Goal: Task Accomplishment & Management: Manage account settings

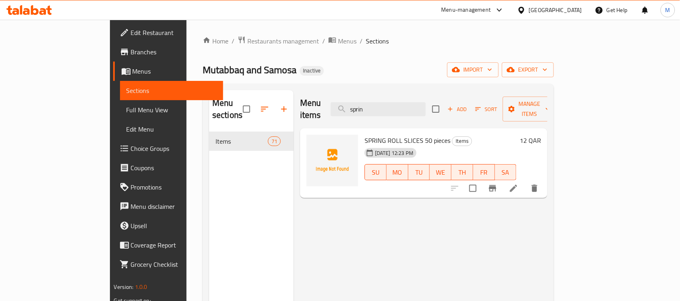
drag, startPoint x: 421, startPoint y: 103, endPoint x: 261, endPoint y: 77, distance: 161.9
click at [310, 93] on div "Menu items sprin Add Sort Manage items" at bounding box center [423, 109] width 247 height 38
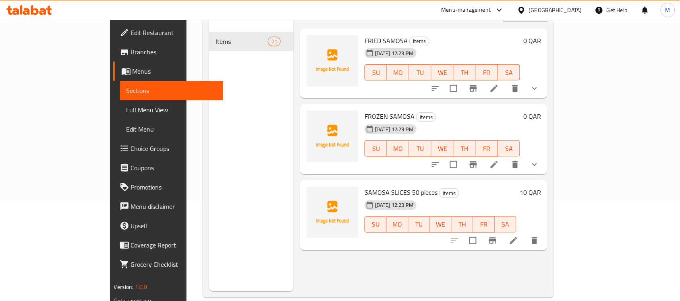
scroll to position [101, 0]
type input "samo"
click at [577, 9] on div "Qatar" at bounding box center [555, 10] width 53 height 9
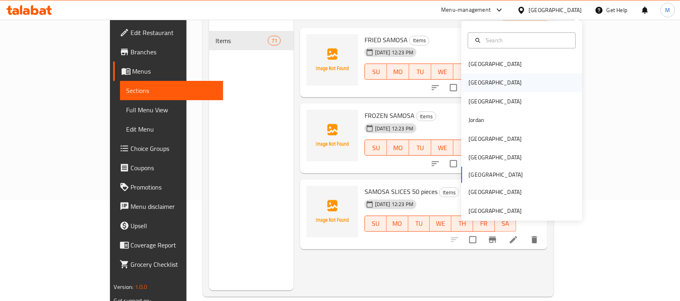
click at [481, 85] on div "[GEOGRAPHIC_DATA]" at bounding box center [495, 83] width 66 height 19
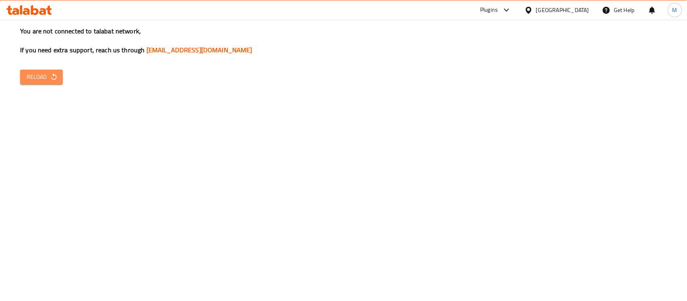
click at [43, 83] on button "Reload" at bounding box center [41, 77] width 43 height 15
click at [34, 77] on span "Reload" at bounding box center [42, 77] width 30 height 10
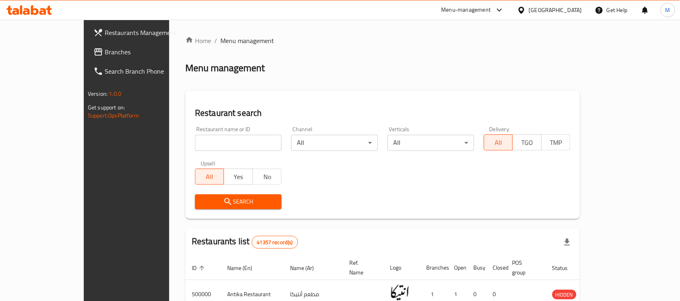
click at [105, 52] on span "Branches" at bounding box center [148, 52] width 86 height 10
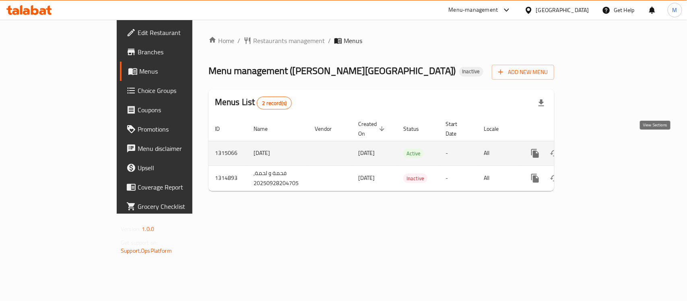
click at [598, 149] on icon "enhanced table" at bounding box center [594, 154] width 10 height 10
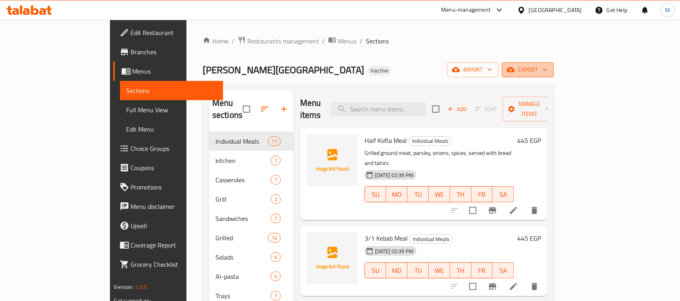
click at [547, 75] on span "export" at bounding box center [527, 70] width 39 height 10
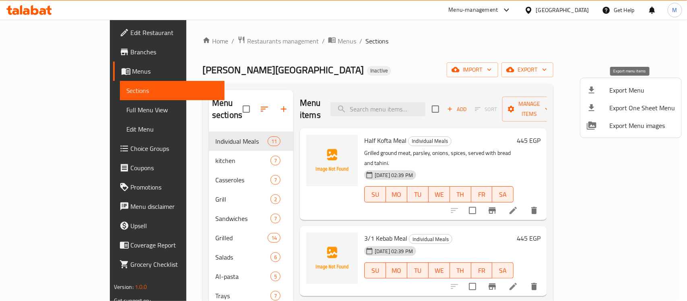
click at [622, 88] on span "Export Menu" at bounding box center [643, 90] width 66 height 10
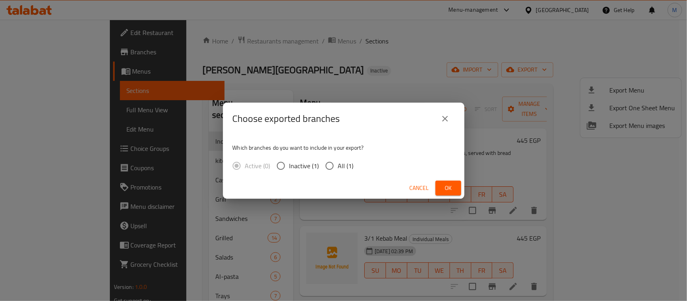
click at [347, 166] on span "All (1)" at bounding box center [346, 166] width 16 height 10
click at [338, 166] on input "All (1)" at bounding box center [329, 165] width 17 height 17
radio input "true"
click at [447, 192] on span "Ok" at bounding box center [448, 188] width 13 height 10
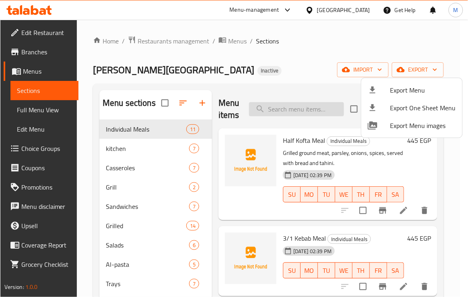
click at [277, 117] on div at bounding box center [234, 148] width 468 height 297
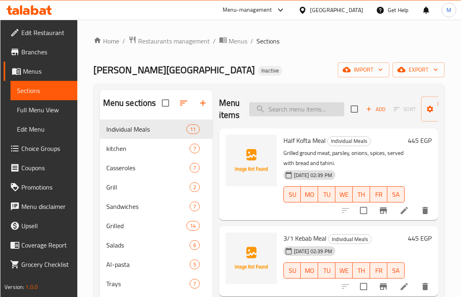
click at [289, 102] on input "search" at bounding box center [296, 109] width 95 height 14
paste input "3/1"
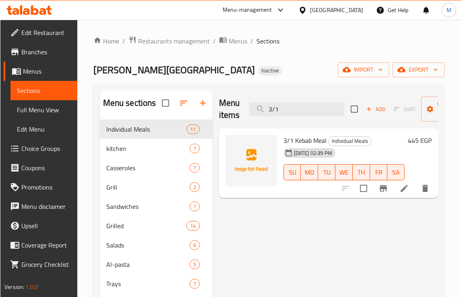
type input "3/1"
click at [403, 186] on icon at bounding box center [404, 189] width 10 height 10
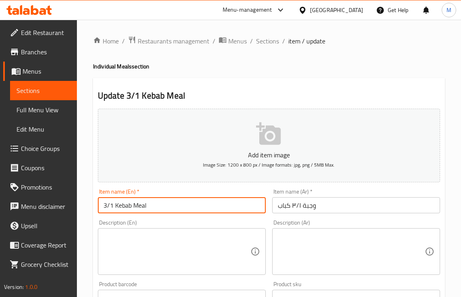
drag, startPoint x: 112, startPoint y: 206, endPoint x: 71, endPoint y: 208, distance: 40.7
click at [81, 207] on div "Home / Restaurants management / Menus / Sections / item / update Individual Mea…" at bounding box center [269, 294] width 384 height 549
type input "1/3 Kebab Meal"
click at [125, 220] on div "Description (En) Description (En)" at bounding box center [182, 247] width 168 height 55
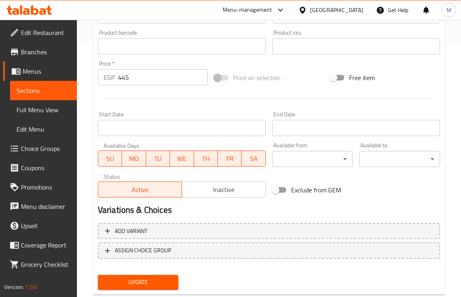
click at [139, 281] on span "Update" at bounding box center [138, 282] width 68 height 10
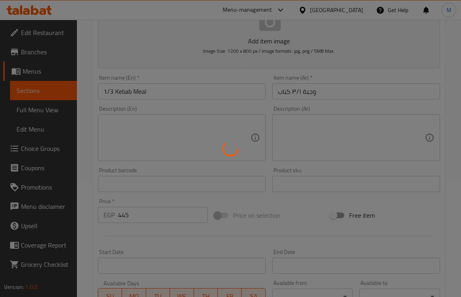
scroll to position [101, 0]
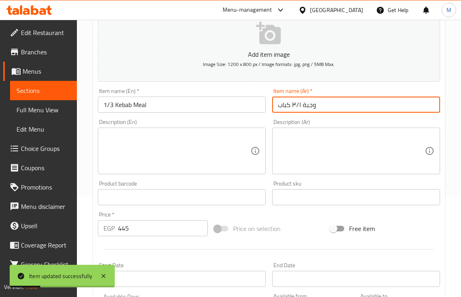
drag, startPoint x: 301, startPoint y: 106, endPoint x: 292, endPoint y: 106, distance: 8.9
click at [292, 106] on input "وجبة ٣/١ كباب" at bounding box center [356, 105] width 168 height 16
type input "وجبة 1/3 كباب"
click at [256, 120] on div "Description (En) Description (En)" at bounding box center [182, 146] width 168 height 55
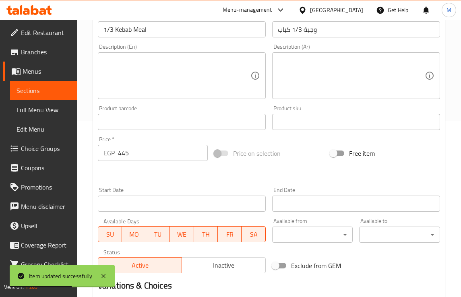
scroll to position [270, 0]
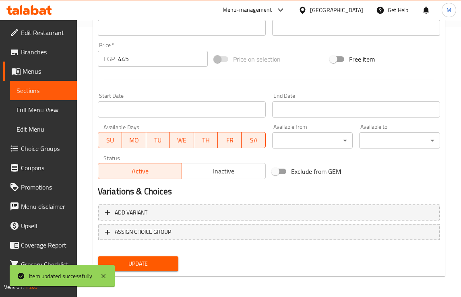
click at [152, 257] on button "Update" at bounding box center [138, 263] width 81 height 15
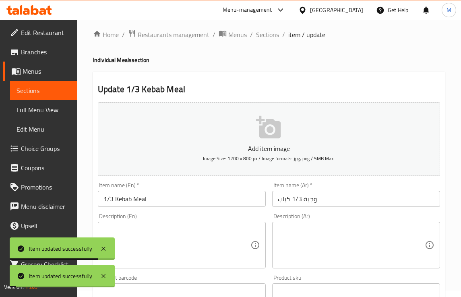
scroll to position [0, 0]
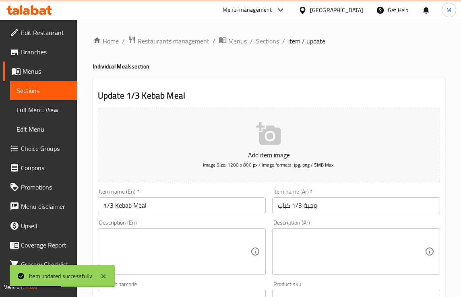
click at [268, 42] on span "Sections" at bounding box center [267, 41] width 23 height 10
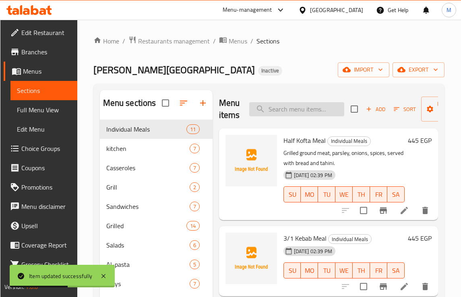
click at [285, 103] on input "search" at bounding box center [296, 109] width 95 height 14
paste input "8/1"
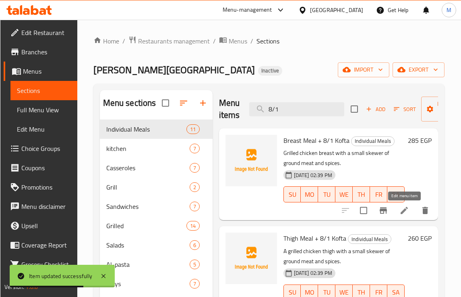
type input "8/1"
click at [404, 212] on icon at bounding box center [404, 210] width 7 height 7
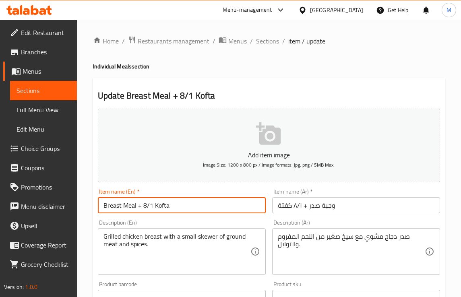
drag, startPoint x: 153, startPoint y: 206, endPoint x: 142, endPoint y: 206, distance: 10.9
click at [142, 206] on input "Breast Meal + 8/1 Kofta" at bounding box center [182, 205] width 168 height 16
type input "Breast Meal + 1/8 Kofta"
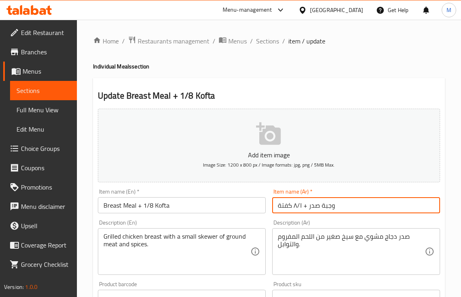
click at [301, 205] on input "وجبة صدر + ٨/١ كفتة" at bounding box center [356, 205] width 168 height 16
click at [304, 207] on input "وجبة صدر +1/8 كفتة" at bounding box center [356, 205] width 168 height 16
click at [293, 207] on input "وجبة صدر +1/8 كفتة" at bounding box center [356, 205] width 168 height 16
type input "وجبة صدر + 1/8 كفتة"
click at [304, 216] on div "Item name (Ar)   * وجبة صدر + 1/8 كفتة Item name (Ar) *" at bounding box center [356, 201] width 174 height 31
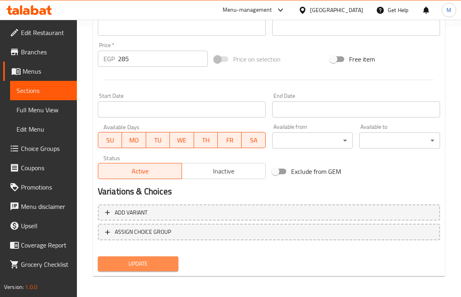
click at [136, 266] on span "Update" at bounding box center [138, 264] width 68 height 10
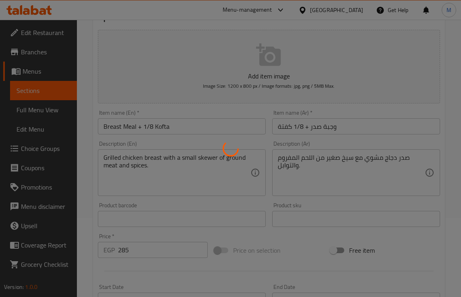
scroll to position [19, 0]
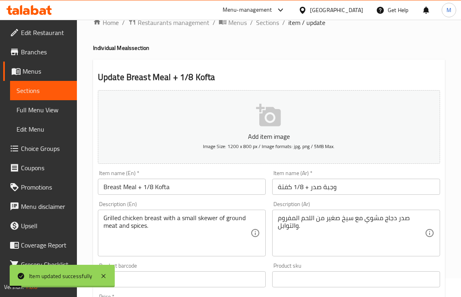
drag, startPoint x: 268, startPoint y: 23, endPoint x: 269, endPoint y: 61, distance: 38.7
click at [268, 23] on span "Sections" at bounding box center [267, 23] width 23 height 10
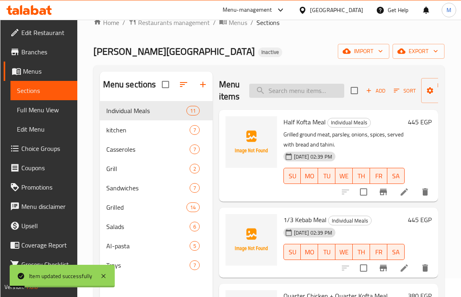
click at [276, 93] on input "search" at bounding box center [296, 91] width 95 height 14
paste input "8/1"
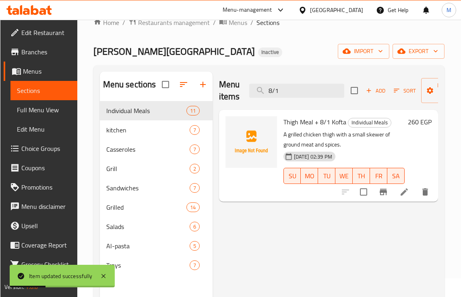
type input "8/1"
click at [405, 192] on icon at bounding box center [404, 191] width 7 height 7
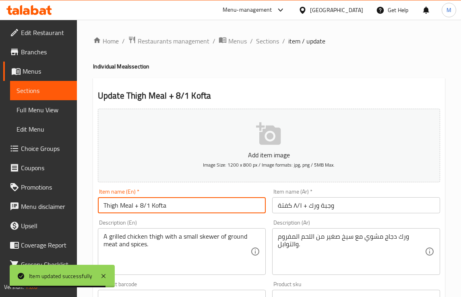
drag, startPoint x: 149, startPoint y: 208, endPoint x: 142, endPoint y: 207, distance: 7.3
click at [142, 207] on input "Thigh Meal + 8/1 Kofta" at bounding box center [182, 205] width 168 height 16
paste input "1/8"
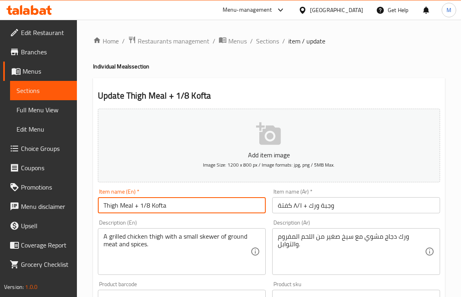
type input "Thigh Meal + 1/8 Kofta"
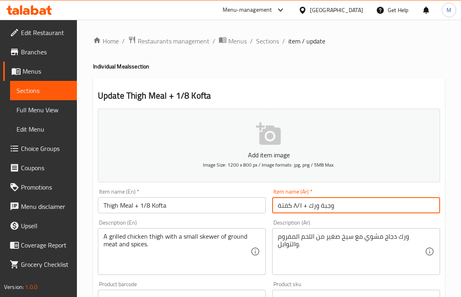
drag, startPoint x: 301, startPoint y: 207, endPoint x: 294, endPoint y: 207, distance: 7.2
click at [294, 207] on input "وجبة ورك + ٨/١ كفتة" at bounding box center [356, 205] width 168 height 16
paste input "1/8"
type input "وجبة ورك + 1/8 كفتة"
click at [303, 216] on div "Item name (Ar)   * وجبة ورك + 1/8 كفتة Item name (Ar) *" at bounding box center [356, 201] width 174 height 31
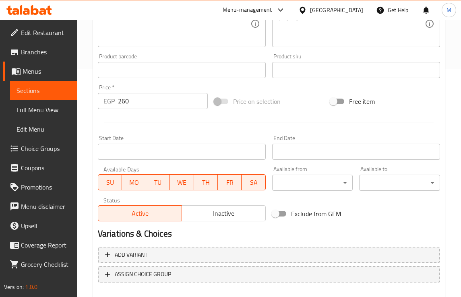
scroll to position [270, 0]
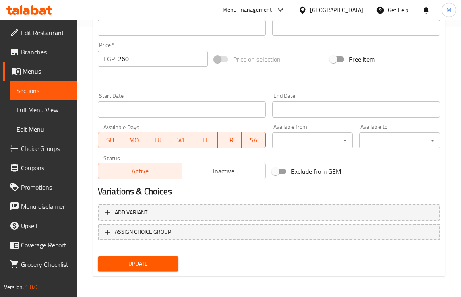
click at [151, 263] on span "Update" at bounding box center [138, 264] width 68 height 10
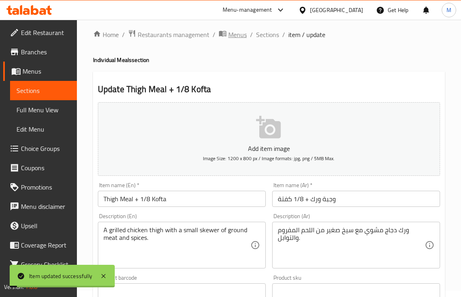
scroll to position [0, 0]
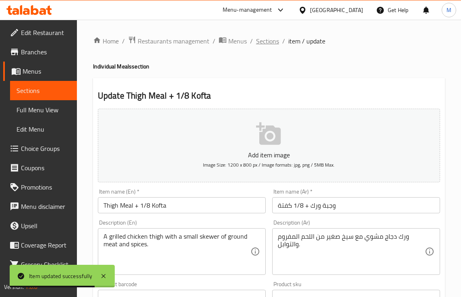
click at [259, 41] on span "Sections" at bounding box center [267, 41] width 23 height 10
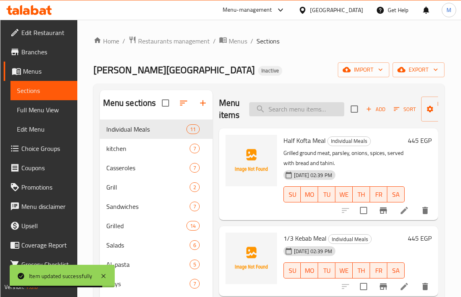
click at [296, 103] on input "search" at bounding box center [296, 109] width 95 height 14
paste input "Grilled Chicken Breast Meal"
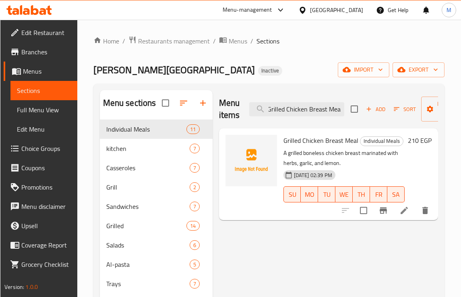
type input "Grilled Chicken Breast Meal"
click at [402, 215] on icon at bounding box center [404, 211] width 10 height 10
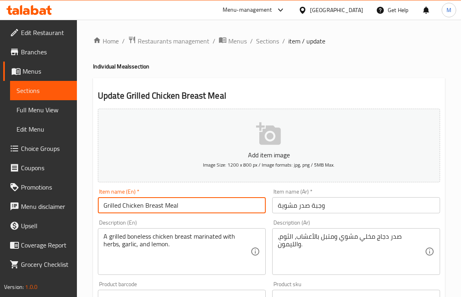
click at [132, 205] on input "Grilled Chicken Breast Meal" at bounding box center [182, 205] width 168 height 16
type input "Grilled Breast Meal"
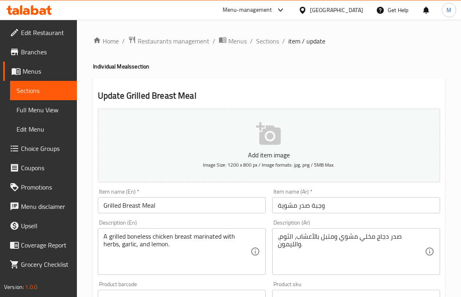
click at [153, 216] on div "Item name (En)   * Grilled Breast Meal Item name (En) *" at bounding box center [182, 201] width 174 height 31
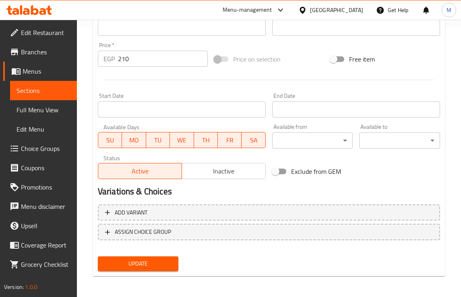
click at [163, 266] on span "Update" at bounding box center [138, 264] width 68 height 10
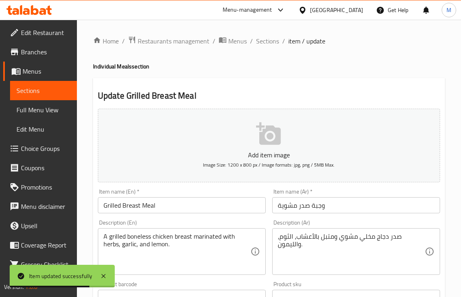
drag, startPoint x: 261, startPoint y: 45, endPoint x: 3, endPoint y: 163, distance: 284.0
click at [261, 45] on span "Sections" at bounding box center [267, 41] width 23 height 10
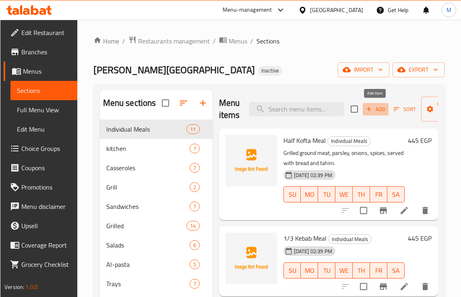
click at [375, 109] on span "Add" at bounding box center [376, 109] width 22 height 9
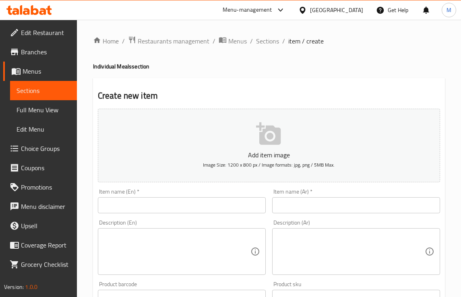
click at [286, 216] on div "Item name (Ar)   * Item name (Ar) *" at bounding box center [356, 201] width 174 height 31
click at [288, 214] on div "Item name (Ar)   * Item name (Ar) *" at bounding box center [356, 201] width 174 height 31
click at [285, 208] on input "text" at bounding box center [356, 205] width 168 height 16
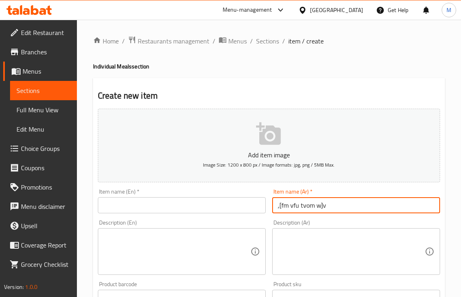
drag, startPoint x: 345, startPoint y: 207, endPoint x: 162, endPoint y: 215, distance: 182.5
click at [187, 196] on div "Add item image Image Size: 1200 x 800 px / Image formats: jpg, png / 5MB Max. I…" at bounding box center [269, 278] width 349 height 347
click at [292, 208] on input "وجبة ربع فرخة صدر" at bounding box center [356, 205] width 168 height 16
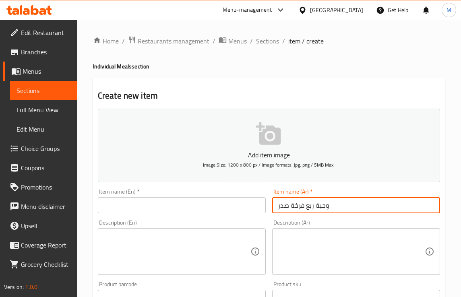
type input "وجبة ربع فرخة صدر"
click at [182, 206] on input "text" at bounding box center [182, 205] width 168 height 16
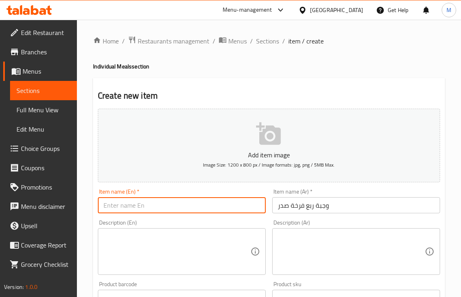
paste input "Quarter chicken breast meal"
type input "Quarter chicken breast meal"
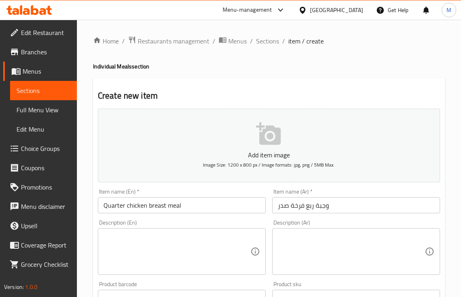
click at [188, 190] on div "Item name (En)   * Quarter chicken breast meal Item name (En) *" at bounding box center [182, 201] width 168 height 25
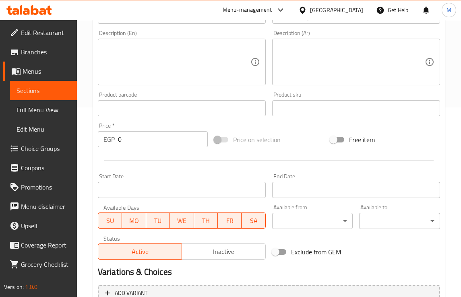
scroll to position [201, 0]
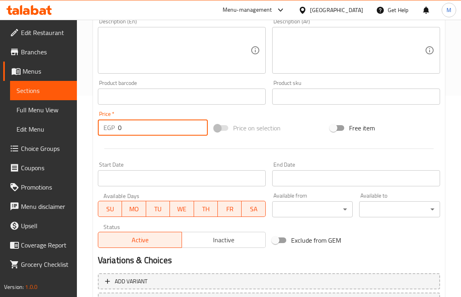
drag, startPoint x: 136, startPoint y: 128, endPoint x: 61, endPoint y: 123, distance: 75.0
click at [70, 125] on div "Edit Restaurant Branches Menus Sections Full Menu View Edit Menu Choice Groups …" at bounding box center [230, 92] width 461 height 549
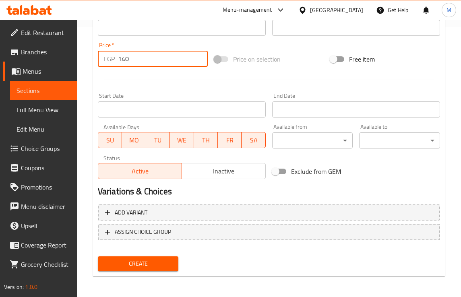
type input "140"
click at [147, 259] on span "Create" at bounding box center [138, 264] width 68 height 10
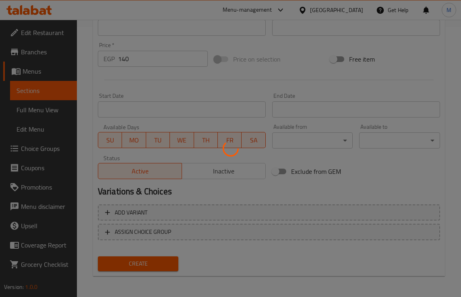
type input "0"
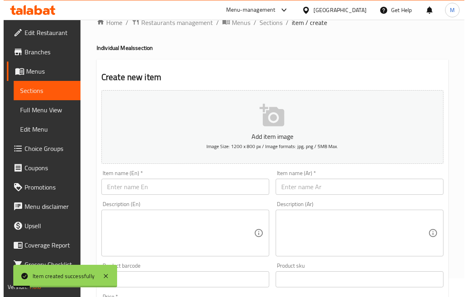
scroll to position [0, 0]
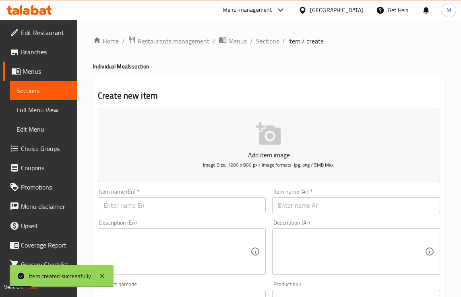
click at [265, 40] on span "Sections" at bounding box center [267, 41] width 23 height 10
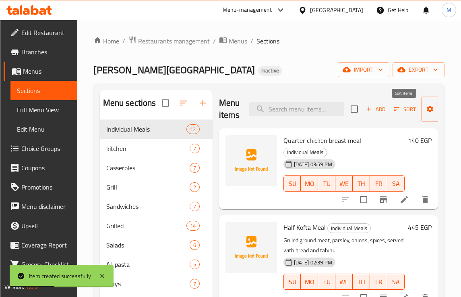
click at [404, 109] on span "Sort" at bounding box center [405, 109] width 22 height 9
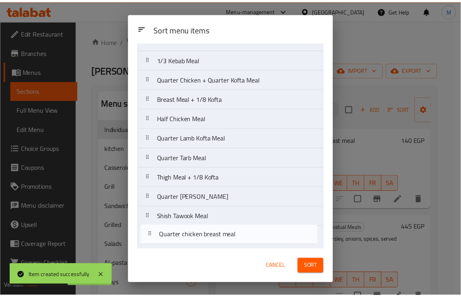
scroll to position [56, 0]
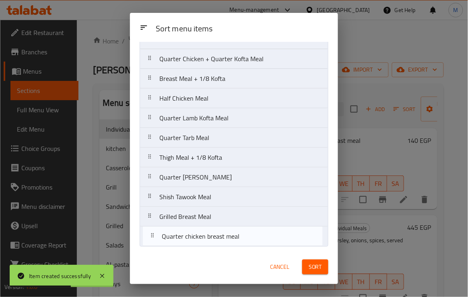
drag, startPoint x: 153, startPoint y: 77, endPoint x: 158, endPoint y: 248, distance: 170.4
click at [158, 248] on div "Sort menu items Quarter chicken breast meal Half Kofta Meal 1/3 Kebab Meal Quar…" at bounding box center [234, 146] width 208 height 208
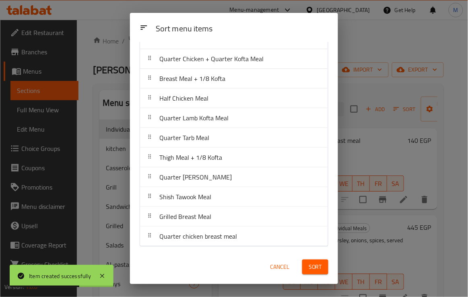
click at [313, 267] on span "Sort" at bounding box center [315, 267] width 13 height 10
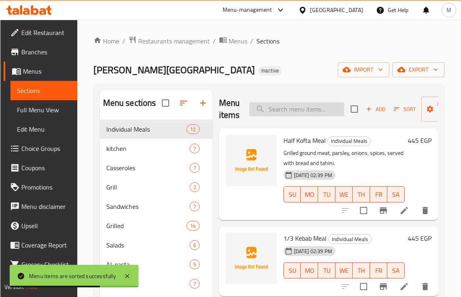
click at [292, 103] on input "search" at bounding box center [296, 109] width 95 height 14
paste input "Cow Feet Casserole"
type input "Cow Feet Casserole"
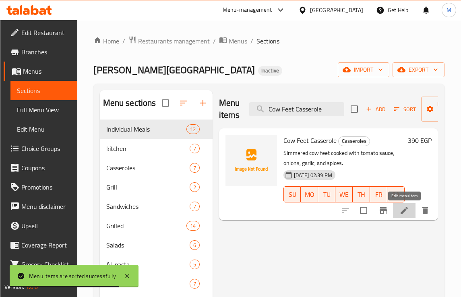
click at [401, 214] on icon at bounding box center [404, 211] width 10 height 10
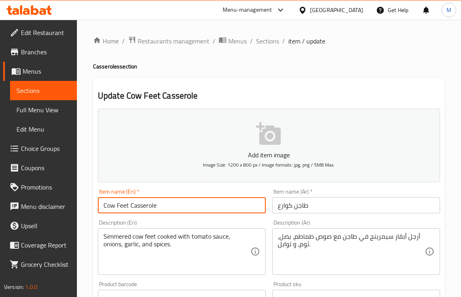
drag, startPoint x: 129, startPoint y: 207, endPoint x: 72, endPoint y: 207, distance: 56.4
click at [72, 207] on div "Edit Restaurant Branches Menus Sections Full Menu View Edit Menu Choice Groups …" at bounding box center [230, 294] width 461 height 549
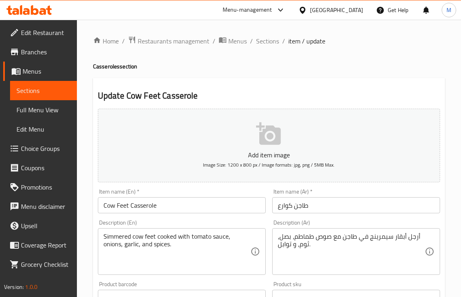
click at [112, 205] on input "Cow Feet Casserole" at bounding box center [182, 205] width 168 height 16
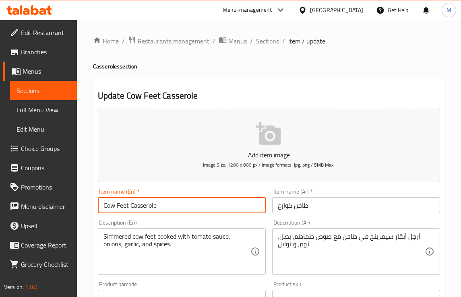
click at [112, 205] on input "Cow Feet Casserole" at bounding box center [182, 205] width 168 height 16
click at [124, 208] on input "Cow Feet Casserole" at bounding box center [182, 205] width 168 height 16
drag, startPoint x: 129, startPoint y: 208, endPoint x: 79, endPoint y: 208, distance: 49.9
click at [79, 208] on div "Home / Restaurants management / Menus / Sections / item / update Casseroles sec…" at bounding box center [269, 294] width 384 height 549
paste input "knuckles"
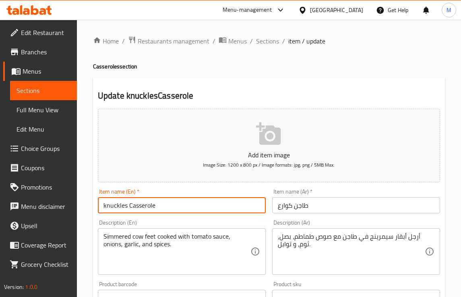
type input "knuckles Casserole"
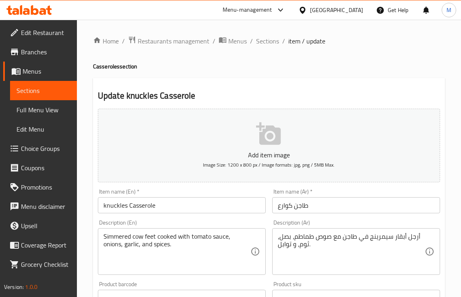
click at [143, 219] on div "Description (En) Simmered cow feet cooked with tomato sauce, onions, garlic, an…" at bounding box center [182, 248] width 174 height 62
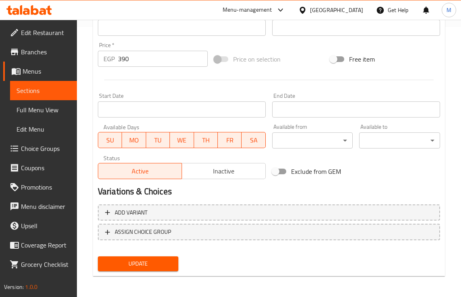
click at [168, 262] on span "Update" at bounding box center [138, 264] width 68 height 10
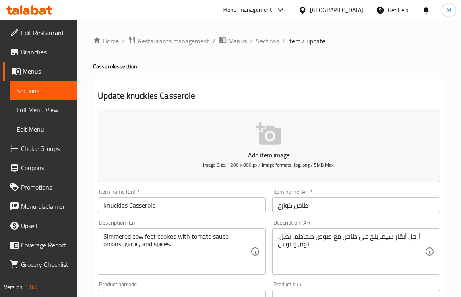
click at [263, 43] on span "Sections" at bounding box center [267, 41] width 23 height 10
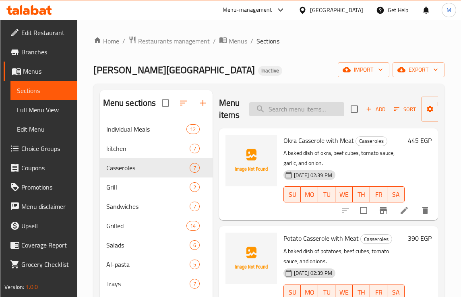
click at [300, 109] on input "search" at bounding box center [296, 109] width 95 height 14
paste input "Tarab"
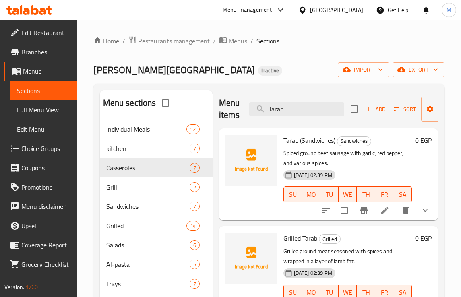
type input "Tarab"
click at [389, 210] on icon at bounding box center [385, 211] width 10 height 10
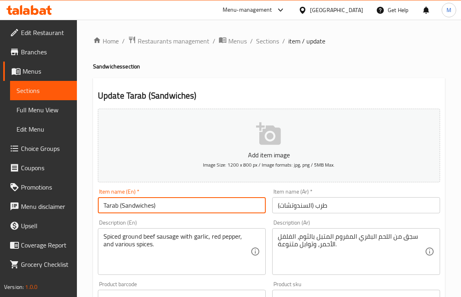
click at [115, 208] on input "Tarab (Sandwiches)" at bounding box center [182, 205] width 168 height 16
type input "Tarb (Sandwiches)"
click at [156, 222] on div "Description (En) Spiced ground beef sausage with garlic, red pepper, and variou…" at bounding box center [182, 247] width 168 height 55
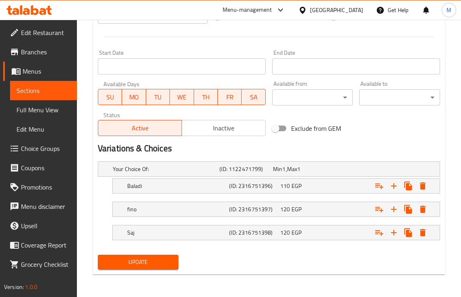
click at [160, 268] on button "Update" at bounding box center [138, 262] width 81 height 15
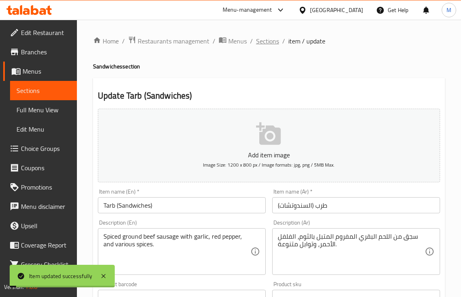
click at [274, 41] on span "Sections" at bounding box center [267, 41] width 23 height 10
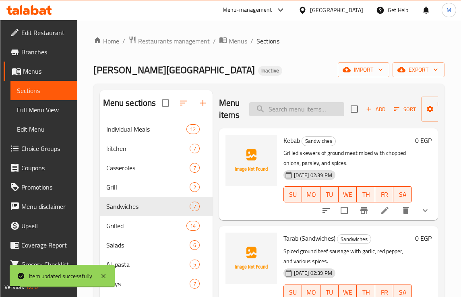
click at [281, 109] on input "search" at bounding box center [296, 109] width 95 height 14
paste input "Tarab"
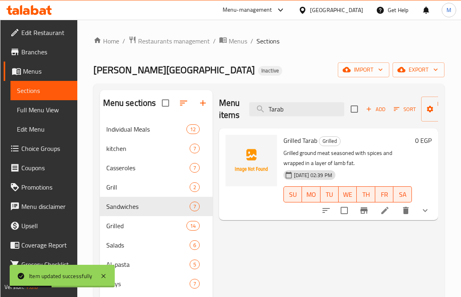
type input "Tarab"
click at [392, 207] on li at bounding box center [385, 210] width 23 height 14
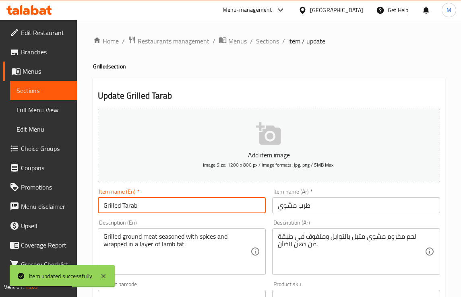
click at [135, 209] on input "Grilled Tarab" at bounding box center [182, 205] width 168 height 16
type input "Grilled Tarb"
click at [144, 216] on div "Item name (En)   * Grilled Tarb Item name (En) *" at bounding box center [182, 201] width 174 height 31
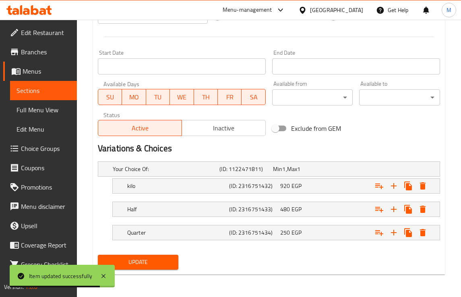
click at [159, 265] on span "Update" at bounding box center [138, 262] width 68 height 10
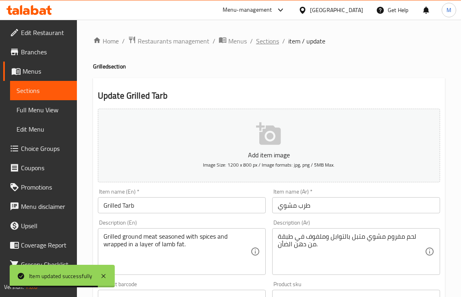
click at [265, 36] on span "Sections" at bounding box center [267, 41] width 23 height 10
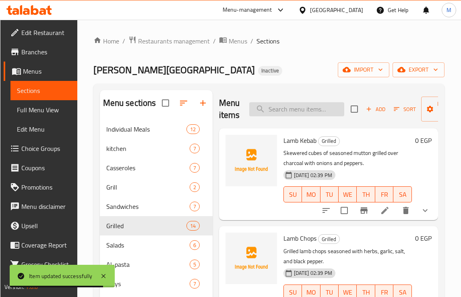
click at [306, 108] on input "search" at bounding box center [296, 109] width 95 height 14
paste input "Quarter Lamb Kofta Meal"
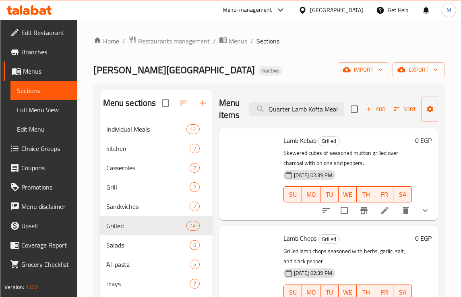
click at [402, 214] on icon "delete" at bounding box center [406, 211] width 10 height 10
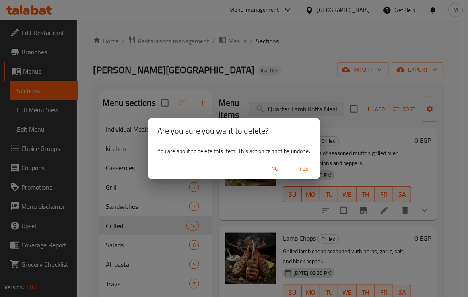
click at [271, 169] on span "No" at bounding box center [274, 169] width 19 height 10
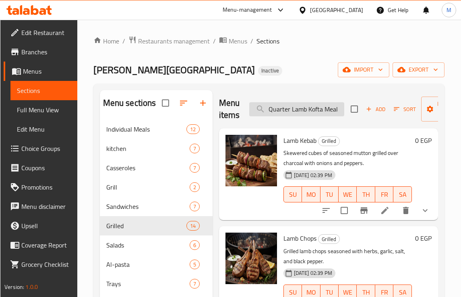
click at [337, 111] on input "Quarter Lamb Kofta Meal" at bounding box center [296, 109] width 95 height 14
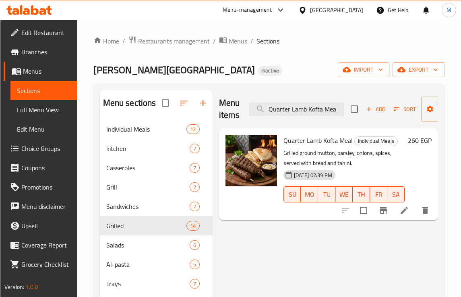
type input "Quarter Lamb Kofta Mea"
click at [401, 214] on icon at bounding box center [404, 211] width 10 height 10
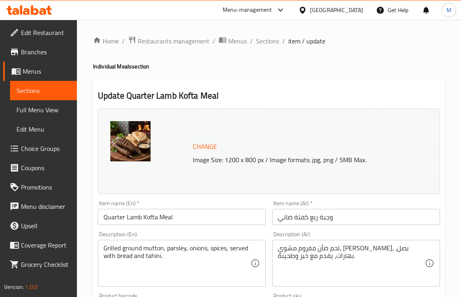
click at [137, 215] on input "Quarter Lamb Kofta Meal" at bounding box center [182, 217] width 168 height 16
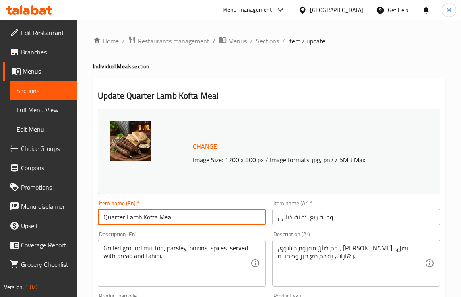
click at [137, 215] on input "Quarter Lamb Kofta Meal" at bounding box center [182, 217] width 168 height 16
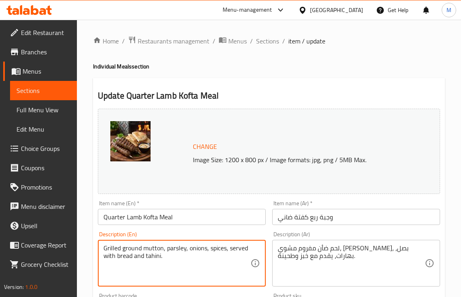
click at [149, 248] on textarea "Grilled ground mutton, parsley, onions, spices, served with bread and tahini." at bounding box center [176, 263] width 147 height 38
paste textarea "Lamb"
type textarea "Grilled ground Lamb, parsley, onions, spices, served with bread and tahini."
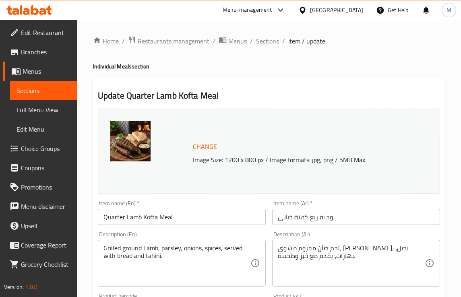
click at [193, 233] on div "Description (En) Grilled ground Lamb, parsley, onions, spices, served with brea…" at bounding box center [182, 259] width 168 height 55
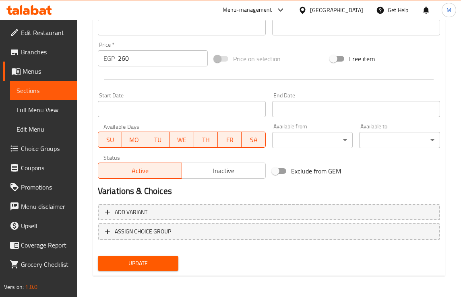
click at [152, 265] on span "Update" at bounding box center [138, 264] width 68 height 10
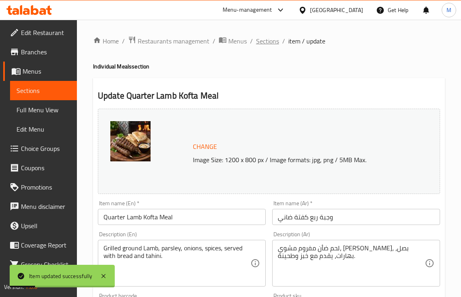
click at [254, 41] on ol "Home / Restaurants management / Menus / Sections / item / update" at bounding box center [269, 41] width 352 height 10
click at [261, 43] on span "Sections" at bounding box center [267, 41] width 23 height 10
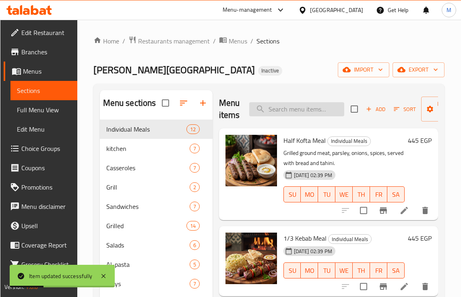
click at [279, 112] on input "search" at bounding box center [296, 109] width 95 height 14
paste input "Quarter Tarb Meal"
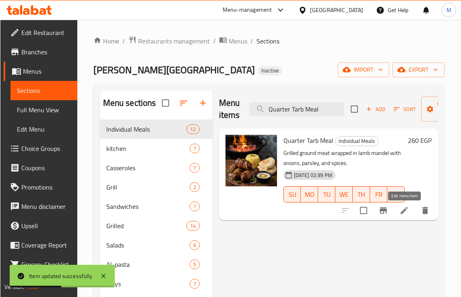
type input "Quarter Tarb Meal"
click at [405, 210] on icon at bounding box center [404, 210] width 7 height 7
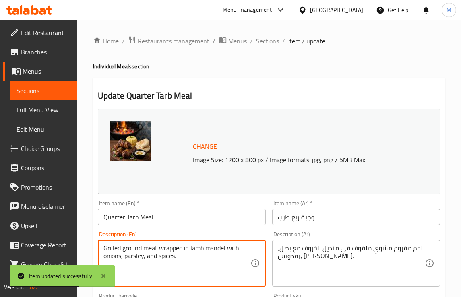
click at [194, 248] on textarea "Grilled ground meat wrapped in lamb mandel with onions, parsley, and spices." at bounding box center [176, 263] width 147 height 38
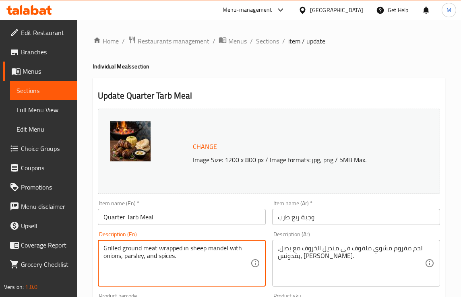
type textarea "Grilled ground meat wrapped in sheep mandel with onions, parsley, and spices."
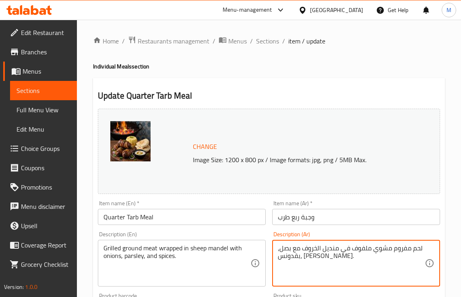
drag, startPoint x: 337, startPoint y: 251, endPoint x: 302, endPoint y: 250, distance: 35.0
click at [208, 201] on div "Item name (En)   * Quarter Tarb Meal Item name (En) *" at bounding box center [182, 213] width 168 height 25
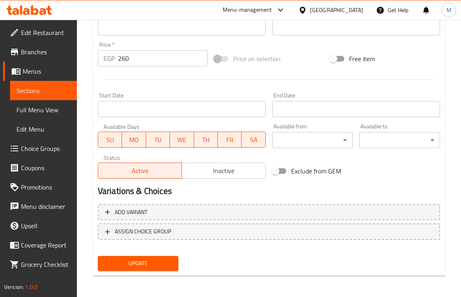
click at [166, 266] on span "Update" at bounding box center [138, 264] width 68 height 10
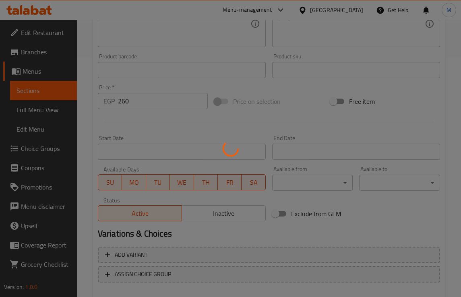
scroll to position [182, 0]
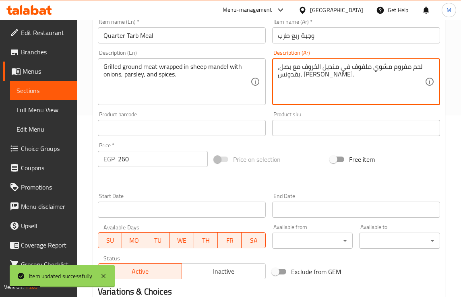
click at [333, 70] on textarea "لحم مفروم مشوي ملفوف في منديل الخروف مع بصل، [PERSON_NAME]، توابل." at bounding box center [351, 82] width 147 height 38
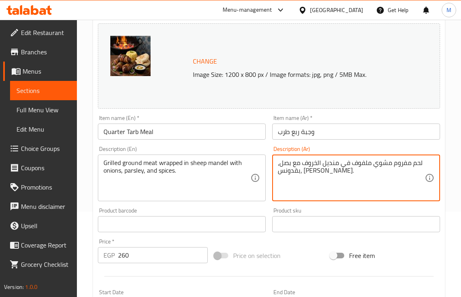
scroll to position [0, 0]
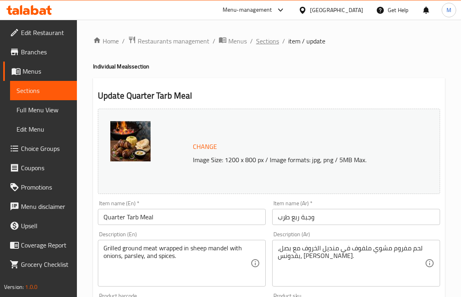
click at [264, 40] on span "Sections" at bounding box center [267, 41] width 23 height 10
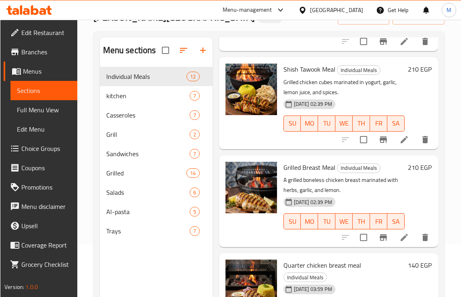
scroll to position [113, 0]
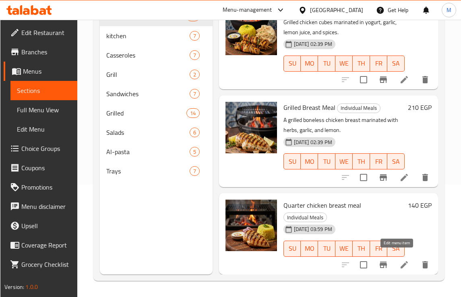
click at [401, 261] on icon at bounding box center [404, 264] width 7 height 7
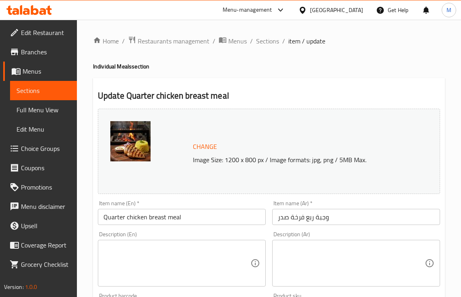
click at [310, 254] on textarea at bounding box center [351, 263] width 147 height 38
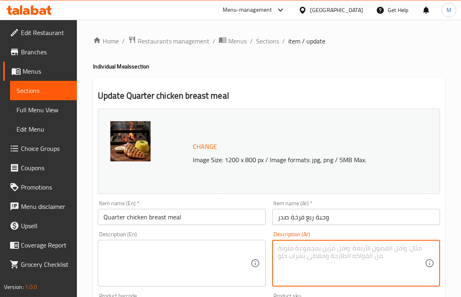
paste textarea "قطعة من صدر الدجاج المشوي متبلة بالملح، الفلفل، والأعشاب."
type textarea "قطعة من صدر الدجاج المشوي متبلة بالملح، الفلفل، والأعشاب."
click at [192, 254] on textarea at bounding box center [176, 263] width 147 height 38
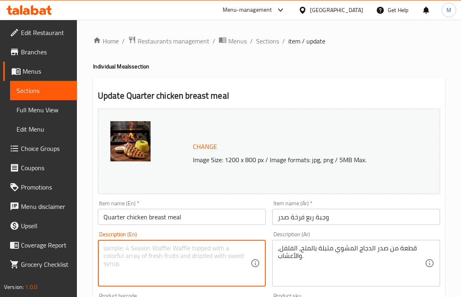
paste textarea "A piece of grilled chicken breast seasoned with salt, pepper, and herbs."
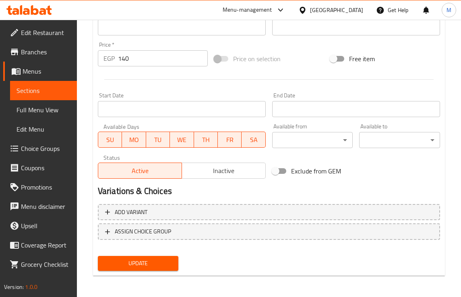
type textarea "A piece of grilled chicken breast seasoned with salt, pepper, and herbs."
click at [156, 256] on button "Update" at bounding box center [138, 263] width 81 height 15
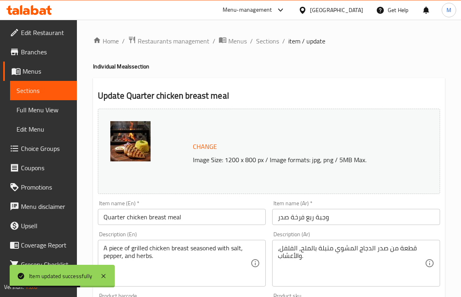
drag, startPoint x: 259, startPoint y: 44, endPoint x: 283, endPoint y: 81, distance: 43.7
click at [259, 44] on span "Sections" at bounding box center [267, 41] width 23 height 10
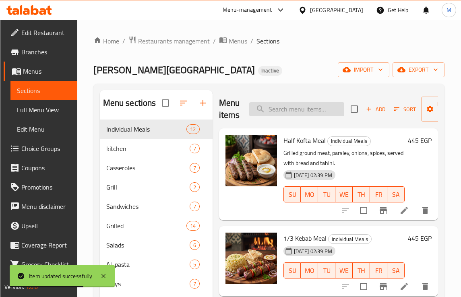
click at [303, 110] on input "search" at bounding box center [296, 109] width 95 height 14
paste input "Mombar"
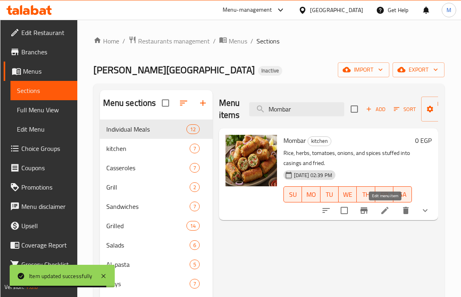
type input "Mombar"
click at [387, 210] on icon at bounding box center [385, 211] width 10 height 10
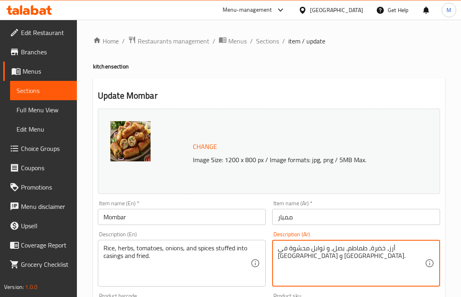
click at [290, 248] on textarea "أرز، خضرة، طماطم، بصل، و توابل محشوة في كاسينج و مقلية." at bounding box center [351, 263] width 147 height 38
paste textarea "أغشية"
type textarea "أرز، خضرة، طماطم، بصل، و توابل محشوة في أغشية و [GEOGRAPHIC_DATA]."
click at [201, 234] on div "Description (En) Rice, herbs, tomatoes, onions, and spices stuffed into casings…" at bounding box center [182, 259] width 168 height 55
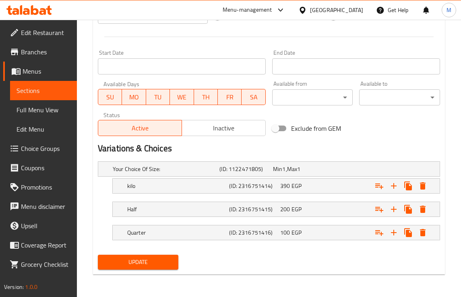
click at [150, 267] on span "Update" at bounding box center [138, 262] width 68 height 10
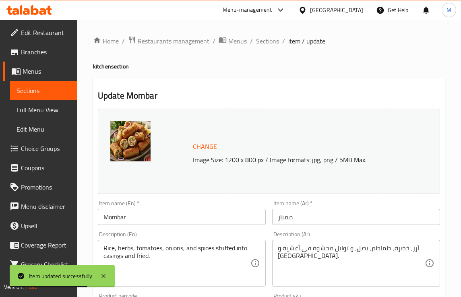
click at [259, 39] on span "Sections" at bounding box center [267, 41] width 23 height 10
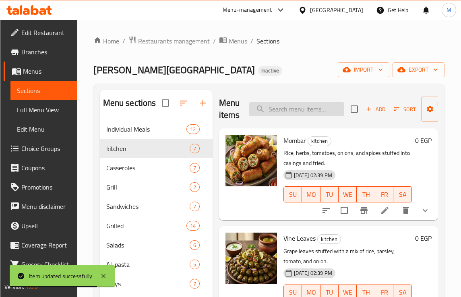
click at [289, 107] on input "search" at bounding box center [296, 109] width 95 height 14
paste input "Vermicelli Rice Dish"
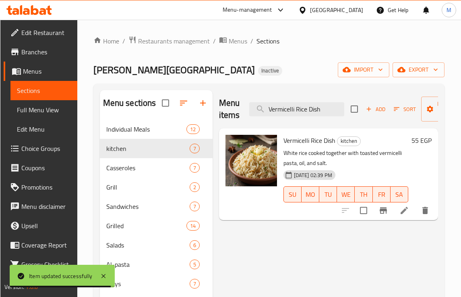
type input "Vermicelli Rice Dish"
click at [402, 211] on icon at bounding box center [404, 211] width 10 height 10
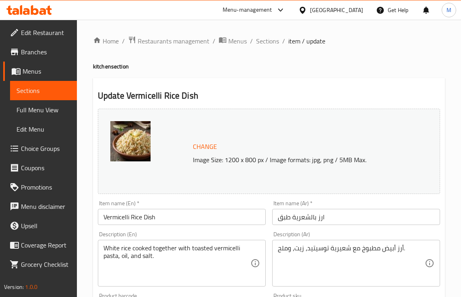
click at [84, 144] on div "Home / Restaurants management / Menus / Sections / item / update kitchen sectio…" at bounding box center [269, 300] width 384 height 561
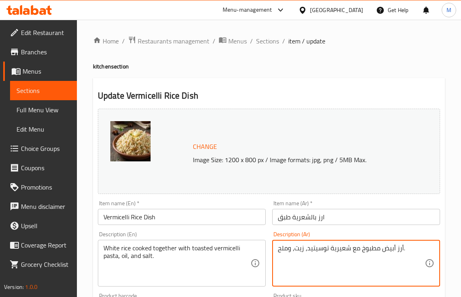
click at [321, 248] on textarea "أرز أبيض مطبوخ مع شعيرية توسيتيد، زيت، وملح." at bounding box center [351, 263] width 147 height 38
paste textarea "محمصة"
type textarea "أرز أبيض مطبوخ مع شعيرية محمصة، زيت، وملح."
click at [240, 236] on div "Description (En) White rice cooked together with toasted vermicelli pasta, oil,…" at bounding box center [182, 259] width 168 height 55
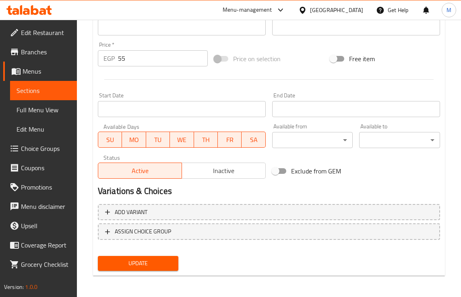
click at [164, 264] on span "Update" at bounding box center [138, 264] width 68 height 10
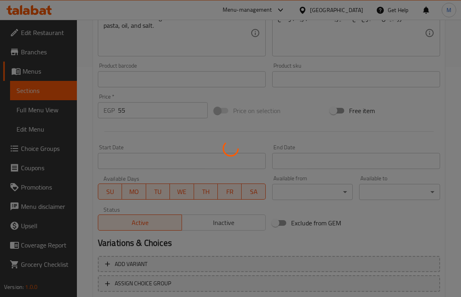
scroll to position [182, 0]
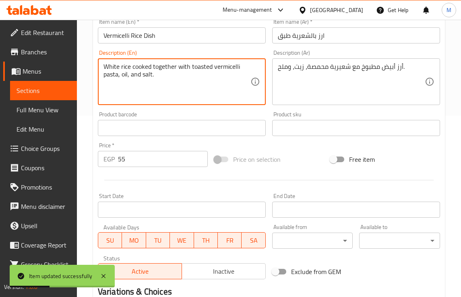
click at [111, 75] on textarea "White rice cooked together with toasted vermicelli pasta, oil, and salt." at bounding box center [176, 82] width 147 height 38
type textarea "White rice cooked together with toasted vermicelli, oil, and salt."
click at [219, 111] on div "Product barcode Product barcode" at bounding box center [182, 123] width 174 height 31
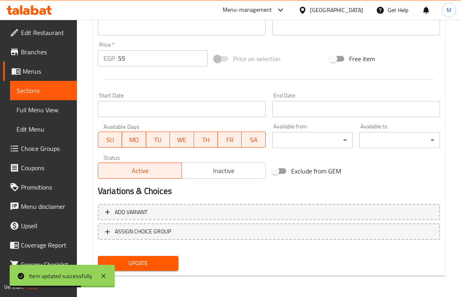
click at [172, 259] on span "Update" at bounding box center [138, 264] width 68 height 10
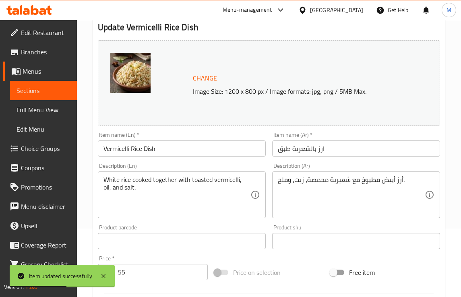
scroll to position [0, 0]
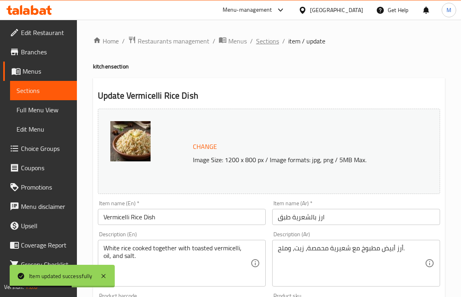
click at [258, 43] on span "Sections" at bounding box center [267, 41] width 23 height 10
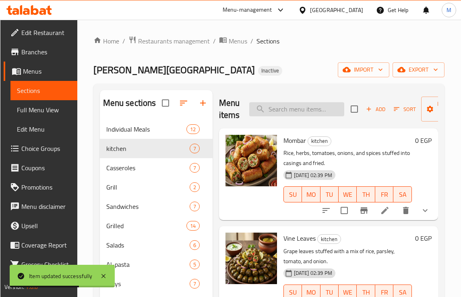
click at [307, 108] on input "search" at bounding box center [296, 109] width 95 height 14
paste input "Plain Molokhia Casserole"
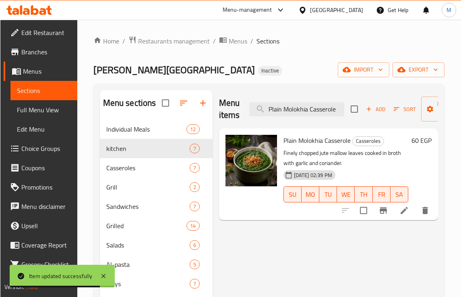
type input "Plain Molokhia Casserole"
click at [400, 215] on icon at bounding box center [404, 211] width 10 height 10
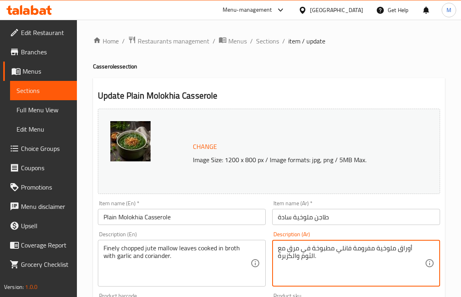
click at [344, 250] on textarea "أوراق ملوخية مفرومة فانلي مطبوخة في مرق مع الثوم والكزبرة." at bounding box center [351, 263] width 147 height 38
type textarea "أوراق ملوخية مفرومة ناعما مطبوخة في مرق مع الثوم والكزبرة."
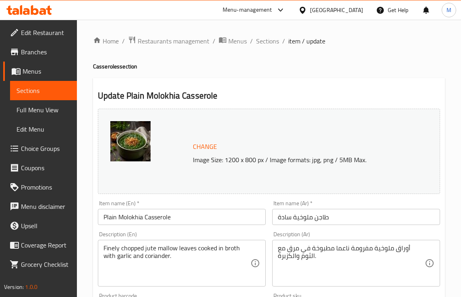
click at [246, 236] on div "Description (En) Finely chopped jute mallow leaves cooked in broth with garlic …" at bounding box center [182, 259] width 168 height 55
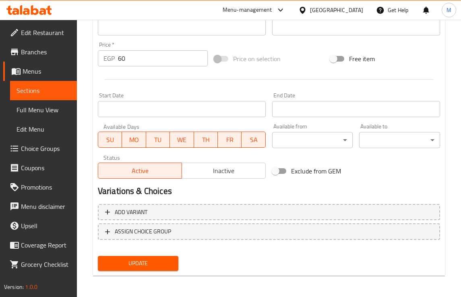
click at [155, 262] on span "Update" at bounding box center [138, 264] width 68 height 10
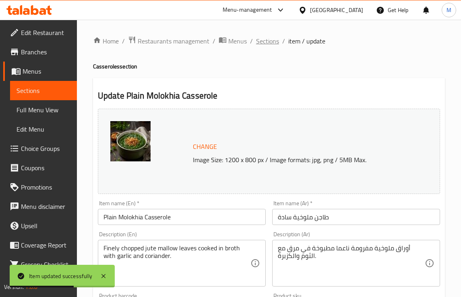
click at [263, 42] on span "Sections" at bounding box center [267, 41] width 23 height 10
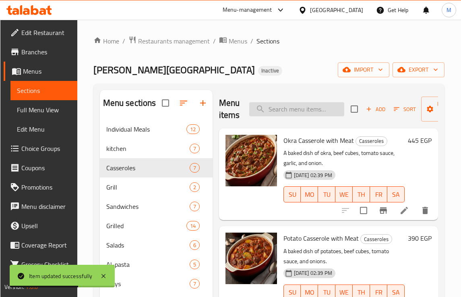
click at [294, 107] on input "search" at bounding box center [296, 109] width 95 height 14
paste input "War2et Lahma"
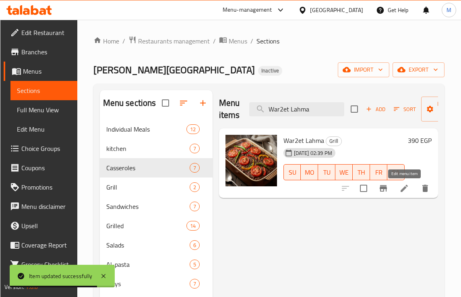
type input "War2et Lahma"
click at [401, 188] on icon at bounding box center [404, 189] width 10 height 10
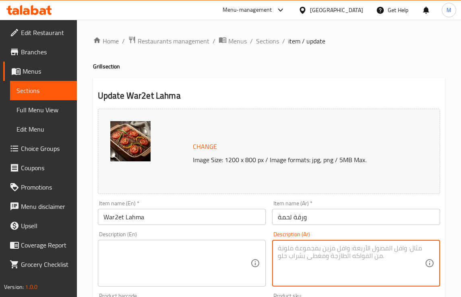
click at [355, 267] on textarea at bounding box center [351, 263] width 147 height 38
paste textarea "طبقة من اللحم المفروم المتبل مخبوزة في الفرن ومغطاة بالطماطم والفلفل."
type textarea "طبقة من اللحم المفروم المتبل مخبوزة في الفرن ومغطاة بالطماطم والفلفل."
click at [176, 259] on textarea at bounding box center [176, 263] width 147 height 38
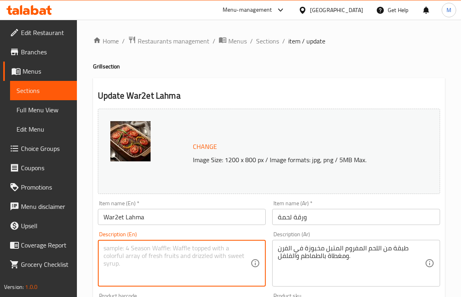
paste textarea "A layer of seasoned minced meat baked in the oven and topped with tomatoes and …"
type textarea "A layer of seasoned minced meat baked in the oven and topped with tomatoes and …"
click at [168, 232] on div "Description (En) A layer of seasoned minced meat baked in the oven and topped w…" at bounding box center [182, 259] width 168 height 55
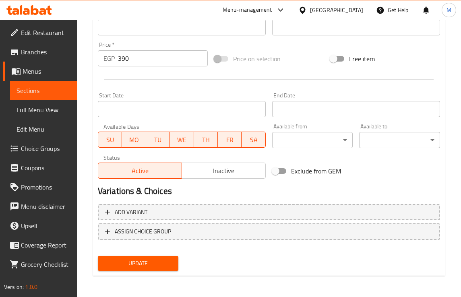
click at [135, 265] on span "Update" at bounding box center [138, 264] width 68 height 10
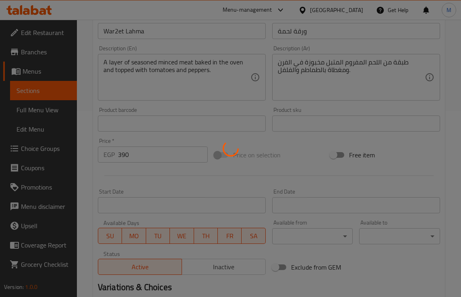
scroll to position [131, 0]
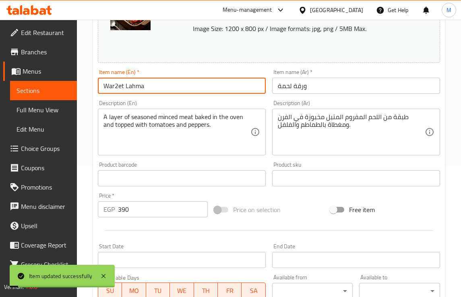
drag, startPoint x: 152, startPoint y: 84, endPoint x: 72, endPoint y: 85, distance: 80.5
click at [72, 85] on div "Edit Restaurant Branches Menus Sections Full Menu View Edit Menu Choice Groups …" at bounding box center [230, 168] width 461 height 561
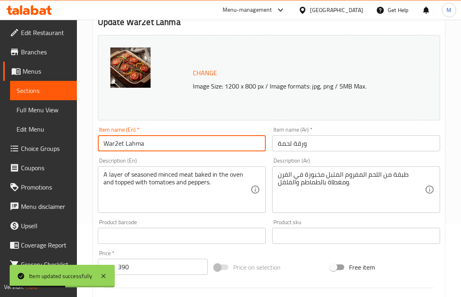
scroll to position [0, 0]
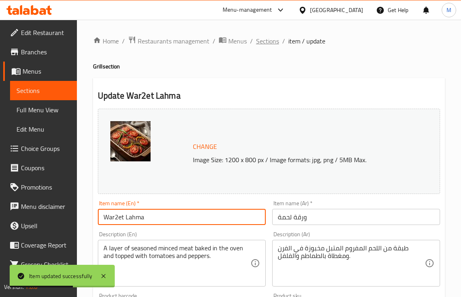
click at [267, 44] on span "Sections" at bounding box center [267, 41] width 23 height 10
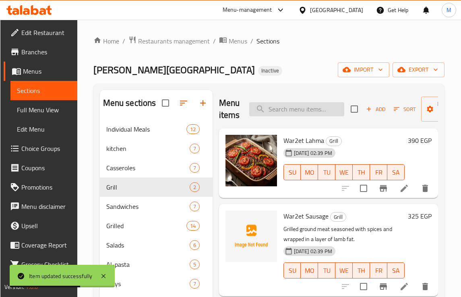
click at [298, 106] on input "search" at bounding box center [296, 109] width 95 height 14
paste input "War2et Sausage"
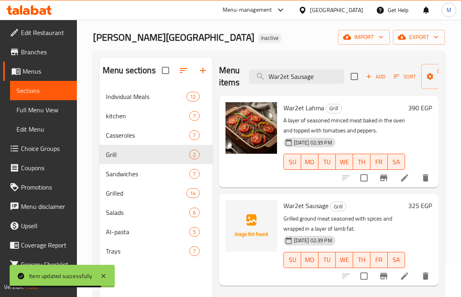
scroll to position [50, 0]
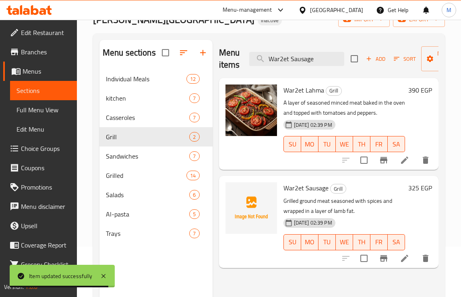
type input "War2et Sausage"
click at [405, 262] on icon at bounding box center [405, 259] width 10 height 10
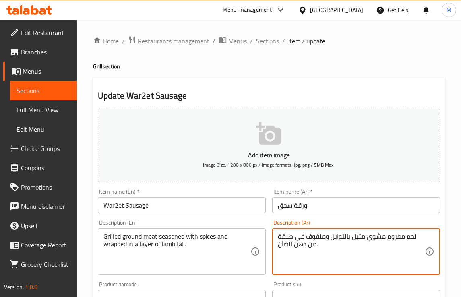
click at [321, 240] on textarea "لحم مفروم مشوي متبل بالتوابل وملفوف في طبقة من دهن الضأن." at bounding box center [351, 252] width 147 height 38
paste textarea "سجق لحم متبل مخبوز في طاجن مع الطماطم والفلفل"
type textarea "سجق لحم متبل مخبوز في طاجن مع الطماطم والفلفل."
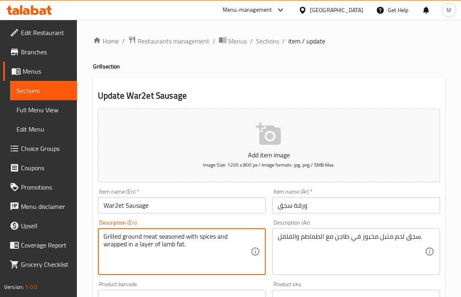
click at [180, 239] on textarea "Grilled ground meat seasoned with spices and wrapped in a layer of lamb fat." at bounding box center [176, 252] width 147 height 38
paste textarea "Seasoned beef sausage baked in a casserole with tomatoes and peppers"
click at [200, 280] on div "Product barcode Product barcode" at bounding box center [182, 293] width 174 height 31
click at [139, 234] on textarea "Seasoned beef sausage baked in a casserole with tomatoes and peppers." at bounding box center [176, 252] width 147 height 38
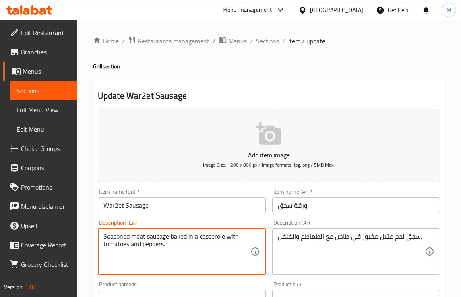
type textarea "Seasoned meat sausage baked in a casserole with tomatoes and peppers."
click at [88, 223] on div "Home / Restaurants management / Menus / Sections / item / update Grill section …" at bounding box center [269, 294] width 384 height 549
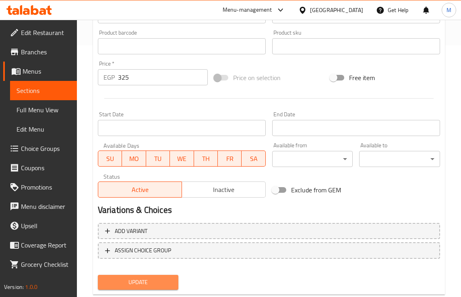
click at [151, 284] on span "Update" at bounding box center [138, 282] width 68 height 10
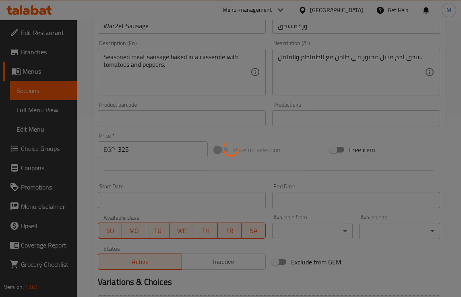
scroll to position [101, 0]
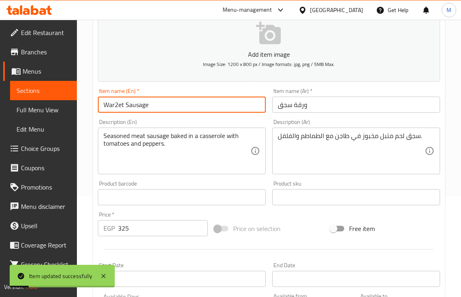
drag, startPoint x: 158, startPoint y: 109, endPoint x: 55, endPoint y: 101, distance: 103.0
click at [61, 101] on div "Edit Restaurant Branches Menus Sections Full Menu View Edit Menu Choice Groups …" at bounding box center [230, 193] width 461 height 549
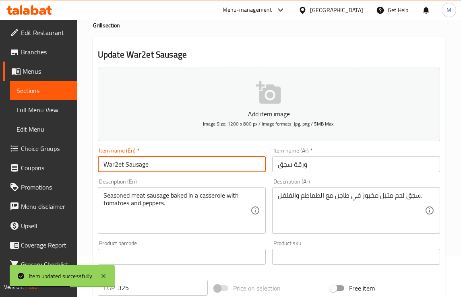
scroll to position [0, 0]
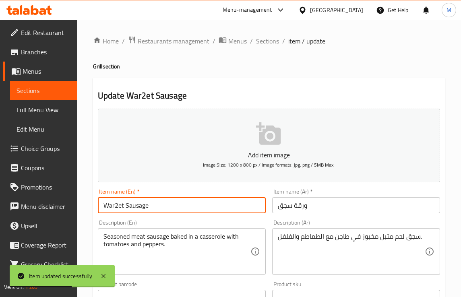
click at [259, 37] on span "Sections" at bounding box center [267, 41] width 23 height 10
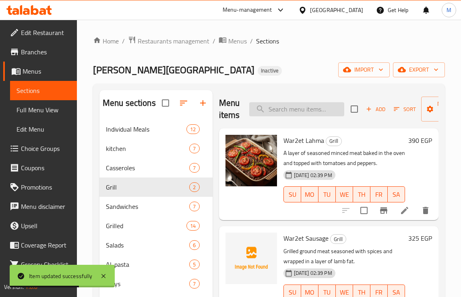
click at [299, 108] on input "search" at bounding box center [296, 109] width 95 height 14
paste input "Kebab"
type input "Kebab"
click at [120, 199] on div "Sandwiches 7" at bounding box center [155, 206] width 113 height 19
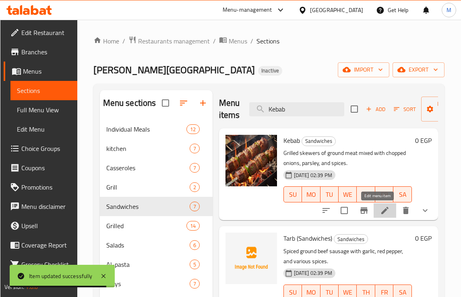
click at [380, 209] on icon at bounding box center [385, 211] width 10 height 10
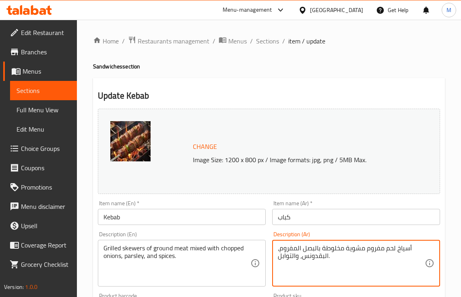
click at [335, 252] on textarea "أسياخ لحم مفروم مشوية مخلوطة بالبصل المفروم، البقدونس، والتوابل." at bounding box center [351, 263] width 147 height 38
click at [240, 244] on div "Grilled skewers of ground meat mixed with chopped onions, parsley, and spices. …" at bounding box center [182, 263] width 168 height 47
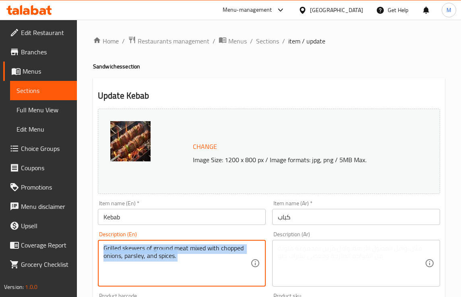
click at [240, 244] on div "Grilled skewers of ground meat mixed with chopped onions, parsley, and spices. …" at bounding box center [182, 263] width 168 height 47
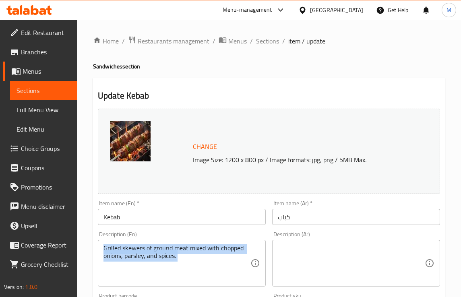
click at [240, 244] on div "Grilled skewers of ground meat mixed with chopped onions, parsley, and spices. …" at bounding box center [182, 263] width 168 height 47
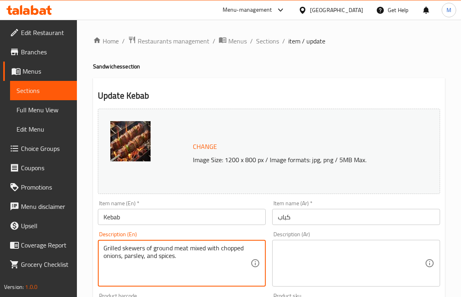
click at [239, 248] on textarea "Grilled skewers of ground meat mixed with chopped onions, parsley, and spices." at bounding box center [176, 263] width 147 height 38
click at [239, 233] on div "Description (En) Description (En)" at bounding box center [182, 259] width 168 height 55
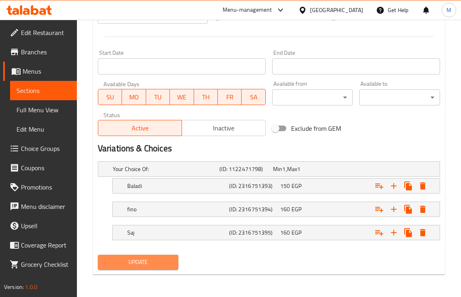
click at [154, 262] on span "Update" at bounding box center [138, 262] width 68 height 10
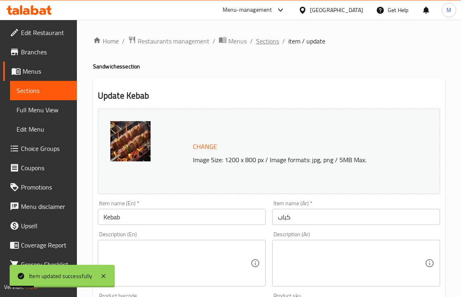
click at [270, 43] on span "Sections" at bounding box center [267, 41] width 23 height 10
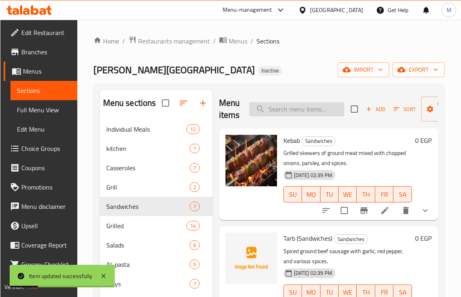
click at [297, 112] on input "search" at bounding box center [296, 109] width 95 height 14
paste input "Tarb (Sandwiches)"
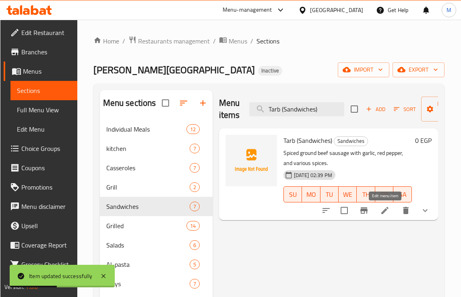
type input "Tarb (Sandwiches)"
click at [388, 211] on icon at bounding box center [385, 211] width 10 height 10
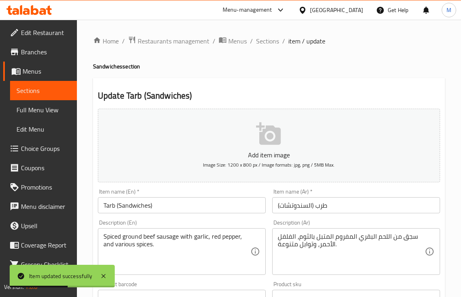
click at [168, 208] on input "Tarb (Sandwiches)" at bounding box center [182, 205] width 168 height 16
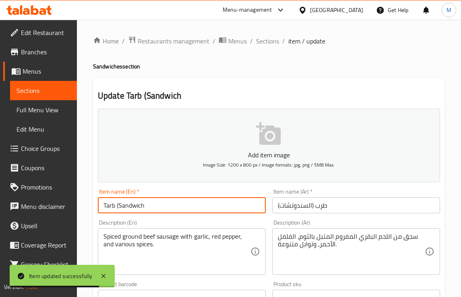
click at [120, 206] on input "Tarb (Sandwich" at bounding box center [182, 205] width 168 height 16
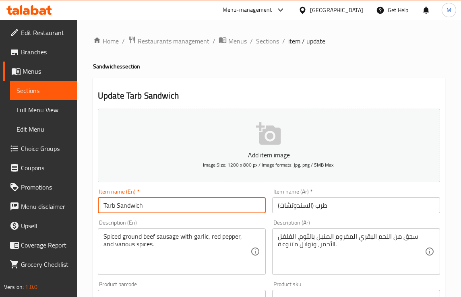
type input "Tarb Sandwich"
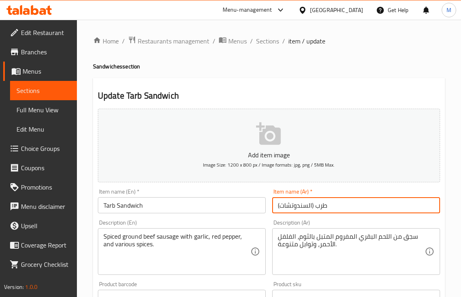
drag, startPoint x: 307, startPoint y: 206, endPoint x: 287, endPoint y: 206, distance: 20.1
click at [287, 206] on input "طرب (السندوتشات)" at bounding box center [356, 205] width 168 height 16
drag, startPoint x: 292, startPoint y: 205, endPoint x: 245, endPoint y: 203, distance: 47.6
click at [245, 203] on div "Add item image Image Size: 1200 x 800 px / Image formats: jpg, png / 5MB Max. I…" at bounding box center [269, 278] width 349 height 347
click at [279, 209] on input "طرب" at bounding box center [356, 205] width 168 height 16
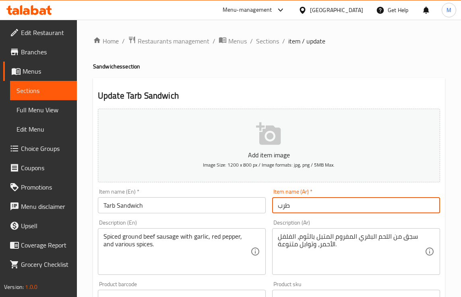
paste input "سندوتش"
type input "سندوتش طرب"
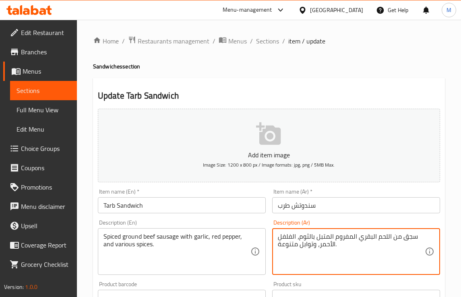
click at [354, 244] on textarea "سجق من اللحم البقري المفروم المتبل بالثوم، الفلفل الأحمر، وتوابل متنوعة." at bounding box center [351, 252] width 147 height 38
paste textarea "لحم مفروم مشوي متبل بالبهارات وملفوف في طبقة من دهن الضأن"
type textarea "لحم مفروم مشوي متبل بالبهارات وملفوف في طبقة من دهن الضأن."
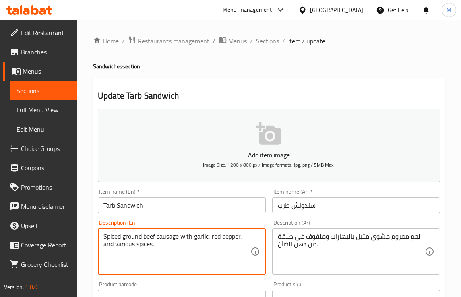
click at [209, 233] on textarea "Spiced ground beef sausage with garlic, red pepper, and various spices." at bounding box center [176, 252] width 147 height 38
paste textarea "Grilled minced meat marinated in spices and wrapped in a layer of lamb fat"
type textarea "Grilled minced meat marinated in spices and wrapped in a layer of lamb fat."
click at [202, 281] on div "Product barcode Product barcode" at bounding box center [182, 293] width 174 height 31
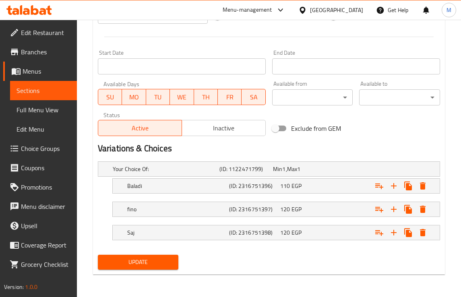
click at [146, 267] on span "Update" at bounding box center [138, 262] width 68 height 10
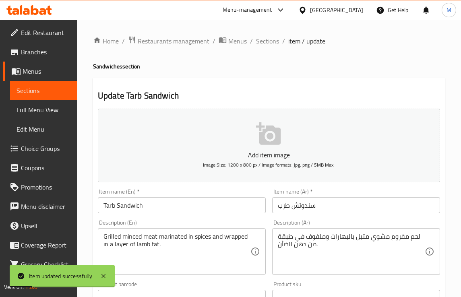
click at [257, 41] on span "Sections" at bounding box center [267, 41] width 23 height 10
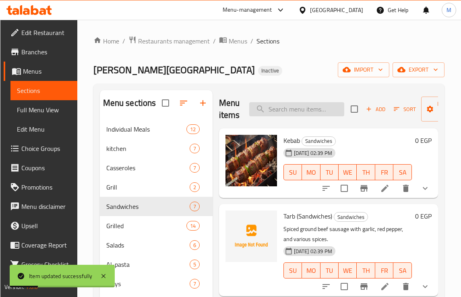
click at [300, 108] on input "search" at bounding box center [296, 109] width 95 height 14
paste input "Kofta"
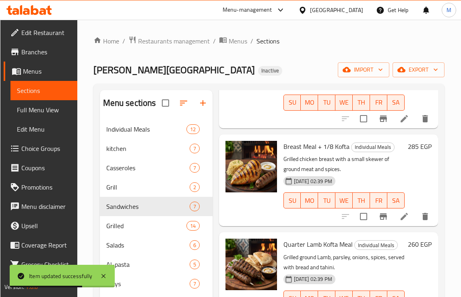
scroll to position [302, 0]
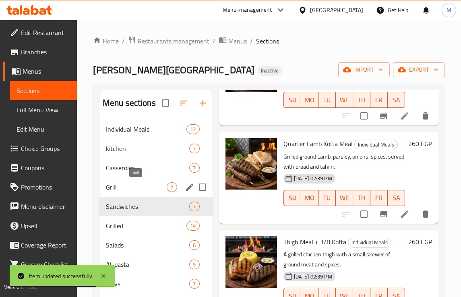
type input "Koft"
click at [128, 186] on span "Grill" at bounding box center [136, 187] width 61 height 10
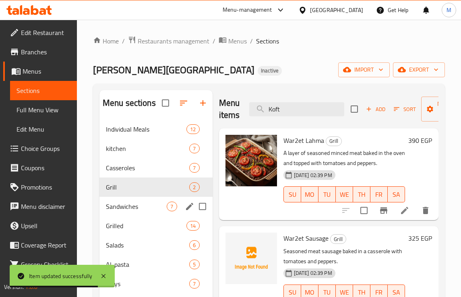
click at [130, 203] on span "Sandwiches" at bounding box center [136, 207] width 61 height 10
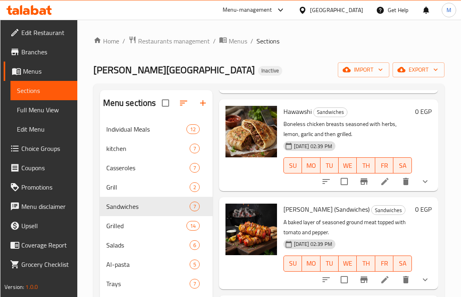
scroll to position [205, 0]
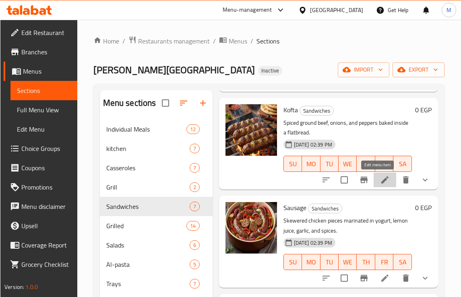
click at [380, 180] on icon at bounding box center [385, 180] width 10 height 10
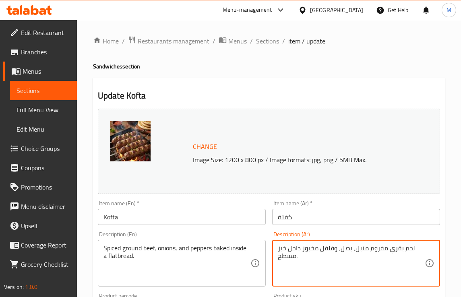
click at [328, 249] on textarea "لحم بقري مفروم متبل، بصل، وفلفل مخبوز داخل خبز مسطح." at bounding box center [351, 263] width 147 height 38
paste textarea "أسياخ لحم مفروم مشوية مخلوطة بالبصل المفروم، البقدونس، والبهارات"
type textarea "أسياخ لحم مفروم مشوية مخلوطة بالبصل المفروم، البقدونس، والبهارات."
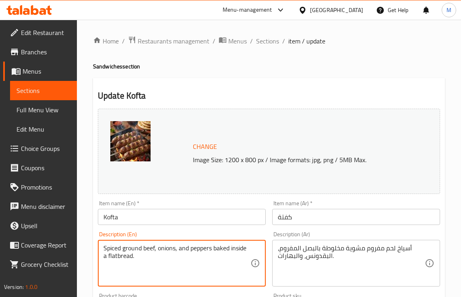
click at [184, 254] on textarea "Spiced ground beef, onions, and peppers baked inside a flatbread." at bounding box center [176, 263] width 147 height 38
paste textarea "Grilled minced meat skewers mixed with chopped onions, parsley, and spices"
click at [176, 270] on textarea "Grilled minced meat skewers mixed with chopped onions, parsley, and spices." at bounding box center [176, 263] width 147 height 38
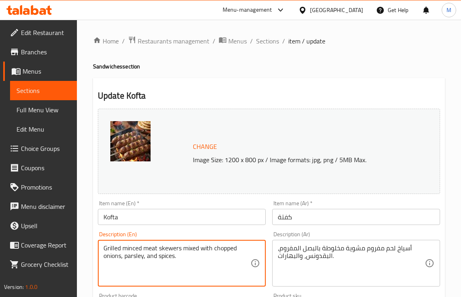
click at [220, 251] on textarea "Grilled minced meat skewers mixed with chopped onions, parsley, and spices." at bounding box center [176, 263] width 147 height 38
type textarea "Grilled minced meat skewers mixed with minced onions, parsley, and spices."
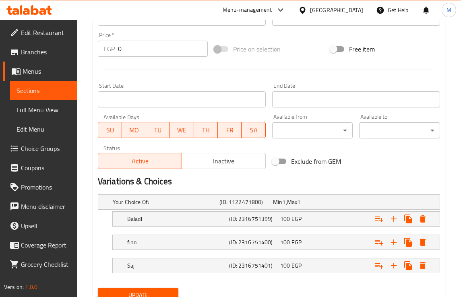
scroll to position [325, 0]
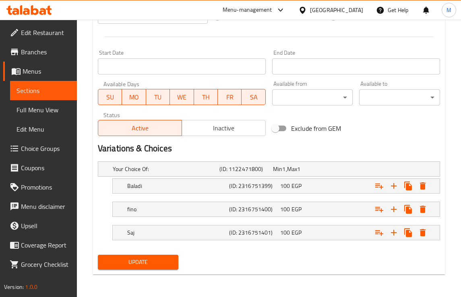
click at [137, 269] on button "Update" at bounding box center [138, 262] width 81 height 15
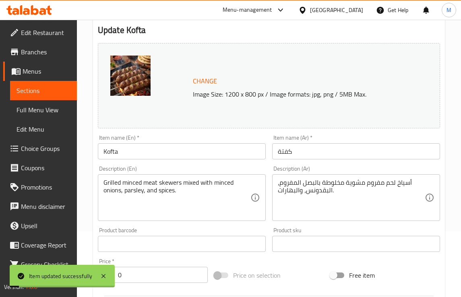
scroll to position [0, 0]
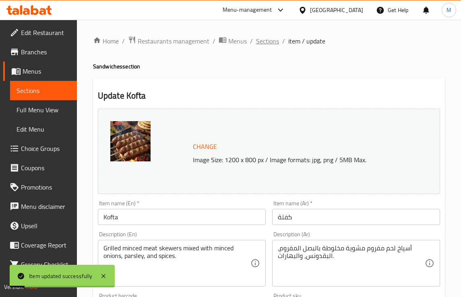
click at [256, 39] on span "Sections" at bounding box center [267, 41] width 23 height 10
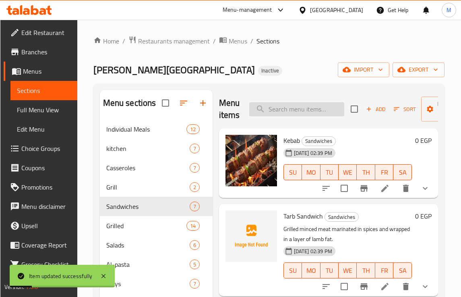
click at [298, 108] on input "search" at bounding box center [296, 109] width 95 height 14
paste input "Sausage"
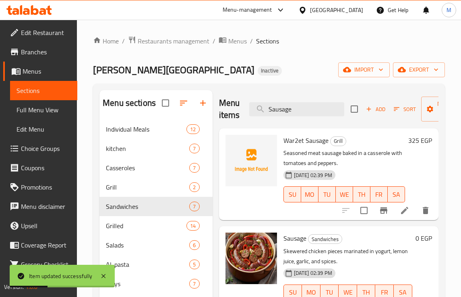
scroll to position [101, 0]
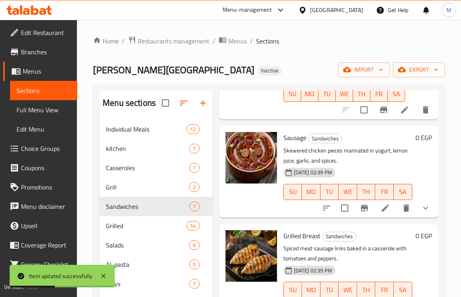
type input "Sausage"
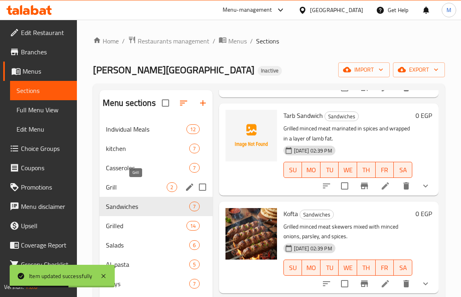
click at [113, 181] on div "Grill 2" at bounding box center [155, 187] width 113 height 19
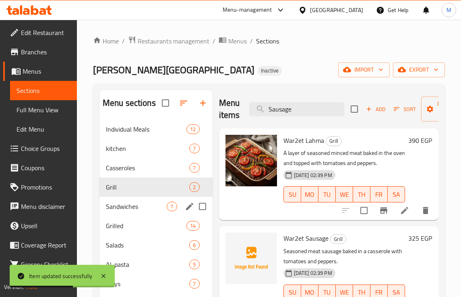
click at [124, 208] on span "Sandwiches" at bounding box center [136, 207] width 61 height 10
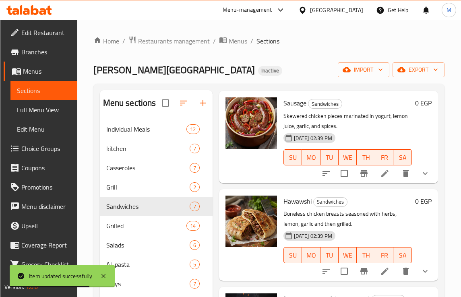
scroll to position [252, 0]
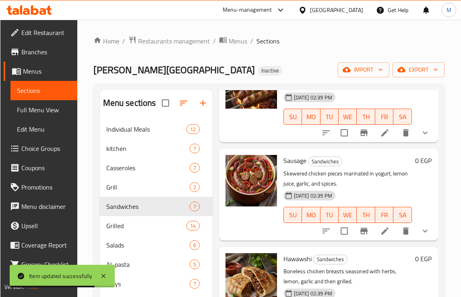
click at [383, 227] on li at bounding box center [385, 231] width 23 height 14
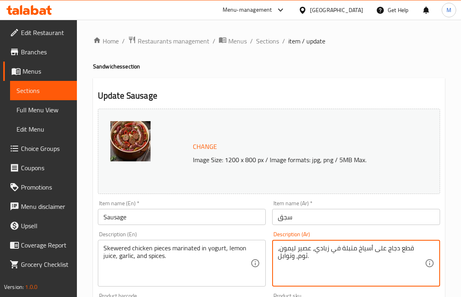
click at [365, 247] on textarea "قطع دجاج على أسياخ متبلة في زبادي، عصير ليمون، ثوم، وتوابل." at bounding box center [351, 263] width 147 height 38
paste textarea "سجق من اللحم البقري المفروم المتبل بالثوم، الفلفل الأحمر، وبهارات متنوعة"
type textarea "سجق من اللحم البقري المفروم المتبل بالثوم، الفلفل الأحمر، وبهارات متنوعة."
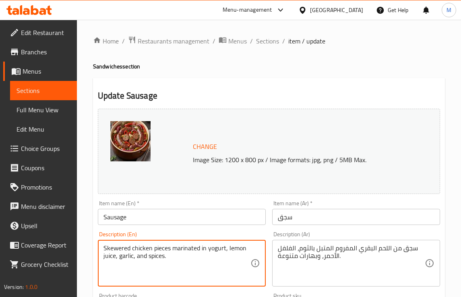
click at [137, 252] on textarea "Skewered chicken pieces marinated in yogurt, lemon juice, garlic, and spices." at bounding box center [176, 263] width 147 height 38
paste textarea "ausage made from minced beef seasoned with garlic, red pepper, and various"
type textarea "Sausage made from minced beef seasoned with garlic, red pepper, and various spi…"
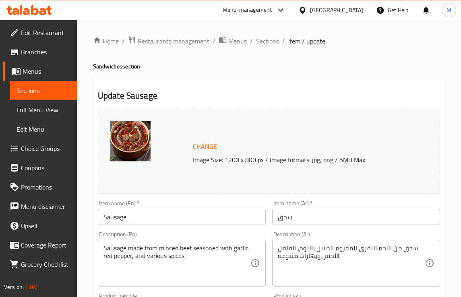
click at [161, 232] on div "Description (En) Sausage made from minced beef seasoned with garlic, red pepper…" at bounding box center [182, 259] width 174 height 62
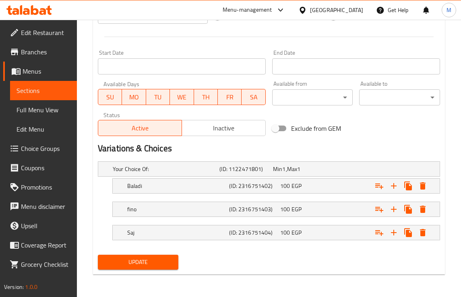
click at [158, 269] on button "Update" at bounding box center [138, 262] width 81 height 15
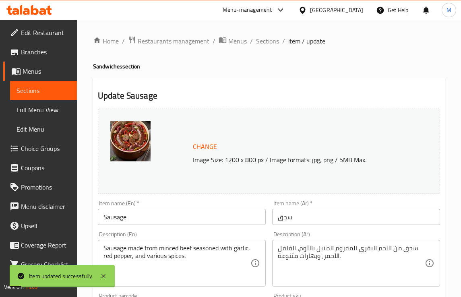
drag, startPoint x: 266, startPoint y: 41, endPoint x: 219, endPoint y: 2, distance: 60.9
click at [266, 41] on span "Sections" at bounding box center [267, 41] width 23 height 10
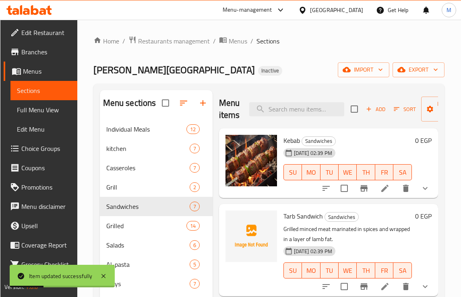
click at [276, 117] on div "Menu items Add Sort Manage items" at bounding box center [328, 109] width 219 height 38
click at [276, 114] on input "search" at bounding box center [296, 109] width 95 height 14
paste input "Hawawshi"
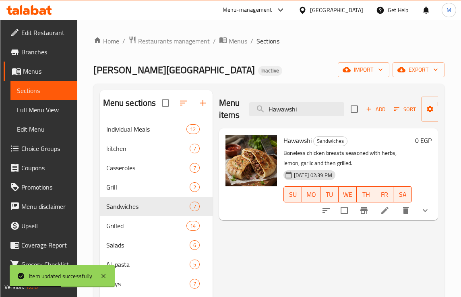
type input "Hawawshi"
click at [388, 210] on icon at bounding box center [385, 211] width 10 height 10
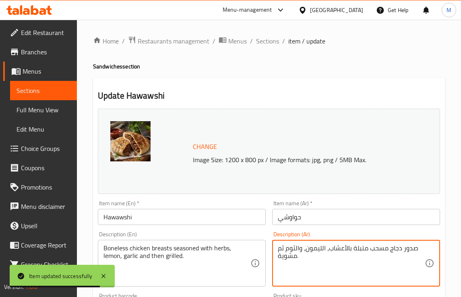
click at [348, 254] on textarea "صدور دجاج مسحب متبلة بالأعشاب، الليمون، والثوم ثم مشوية." at bounding box center [351, 263] width 147 height 38
paste textarea "لحم بقري مفروم متبل، بصل، وفلفل مخبوز داخل خبز بلدي"
type textarea "لحم بقري مفروم متبل، بصل، وفلفل مخبوز داخل خبز بلدي."
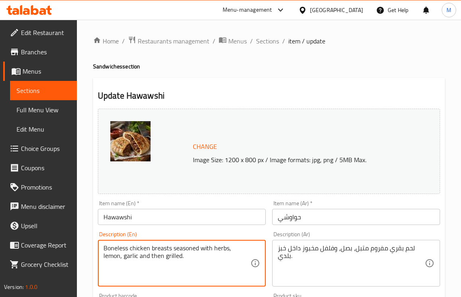
click at [186, 250] on textarea "Boneless chicken breasts seasoned with herbs, lemon, garlic and then grilled." at bounding box center [176, 263] width 147 height 38
paste textarea "Seasoned ground beef, onions, and peppers baked inside country brea"
click at [124, 258] on textarea "Seasoned ground beef, onions, and peppers baked inside country bread." at bounding box center [176, 263] width 147 height 38
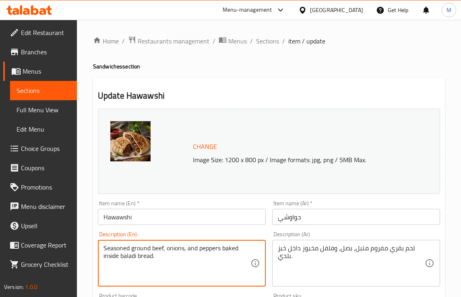
type textarea "Seasoned ground beef, onions, and peppers baked inside baladi bread."
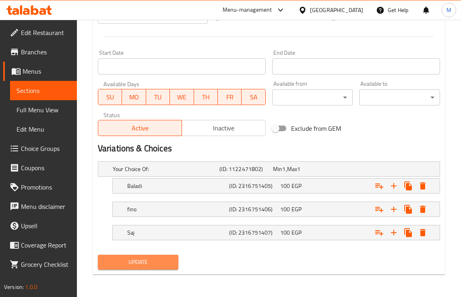
click at [122, 266] on span "Update" at bounding box center [138, 262] width 68 height 10
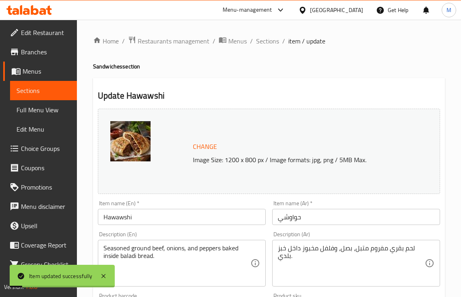
drag, startPoint x: 270, startPoint y: 42, endPoint x: 248, endPoint y: 9, distance: 39.9
click at [270, 42] on span "Sections" at bounding box center [267, 41] width 23 height 10
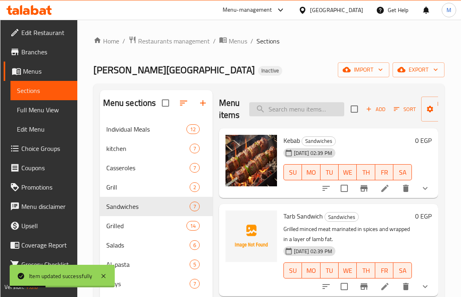
click at [293, 107] on input "search" at bounding box center [296, 109] width 95 height 14
paste input "Shish Tawouk (Sandwiches)"
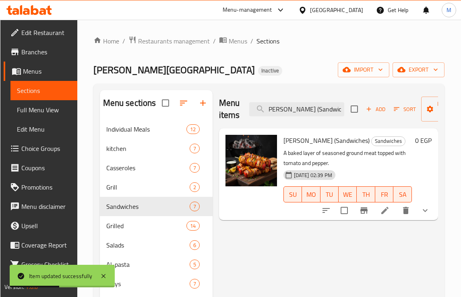
type input "Shish Tawouk (Sandwiches)"
click at [389, 210] on icon at bounding box center [385, 211] width 10 height 10
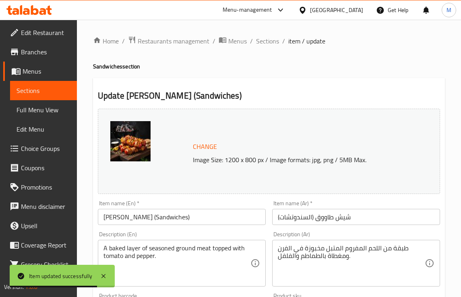
click at [308, 244] on div "طبقة من اللحم المفروم المتبل مخبوزة في الفرن ومغطاة بالطماطم والفلفل. Descripti…" at bounding box center [356, 263] width 168 height 47
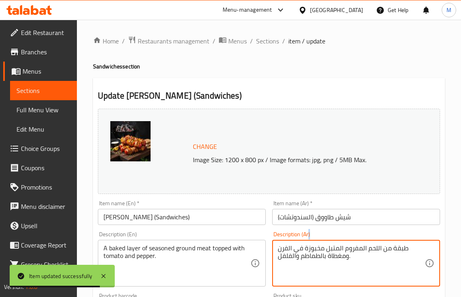
click at [308, 244] on div "طبقة من اللحم المفروم المتبل مخبوزة في الفرن ومغطاة بالطماطم والفلفل. Descripti…" at bounding box center [356, 263] width 168 height 47
click at [315, 253] on textarea "طبقة من اللحم المفروم المتبل مخبوزة في الفرن ومغطاة بالطماطم والفلفل." at bounding box center [351, 263] width 147 height 38
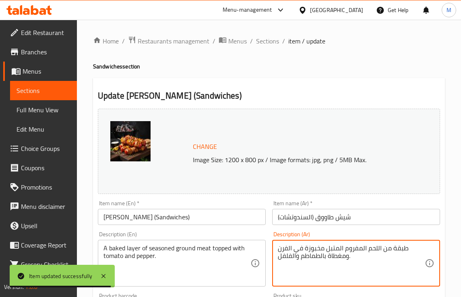
paste textarea "قطع دجاج على أسياخ متبلة في زبادي، عصير ليمون، ثوم، وبهارات"
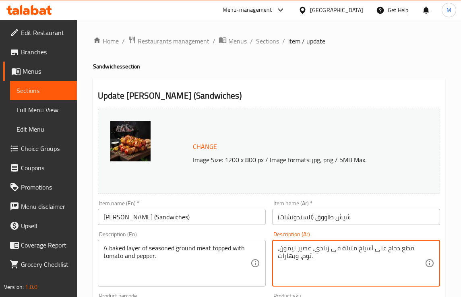
type textarea "قطع دجاج على أسياخ متبلة في زبادي، عصير ليمون، ثوم، وبهارات."
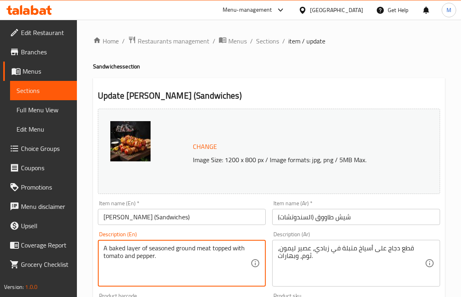
click at [190, 252] on textarea "A baked layer of seasoned ground meat topped with tomato and pepper." at bounding box center [176, 263] width 147 height 38
paste textarea "Chicken pieces on skewers marinated in yogurt, lemon juice, garlic, and spices"
type textarea "Chicken pieces on skewers marinated in yogurt, lemon juice, garlic, and spices."
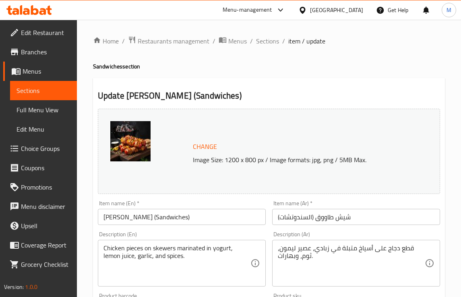
click at [192, 230] on div "Description (En) Chicken pieces on skewers marinated in yogurt, lemon juice, ga…" at bounding box center [182, 259] width 174 height 62
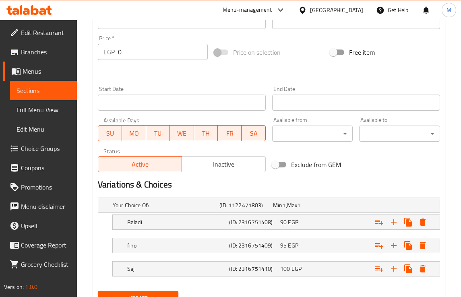
scroll to position [325, 0]
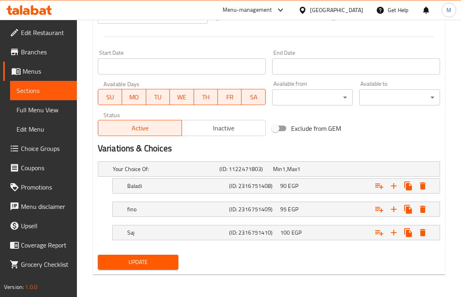
click at [174, 261] on button "Update" at bounding box center [138, 262] width 81 height 15
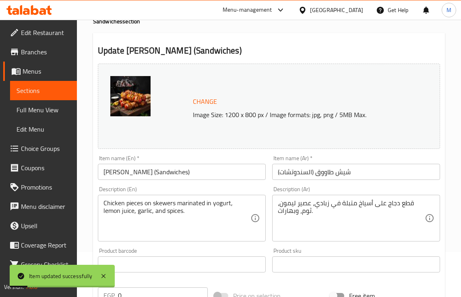
scroll to position [0, 0]
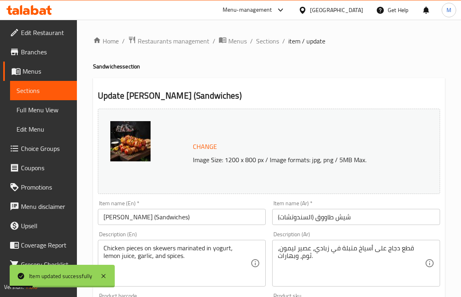
drag, startPoint x: 256, startPoint y: 42, endPoint x: 269, endPoint y: 55, distance: 17.9
click at [256, 42] on span "Sections" at bounding box center [267, 41] width 23 height 10
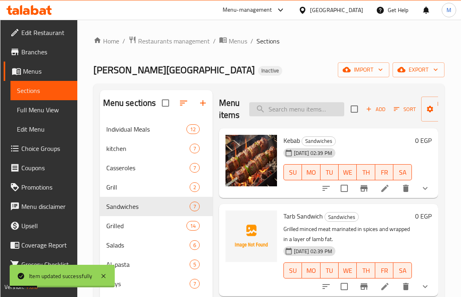
click at [295, 107] on input "search" at bounding box center [296, 109] width 95 height 14
paste input "Grilled Breast"
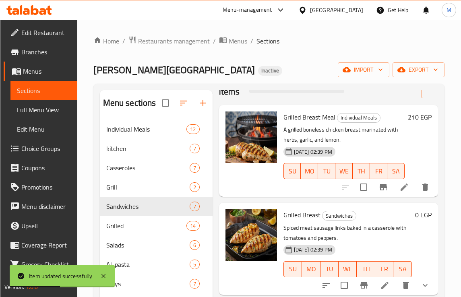
scroll to position [36, 0]
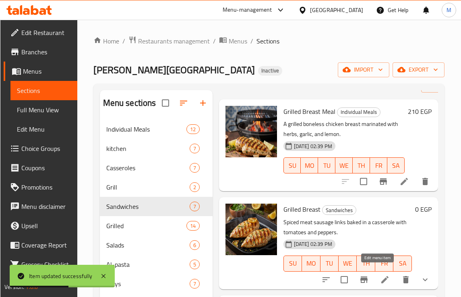
type input "Grilled Breast"
click at [381, 276] on icon at bounding box center [385, 280] width 10 height 10
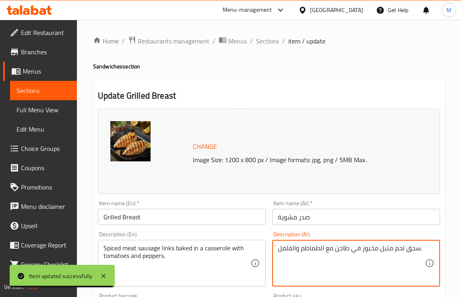
click at [296, 248] on textarea "سجق لحم متبل مخبوز في طاجن مع الطماطم والفلفل." at bounding box center [351, 263] width 147 height 38
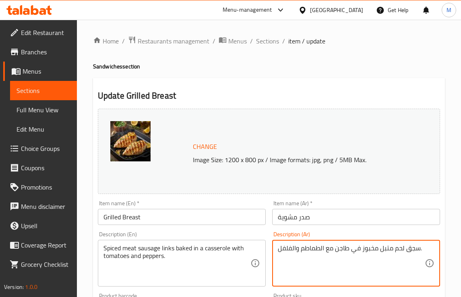
paste textarea "دور دجاج بدون عظم متبلة بالأعشاب، الليمون، والثوم ثم مشوية"
type textarea "صدور دجاج بدون عظم متبلة بالأعشاب، الليمون، والثوم ثم مشوية."
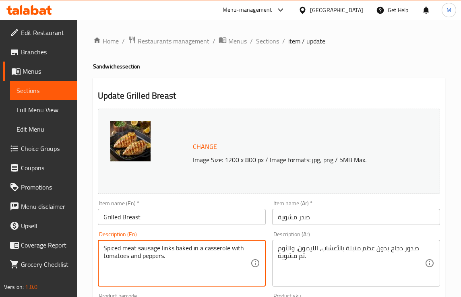
click at [172, 250] on textarea "Spiced meat sausage links baked in a casserole with tomatoes and peppers." at bounding box center [176, 263] width 147 height 38
paste textarea "Boneless chicken breasts marinated with herbs, lemon, and garlic, then grilled"
type textarea "Boneless chicken breasts marinated with herbs, lemon, and garlic, then grilled."
click at [163, 233] on div "Description (En) Boneless chicken breasts marinated with herbs, lemon, and garl…" at bounding box center [182, 259] width 168 height 55
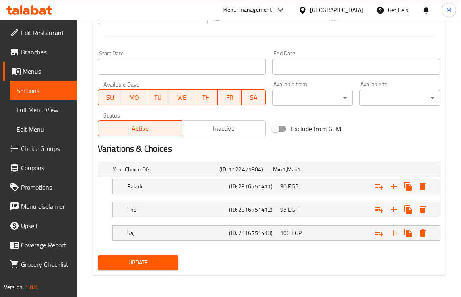
scroll to position [325, 0]
click at [152, 266] on span "Update" at bounding box center [138, 262] width 68 height 10
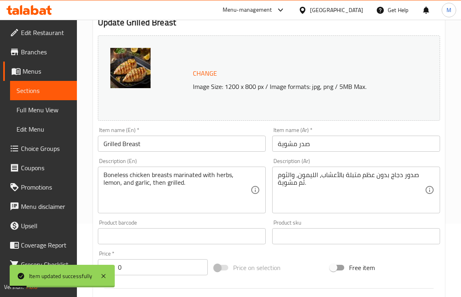
scroll to position [0, 0]
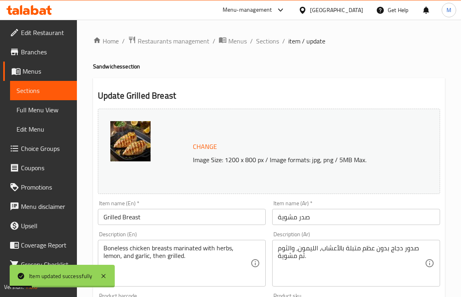
click at [265, 39] on span "Sections" at bounding box center [267, 41] width 23 height 10
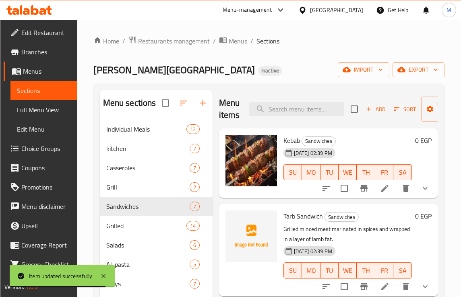
click at [293, 140] on span "Kebab" at bounding box center [291, 140] width 17 height 12
copy h6 "Kebab"
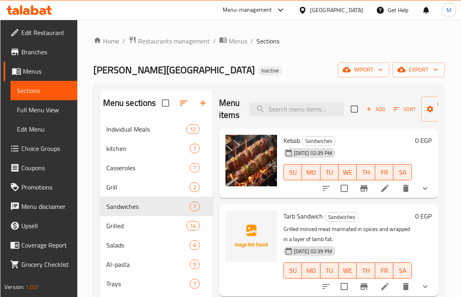
click at [202, 64] on div "FAHMA W LAHMA Inactive import export" at bounding box center [268, 69] width 351 height 15
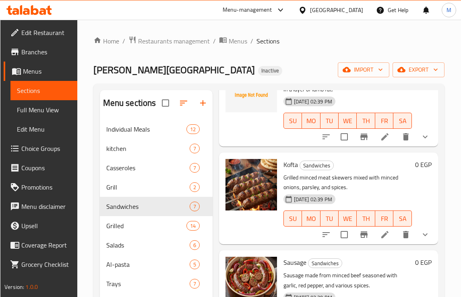
scroll to position [151, 0]
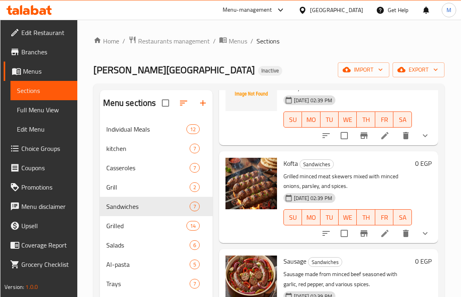
click at [292, 163] on span "Kofta" at bounding box center [290, 163] width 14 height 12
copy h6 "Kofta"
click at [205, 51] on div "Home / Restaurants management / Menus / Sections FAHMA W LAHMA Inactive import …" at bounding box center [268, 215] width 351 height 358
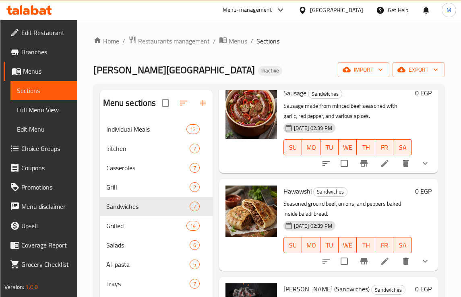
scroll to position [302, 0]
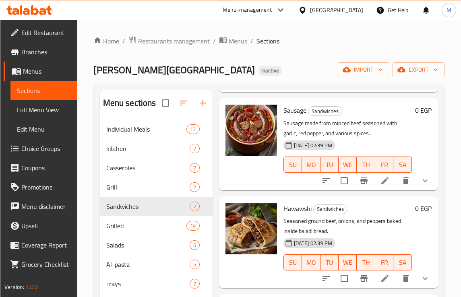
click at [292, 107] on span "Sausage" at bounding box center [294, 110] width 23 height 12
copy h6 "Sausage"
drag, startPoint x: 207, startPoint y: 60, endPoint x: 203, endPoint y: 73, distance: 13.7
click at [207, 60] on div "Home / Restaurants management / Menus / Sections FAHMA W LAHMA Inactive import …" at bounding box center [268, 215] width 351 height 358
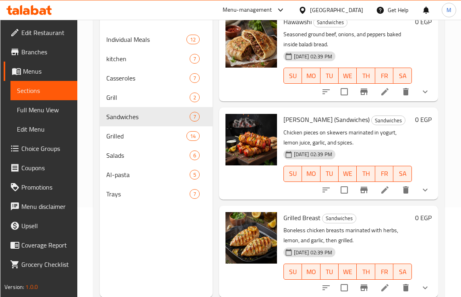
scroll to position [101, 0]
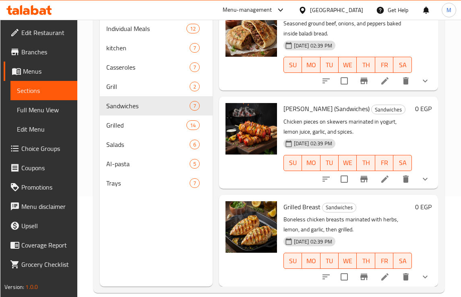
click at [298, 201] on span "Grilled Breast" at bounding box center [301, 207] width 37 height 12
copy h6 "Grilled Breast"
click at [197, 8] on div "Menu-management Egypt Get Help M" at bounding box center [230, 9] width 461 height 19
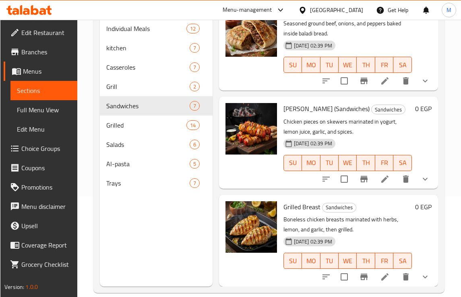
click at [381, 176] on icon at bounding box center [384, 179] width 7 height 7
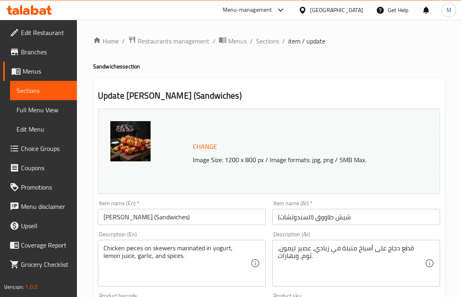
click at [144, 217] on input "Shish Tawouk (Sandwiches)" at bounding box center [182, 217] width 168 height 16
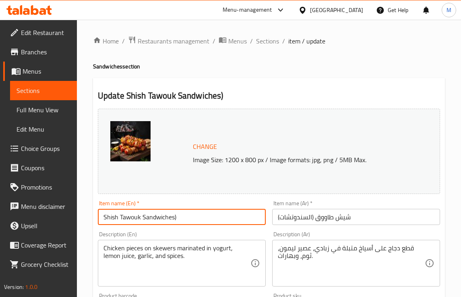
click at [184, 217] on input "Shish Tawouk Sandwiches)" at bounding box center [182, 217] width 168 height 16
type input "[PERSON_NAME] Sandwich"
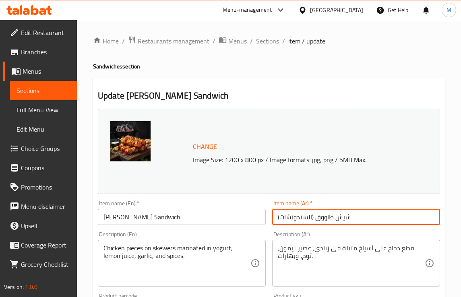
drag, startPoint x: 307, startPoint y: 222, endPoint x: 288, endPoint y: 220, distance: 19.4
click at [288, 220] on input "شيش طاووق (السندوتشات)" at bounding box center [356, 217] width 168 height 16
drag, startPoint x: 293, startPoint y: 217, endPoint x: 274, endPoint y: 218, distance: 18.5
click at [274, 218] on input "شيش طاووق (الات)" at bounding box center [356, 217] width 168 height 16
click at [277, 217] on input "شيش طاووق" at bounding box center [356, 217] width 168 height 16
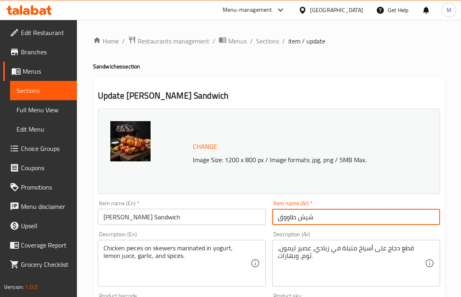
paste input "سندوتش"
type input "سندوتش شيش طاووق"
drag, startPoint x: 276, startPoint y: 228, endPoint x: 256, endPoint y: 236, distance: 21.3
click at [276, 228] on div "Item name (Ar)   * سندوتش شيش طاووق Item name (Ar) *" at bounding box center [356, 212] width 174 height 31
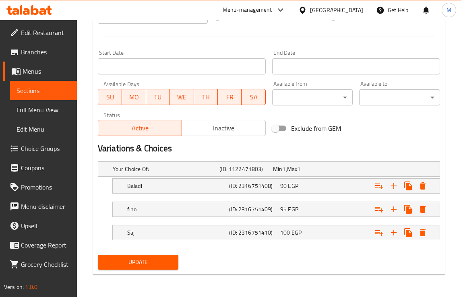
click at [134, 264] on span "Update" at bounding box center [138, 262] width 68 height 10
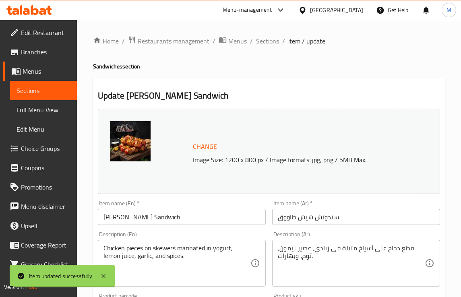
click at [327, 218] on input "سندوتش شيش طاووق" at bounding box center [356, 217] width 168 height 16
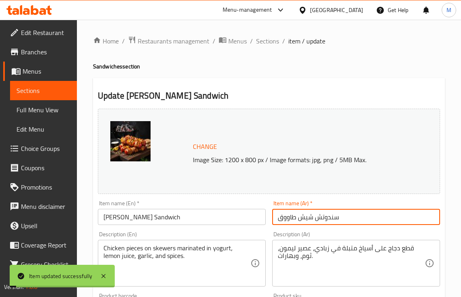
click at [327, 218] on input "سندوتش شيش طاووق" at bounding box center [356, 217] width 168 height 16
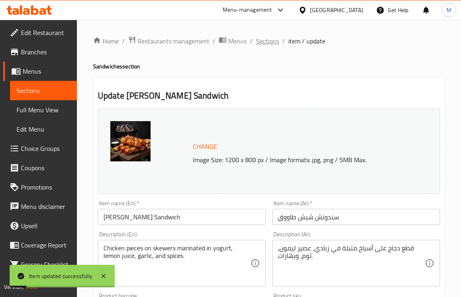
click at [267, 39] on span "Sections" at bounding box center [267, 41] width 23 height 10
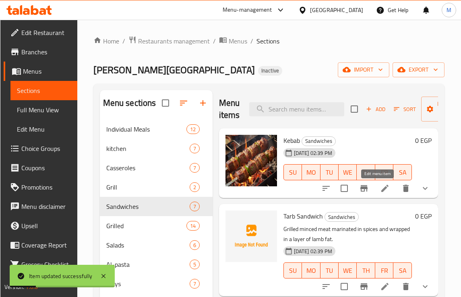
click at [380, 192] on icon at bounding box center [385, 189] width 10 height 10
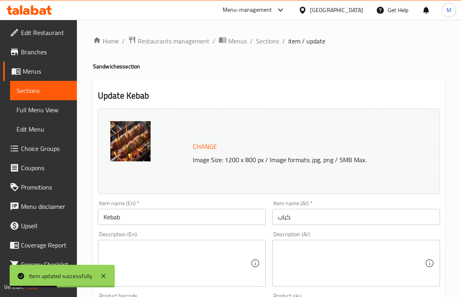
click at [278, 218] on input "كباب" at bounding box center [356, 217] width 168 height 16
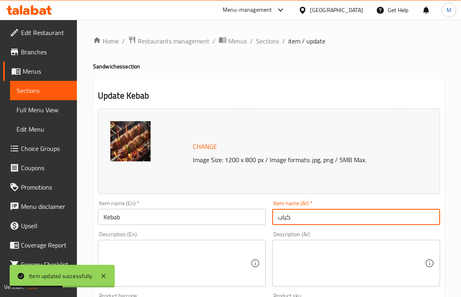
paste input "سندوتش"
type input "سندوتش كباب"
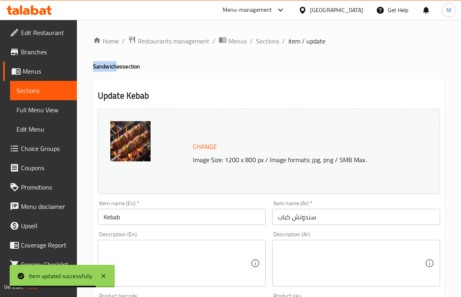
drag, startPoint x: 93, startPoint y: 66, endPoint x: 116, endPoint y: 70, distance: 23.2
click at [116, 70] on h4 "Sandwiches section" at bounding box center [269, 66] width 352 height 8
copy h4 "Sandwich"
click at [145, 213] on input "Kebab" at bounding box center [182, 217] width 168 height 16
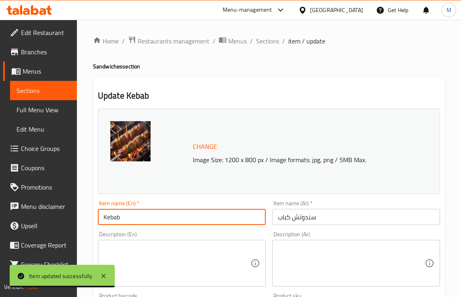
paste input "Sandwich"
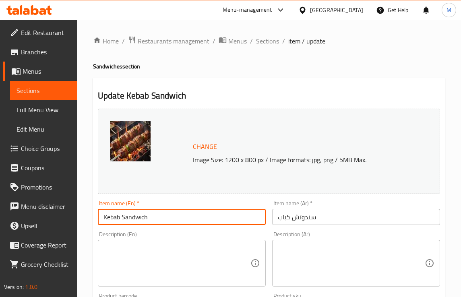
type input "Kebab Sandwich"
click at [138, 232] on div "Description (En) Description (En)" at bounding box center [182, 259] width 174 height 62
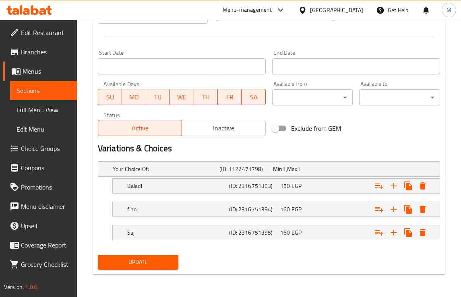
click at [148, 269] on button "Update" at bounding box center [138, 262] width 81 height 15
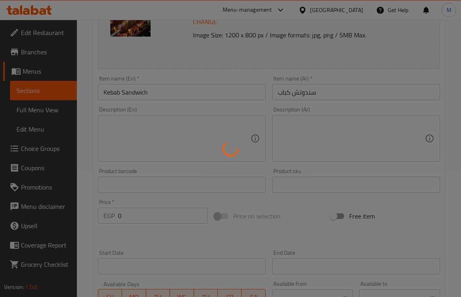
scroll to position [73, 0]
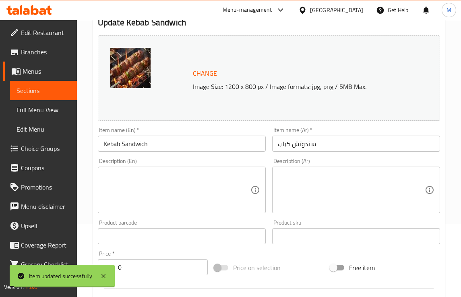
click at [305, 145] on input "سندوتش كباب" at bounding box center [356, 144] width 168 height 16
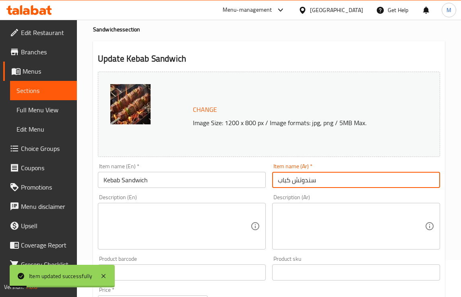
scroll to position [0, 0]
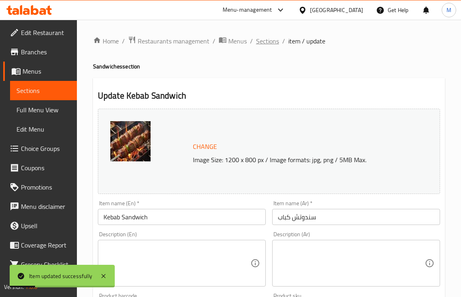
click at [261, 41] on span "Sections" at bounding box center [267, 41] width 23 height 10
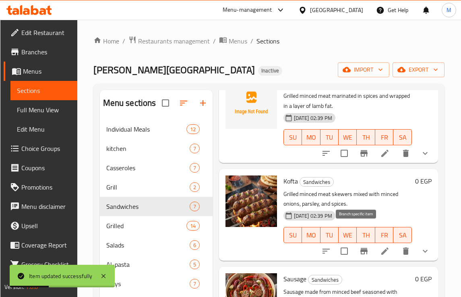
scroll to position [151, 0]
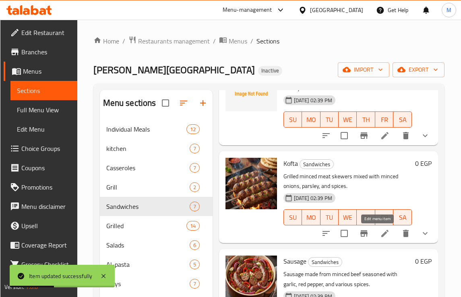
click at [382, 238] on icon at bounding box center [385, 234] width 10 height 10
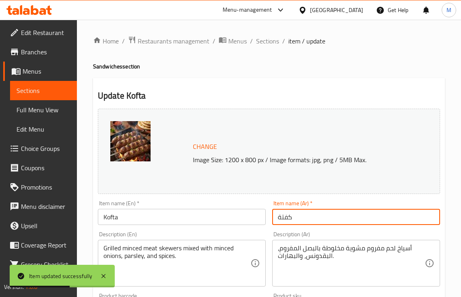
click at [277, 218] on input "كفتة" at bounding box center [356, 217] width 168 height 16
paste input "سندوتش"
type input "سندوتش كفتة"
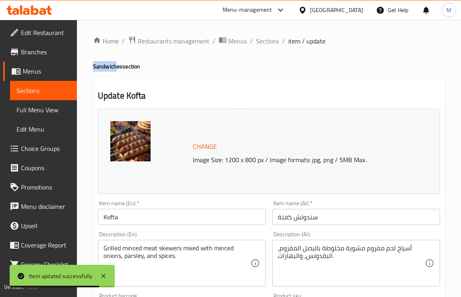
drag, startPoint x: 93, startPoint y: 67, endPoint x: 115, endPoint y: 70, distance: 22.3
click at [115, 70] on h4 "Sandwiches section" at bounding box center [269, 66] width 352 height 8
copy h4 "Sandwich"
click at [145, 217] on input "Kofta" at bounding box center [182, 217] width 168 height 16
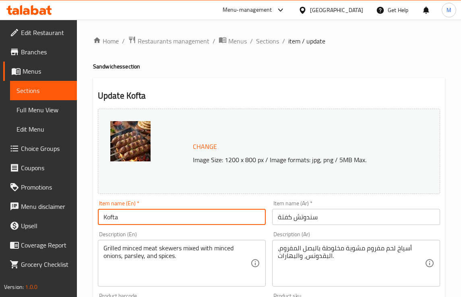
paste input "Sandwich"
type input "Kofta Sandwich"
click at [147, 234] on div "Description (En) Grilled minced meat skewers mixed with minced onions, parsley,…" at bounding box center [182, 259] width 168 height 55
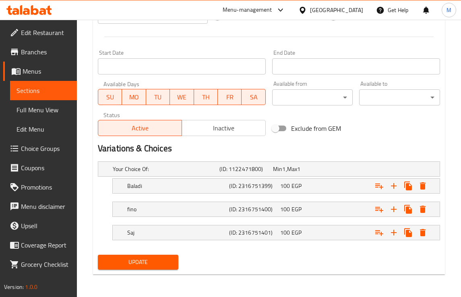
click at [144, 267] on span "Update" at bounding box center [138, 262] width 68 height 10
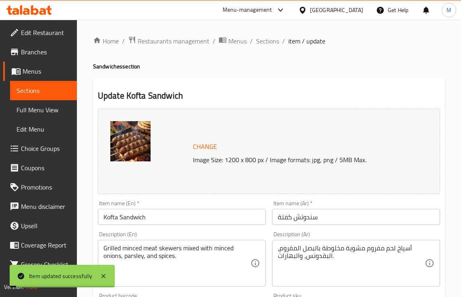
drag, startPoint x: 261, startPoint y: 42, endPoint x: 270, endPoint y: 55, distance: 15.3
click at [261, 42] on span "Sections" at bounding box center [267, 41] width 23 height 10
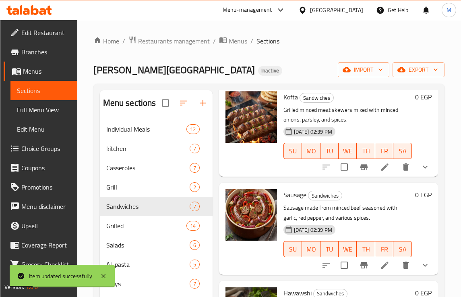
scroll to position [252, 0]
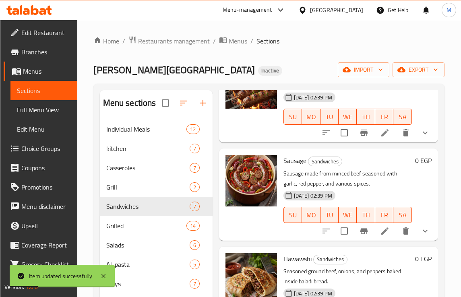
click at [382, 230] on icon at bounding box center [385, 231] width 10 height 10
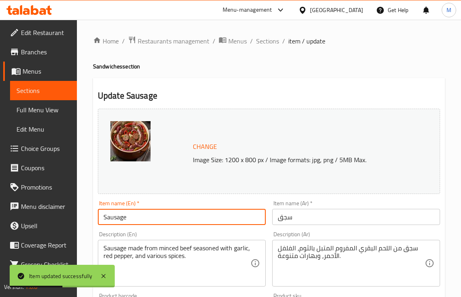
click at [141, 216] on input "Sausage" at bounding box center [182, 217] width 168 height 16
paste input "Sandwich"
type input "Sausage Sandwich"
click at [277, 222] on input "سجق" at bounding box center [356, 217] width 168 height 16
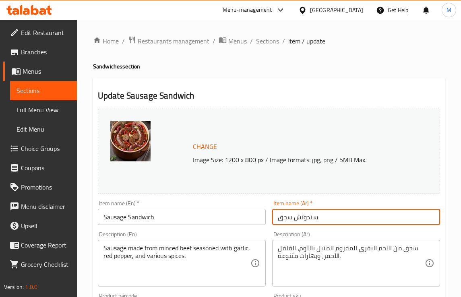
click at [301, 223] on input "سندوتش سجق" at bounding box center [356, 217] width 168 height 16
click at [304, 220] on input "سندوتش سجق" at bounding box center [356, 217] width 168 height 16
type input "سندوتش سجق"
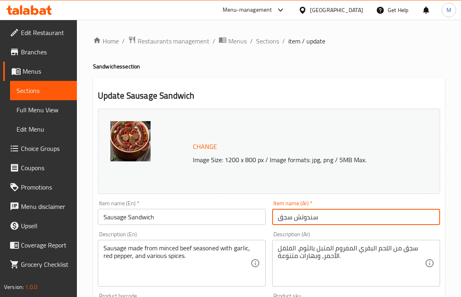
click at [304, 229] on div "Description (Ar) سجق من اللحم البقري المفروم المتبل بالثوم، الفلفل الأحمر، وبها…" at bounding box center [356, 259] width 174 height 62
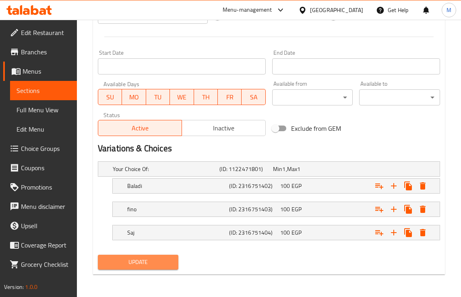
click at [141, 263] on span "Update" at bounding box center [138, 262] width 68 height 10
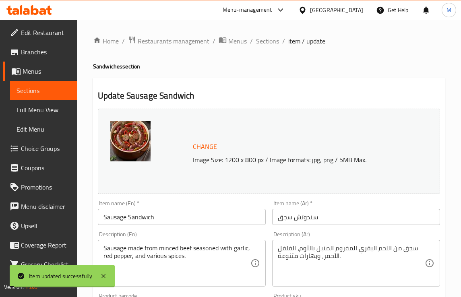
click at [262, 41] on span "Sections" at bounding box center [267, 41] width 23 height 10
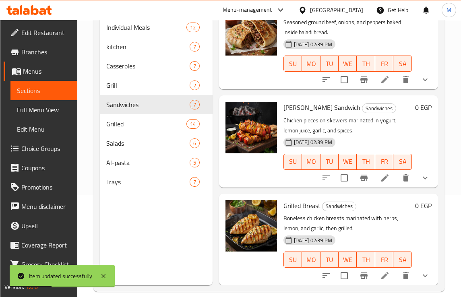
scroll to position [113, 0]
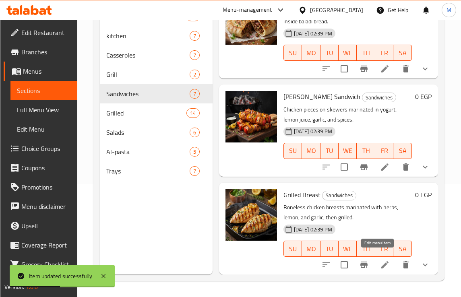
click at [380, 260] on icon at bounding box center [385, 265] width 10 height 10
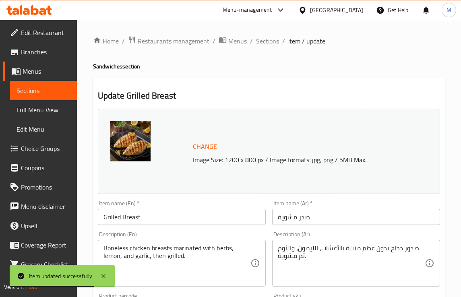
click at [275, 219] on input "صدر مشوية" at bounding box center [356, 217] width 168 height 16
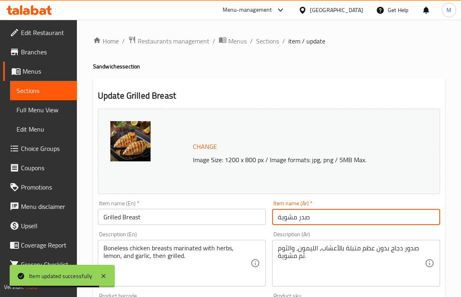
paste input "سندوتش"
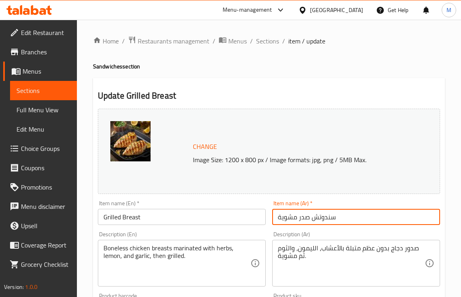
type input "سندوتش صدر مشوية"
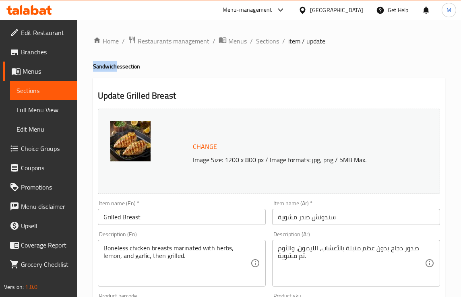
drag, startPoint x: 93, startPoint y: 69, endPoint x: 115, endPoint y: 70, distance: 22.1
click at [115, 70] on h4 "Sandwiches section" at bounding box center [269, 66] width 352 height 8
copy h4 "Sandwich"
click at [161, 222] on input "Grilled Breast" at bounding box center [182, 217] width 168 height 16
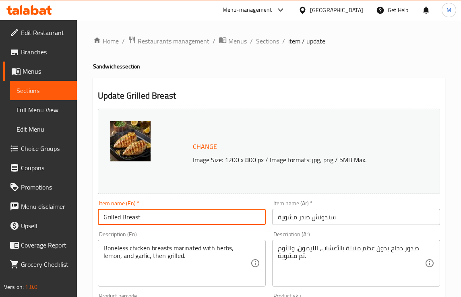
paste input "Sandwich"
type input "Grilled Breast Sandwich"
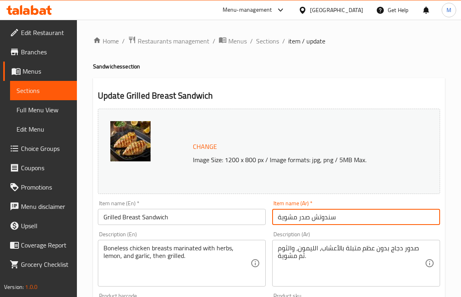
click at [278, 217] on input "سندوتش صدر مشوية" at bounding box center [356, 217] width 168 height 16
type input "سندوتش صدر مشوي"
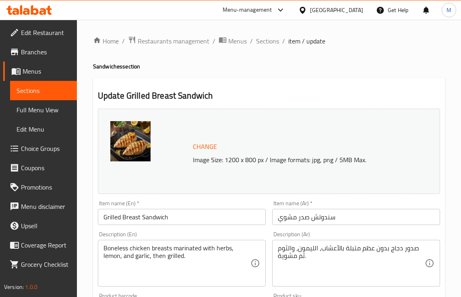
click at [286, 228] on div "Description (Ar) صدور دجاج بدون عظم متبلة بالأعشاب، الليمون، والثوم ثم مشوية. D…" at bounding box center [356, 259] width 174 height 62
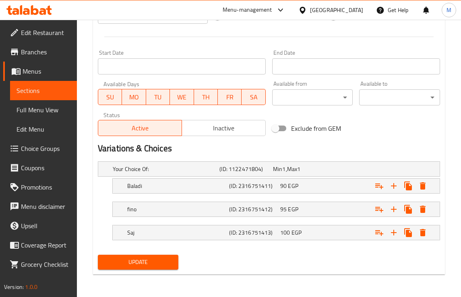
click at [153, 263] on span "Update" at bounding box center [138, 262] width 68 height 10
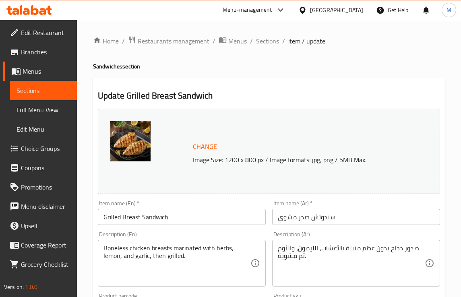
click at [262, 41] on span "Sections" at bounding box center [267, 41] width 23 height 10
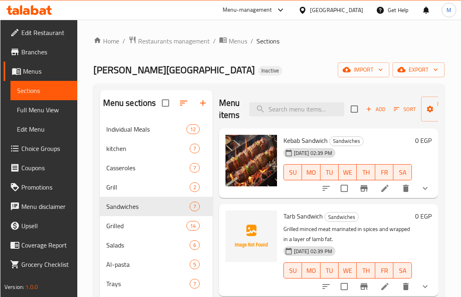
click at [294, 120] on div "Menu items Add Sort Manage items" at bounding box center [328, 109] width 219 height 38
click at [292, 114] on input "search" at bounding box center [296, 109] width 95 height 14
paste input "Single Pigeon (kilo)"
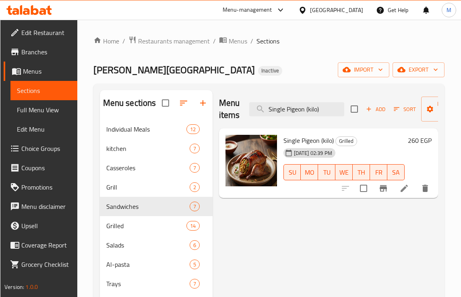
type input "Single Pigeon (kilo)"
click at [402, 194] on li at bounding box center [404, 188] width 23 height 14
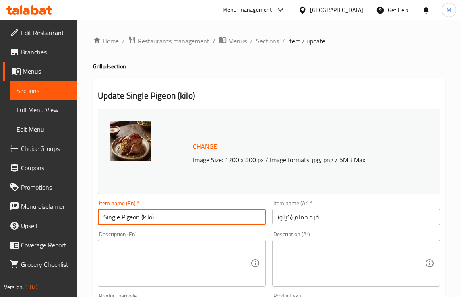
drag, startPoint x: 164, startPoint y: 211, endPoint x: 140, endPoint y: 218, distance: 25.3
click at [140, 218] on input "Single Pigeon (kilo)" at bounding box center [182, 217] width 168 height 16
type input "Single Pigeon"
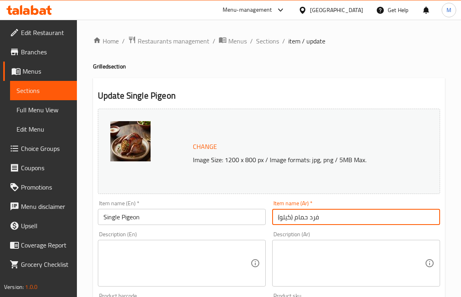
drag, startPoint x: 295, startPoint y: 220, endPoint x: 275, endPoint y: 220, distance: 20.5
click at [275, 220] on input "فرد حمام (كيلو)" at bounding box center [356, 217] width 168 height 16
type input "فرد حمام"
drag, startPoint x: 271, startPoint y: 200, endPoint x: 264, endPoint y: 200, distance: 6.4
click at [271, 200] on div "Item name (Ar)   * فرد حمام Item name (Ar) *" at bounding box center [356, 212] width 174 height 31
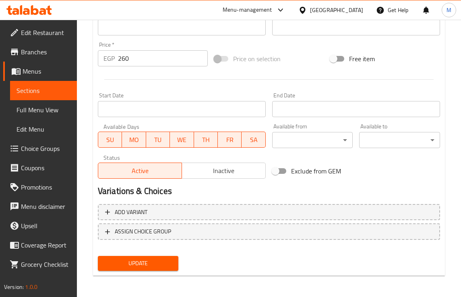
click at [138, 259] on span "Update" at bounding box center [138, 264] width 68 height 10
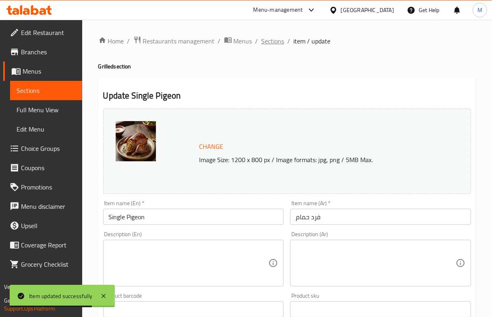
click at [273, 36] on span "Sections" at bounding box center [272, 41] width 23 height 10
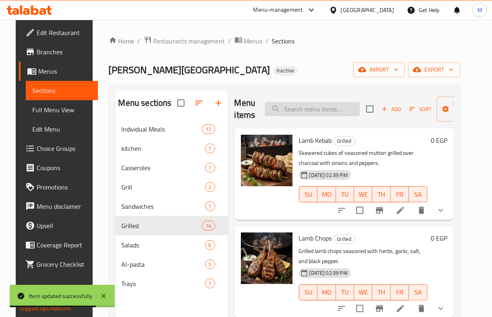
click at [306, 112] on input "search" at bounding box center [312, 109] width 95 height 14
paste input "Kunduz Kebab"
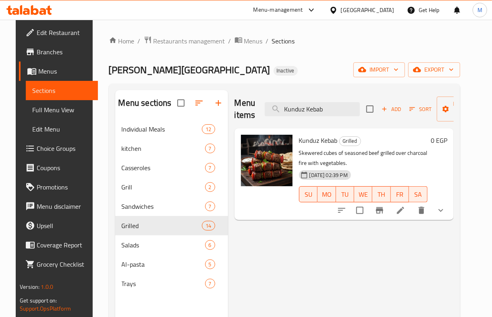
type input "Kunduz Kebab"
click at [404, 212] on icon at bounding box center [400, 210] width 7 height 7
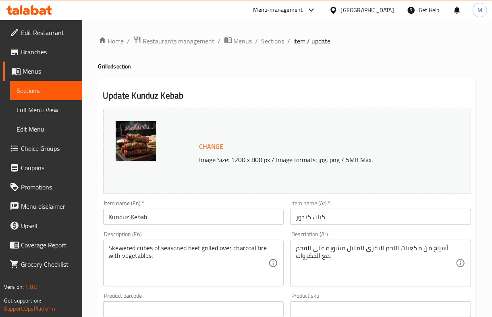
click at [116, 213] on input "Kunduz Kebab" at bounding box center [193, 217] width 181 height 16
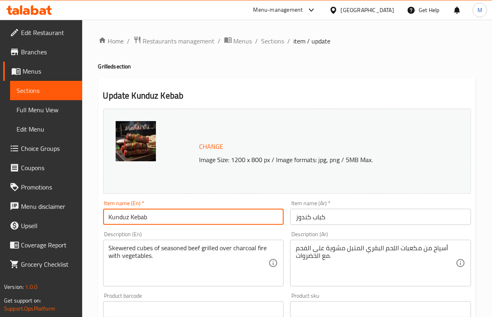
click at [116, 213] on input "Kunduz Kebab" at bounding box center [193, 217] width 181 height 16
click at [114, 221] on input "Kunduz Kebab" at bounding box center [193, 217] width 181 height 16
click at [115, 221] on input "Kunduz Kebab" at bounding box center [193, 217] width 181 height 16
click at [113, 222] on input "Kanduz Kebab" at bounding box center [193, 217] width 181 height 16
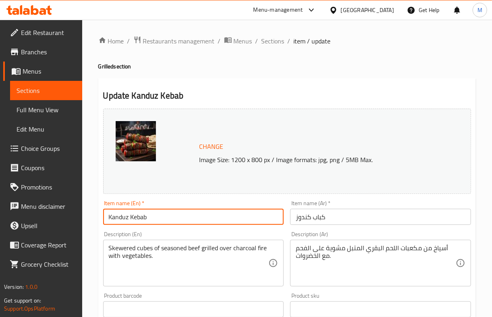
type input "Kanduz Kebab"
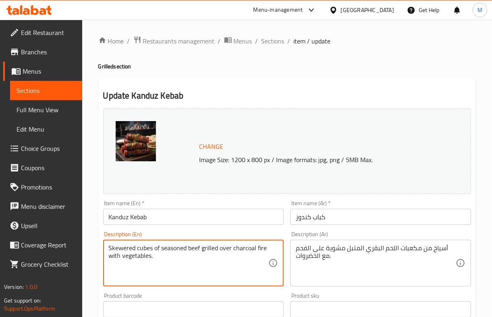
paste textarea "Kanduz"
type textarea "Skewered cubes of seasoned beef Kanduz grilled over charcoal fire with vegetabl…"
click at [302, 217] on input "كباب كندوز" at bounding box center [380, 217] width 181 height 16
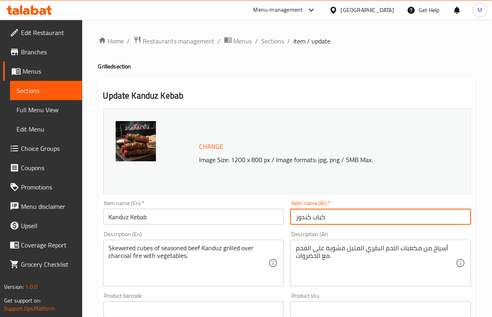
click at [302, 217] on input "كباب كندوز" at bounding box center [380, 217] width 181 height 16
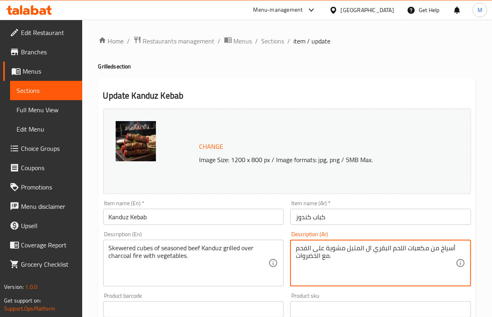
paste textarea "كندوز"
type textarea "أسياخ من مكعبات اللحم البقري الكندوز المتبل مشوية على الفحم مع الخضروات."
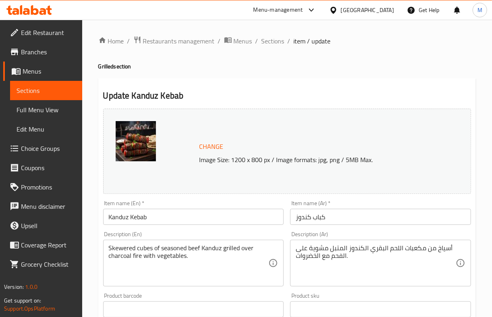
click at [243, 236] on div "Description (En) Skewered cubes of seasoned beef Kanduz grilled over charcoal f…" at bounding box center [193, 259] width 181 height 55
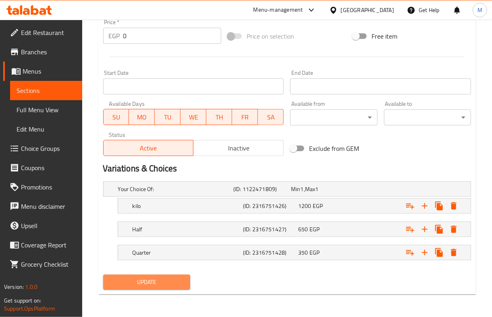
click at [157, 285] on span "Update" at bounding box center [147, 282] width 74 height 10
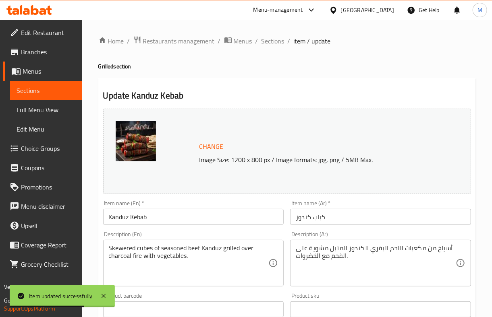
click at [275, 40] on span "Sections" at bounding box center [272, 41] width 23 height 10
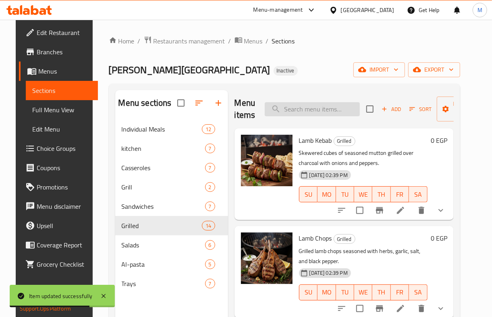
click at [313, 115] on input "search" at bounding box center [312, 109] width 95 height 14
paste input "[PERSON_NAME]"
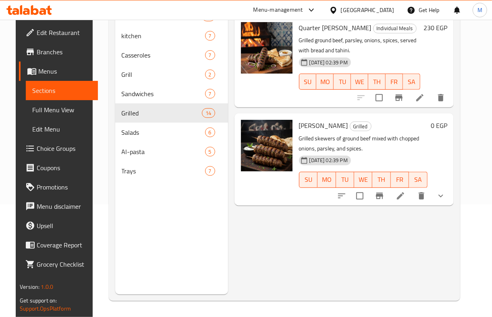
scroll to position [113, 0]
type input "Kofta Kandou"
click at [404, 197] on icon at bounding box center [400, 195] width 7 height 7
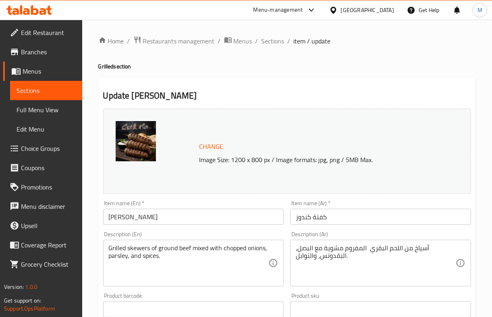
click at [134, 215] on input "[PERSON_NAME]" at bounding box center [193, 217] width 181 height 16
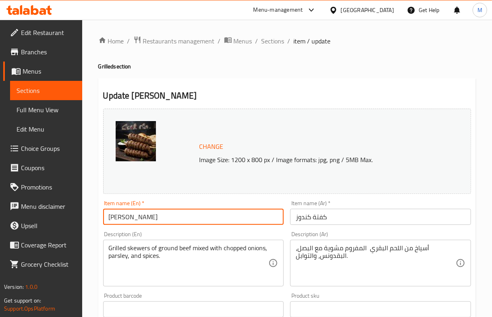
click at [134, 215] on input "[PERSON_NAME]" at bounding box center [193, 217] width 181 height 16
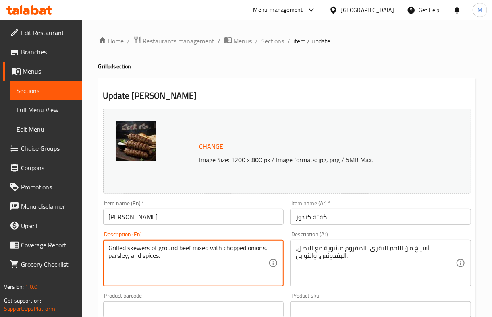
paste textarea "Kandouz"
type textarea "Grilled skewers of ground Kandouz beef mixed with chopped onions, parsley, and …"
click at [300, 217] on input "كفتة كندوز" at bounding box center [380, 217] width 181 height 16
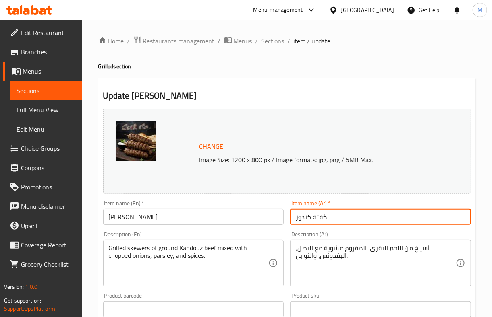
click at [300, 217] on input "كفتة كندوز" at bounding box center [380, 217] width 181 height 16
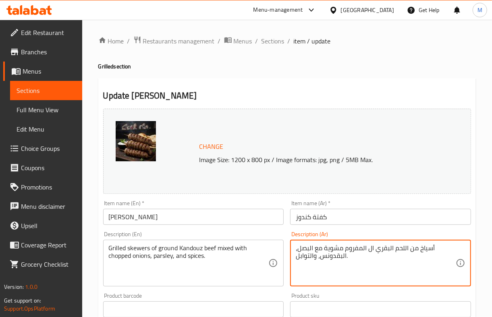
paste textarea "كندوز"
click at [269, 232] on div "Description (En) Grilled skewers of ground Kandouz beef mixed with chopped onio…" at bounding box center [193, 259] width 181 height 55
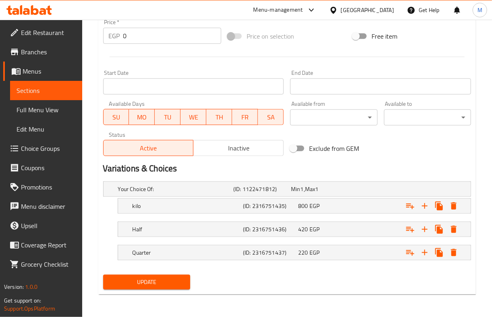
click at [157, 283] on span "Update" at bounding box center [147, 282] width 74 height 10
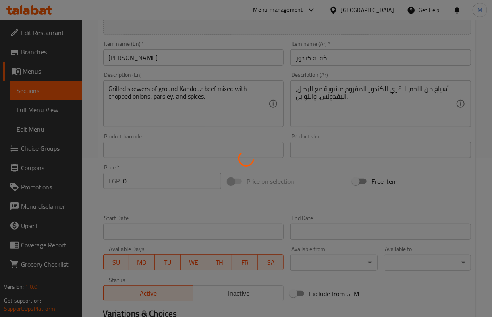
scroll to position [145, 0]
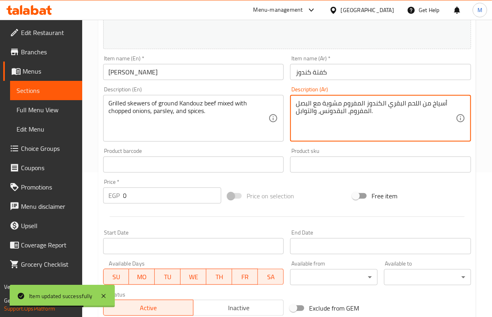
type textarea "أسياخ من اللحم البقري الكندوز المفروم مشوية مع البصل المفروم، البقدونس، والتواب…"
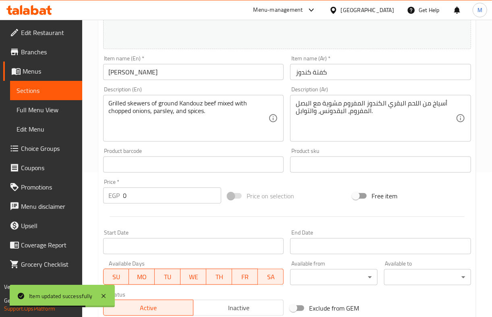
click at [298, 149] on div "Product sku Product sku" at bounding box center [380, 160] width 181 height 25
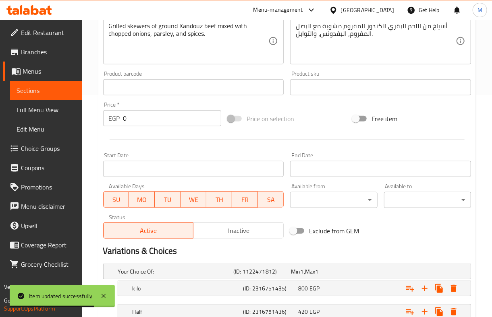
scroll to position [306, 0]
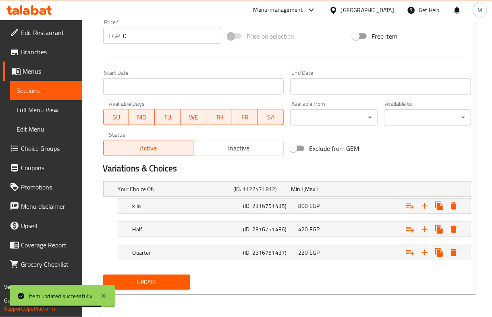
click at [180, 277] on button "Update" at bounding box center [146, 282] width 87 height 15
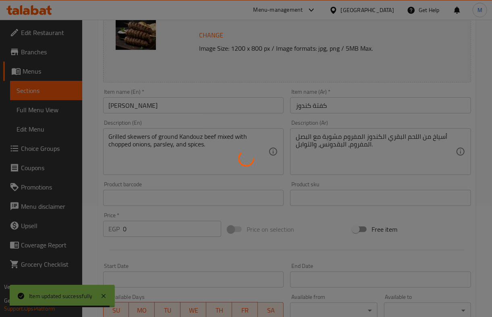
scroll to position [91, 0]
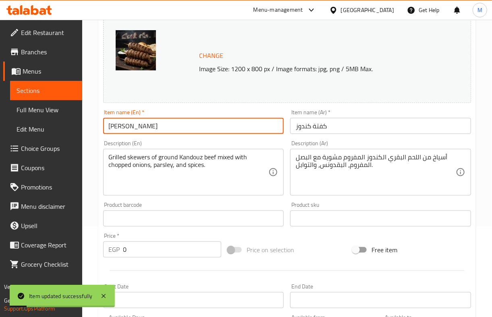
drag, startPoint x: 172, startPoint y: 128, endPoint x: 9, endPoint y: 129, distance: 162.7
click at [9, 130] on div "Edit Restaurant Branches Menus Sections Full Menu View Edit Menu Choice Groups …" at bounding box center [246, 230] width 492 height 602
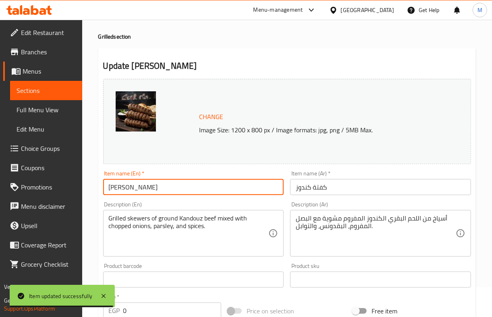
scroll to position [0, 0]
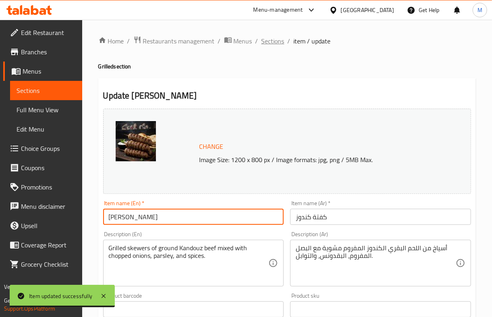
click at [273, 41] on span "Sections" at bounding box center [272, 41] width 23 height 10
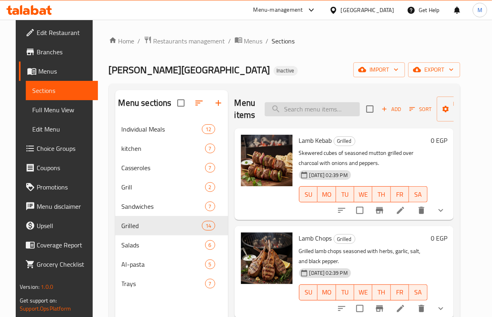
click at [303, 106] on input "search" at bounding box center [312, 109] width 95 height 14
paste input "Tomiya"
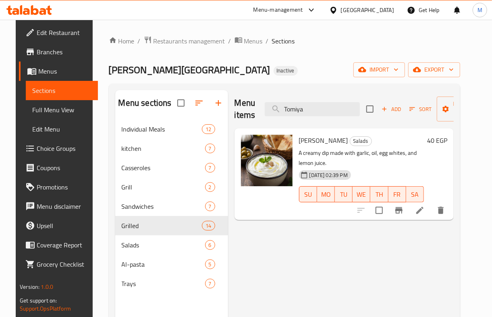
type input "Tomiya"
click at [424, 215] on icon at bounding box center [420, 211] width 10 height 10
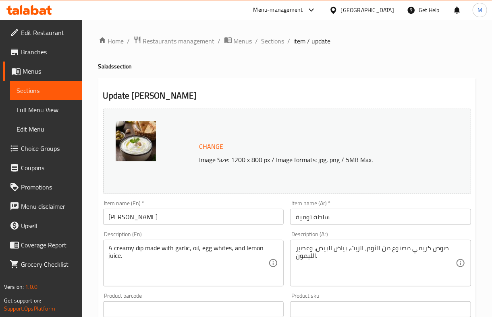
click at [110, 219] on input "Tomiya Salad" at bounding box center [193, 217] width 181 height 16
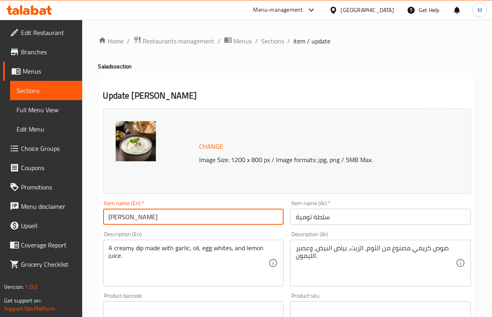
click at [110, 219] on input "Tomiya Salad" at bounding box center [193, 217] width 181 height 16
paste input "garlic dip"
drag, startPoint x: 112, startPoint y: 218, endPoint x: 97, endPoint y: 218, distance: 14.9
click at [97, 218] on div "Home / Restaurants management / Menus / Sections / item / update Salads section…" at bounding box center [287, 300] width 410 height 561
type input "Garlic Dip Salad"
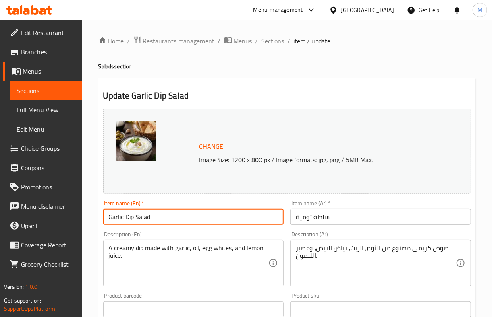
click at [173, 231] on div "Description (En) A creamy dip made with garlic, oil, egg whites, and lemon juic…" at bounding box center [193, 259] width 187 height 62
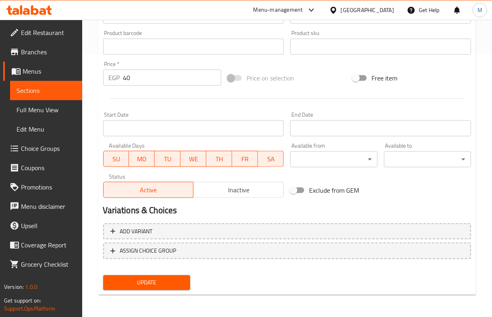
click at [159, 279] on span "Update" at bounding box center [147, 283] width 74 height 10
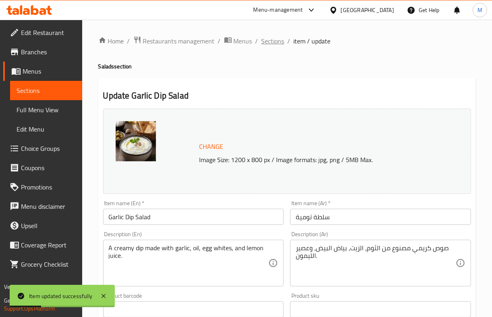
click at [270, 39] on span "Sections" at bounding box center [272, 41] width 23 height 10
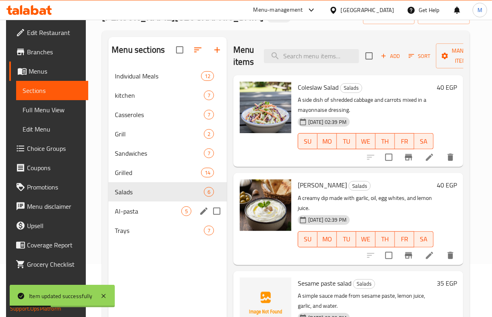
scroll to position [54, 0]
click at [201, 207] on icon "edit" at bounding box center [204, 211] width 10 height 10
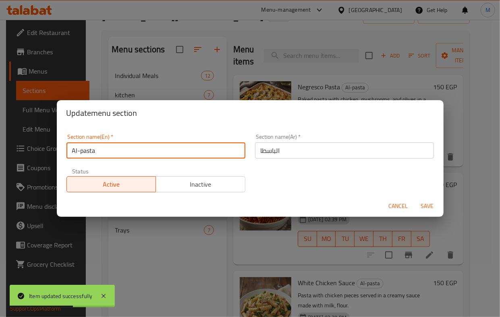
drag, startPoint x: 80, startPoint y: 150, endPoint x: 9, endPoint y: 147, distance: 70.9
click at [18, 149] on div "Update menu section Section name(En)   * Al-pasta Section name(En) * Section na…" at bounding box center [250, 158] width 500 height 317
type input "pasta"
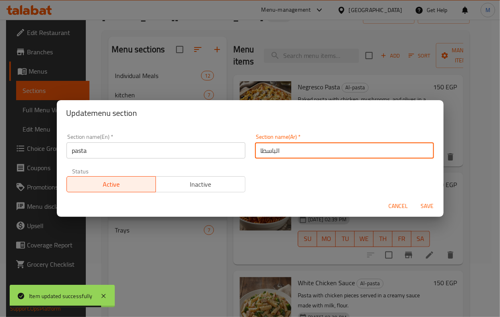
click at [259, 149] on input "الباسطا" at bounding box center [344, 151] width 179 height 16
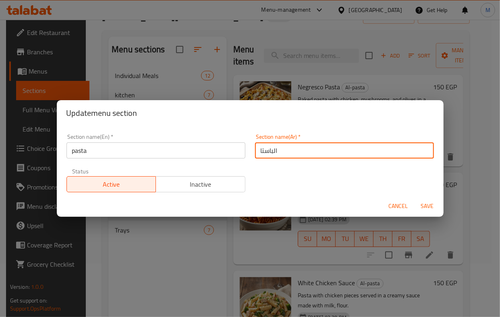
type input "الباستا"
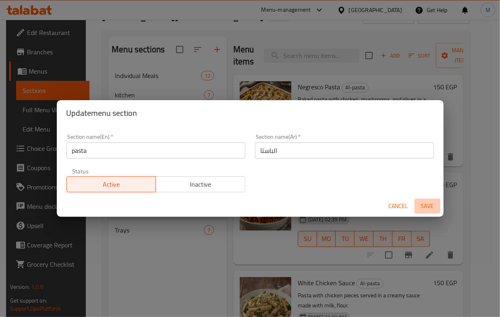
click at [428, 203] on span "Save" at bounding box center [427, 206] width 19 height 10
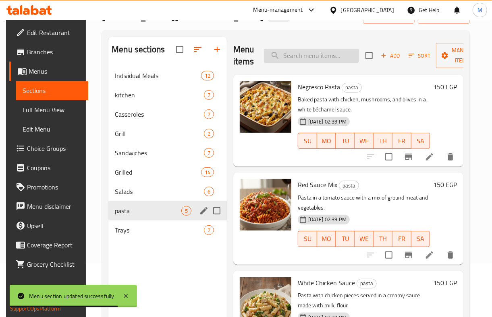
click at [310, 52] on input "search" at bounding box center [311, 56] width 95 height 14
paste input "Red Sausage Sauce"
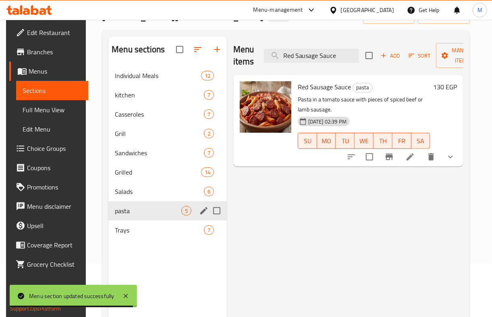
type input "Red Sausage Sauce"
click at [415, 155] on icon at bounding box center [410, 157] width 10 height 10
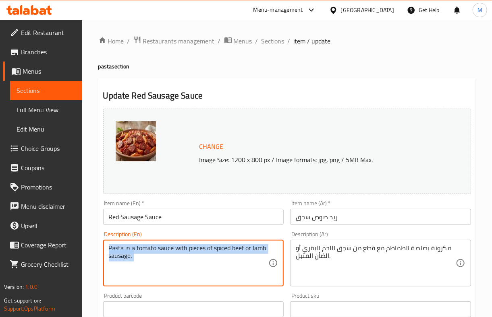
click at [189, 244] on div "Pasta in a tomato sauce with pieces of spiced beef or lamb sausage. Description…" at bounding box center [193, 263] width 181 height 47
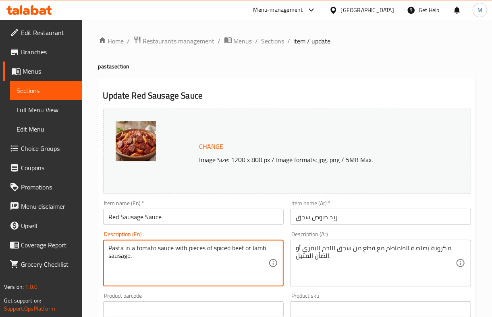
click at [189, 247] on textarea "Pasta in a tomato sauce with pieces of spiced beef or lamb sausage." at bounding box center [189, 263] width 160 height 38
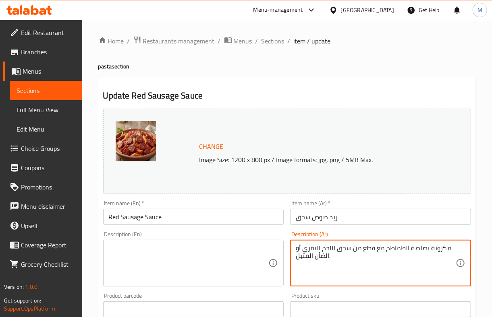
click at [313, 253] on textarea "مكرونة بصلصة الطماطم مع قطع من سجق اللحم البقري أو الضأن المتبل." at bounding box center [376, 263] width 160 height 38
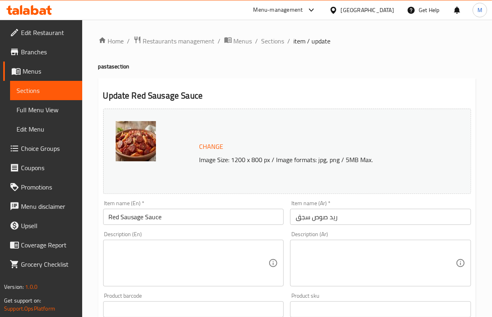
click at [290, 229] on div "Description (Ar) Description (Ar)" at bounding box center [380, 259] width 187 height 62
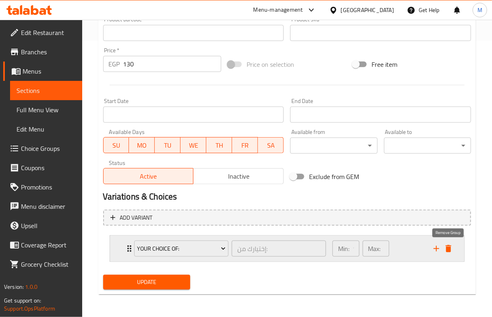
click at [449, 248] on icon "delete" at bounding box center [448, 248] width 6 height 7
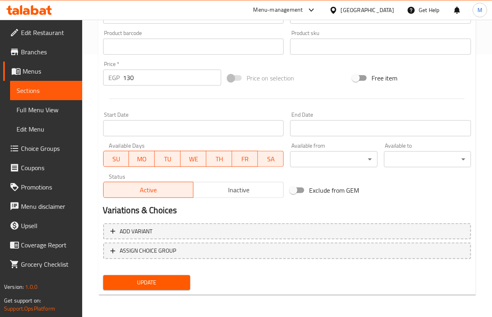
click at [151, 282] on span "Update" at bounding box center [147, 283] width 74 height 10
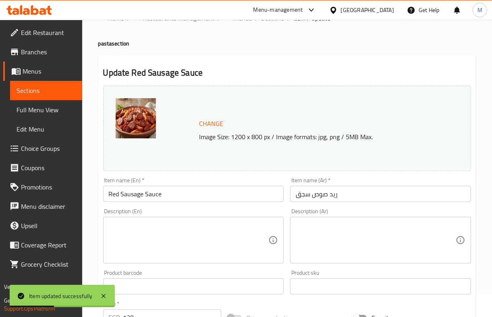
scroll to position [0, 0]
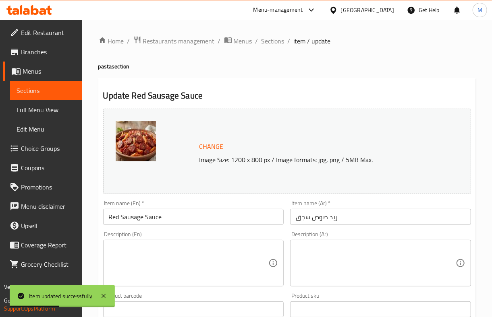
click at [271, 42] on span "Sections" at bounding box center [272, 41] width 23 height 10
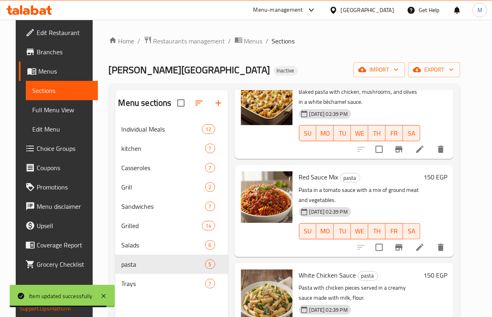
scroll to position [54, 0]
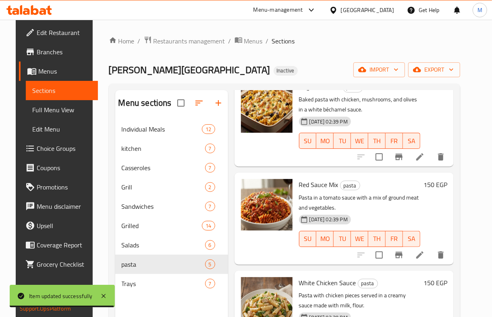
click at [425, 261] on li at bounding box center [419, 255] width 23 height 14
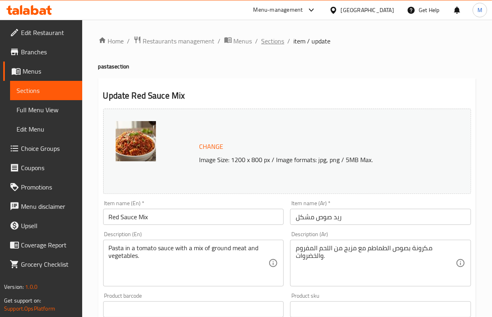
click at [270, 36] on span "Sections" at bounding box center [272, 41] width 23 height 10
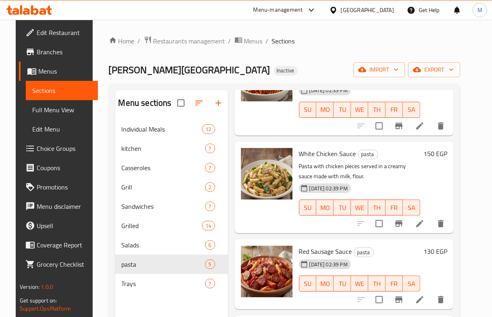
scroll to position [191, 0]
click at [424, 219] on icon at bounding box center [420, 224] width 10 height 10
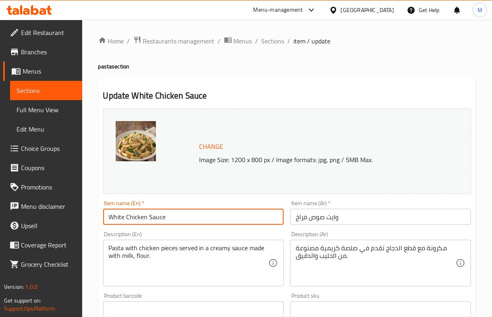
click at [138, 217] on input "White Chicken Sauce" at bounding box center [193, 217] width 181 height 16
click at [168, 215] on input "White Sauce" at bounding box center [193, 217] width 181 height 16
paste input "Chicken"
type input "White Sauce Chicken"
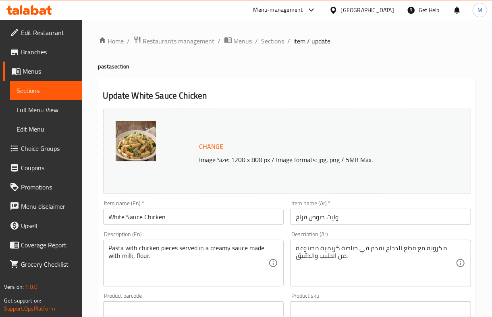
click at [178, 232] on div "Description (En) Pasta with chicken pieces served in a creamy sauce made with m…" at bounding box center [193, 259] width 181 height 55
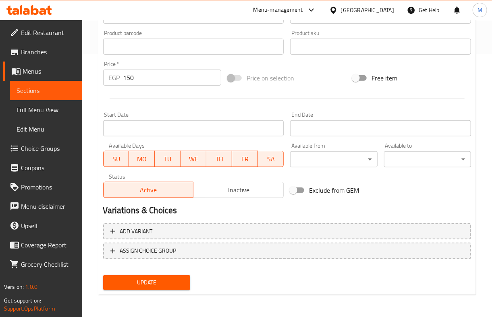
click at [154, 278] on span "Update" at bounding box center [147, 283] width 74 height 10
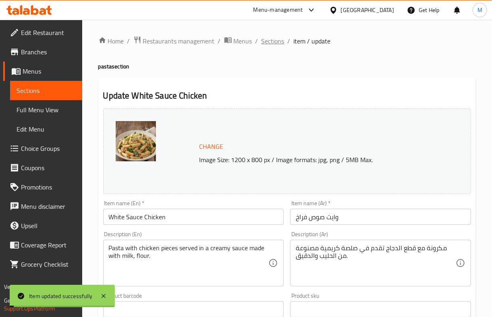
click at [274, 42] on span "Sections" at bounding box center [272, 41] width 23 height 10
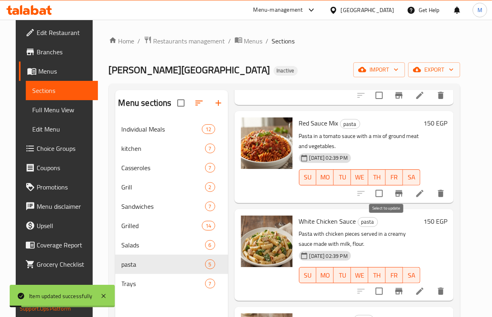
scroll to position [191, 0]
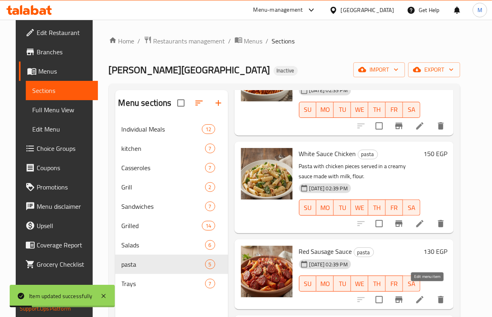
click at [424, 295] on icon at bounding box center [420, 300] width 10 height 10
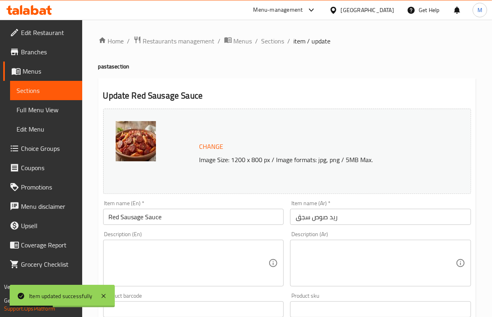
click at [130, 217] on input "Red Sausage Sauce" at bounding box center [193, 217] width 181 height 16
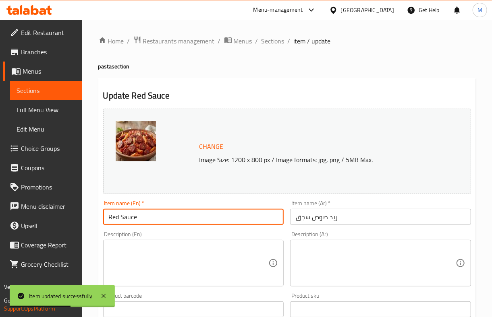
click at [226, 219] on input "Red Sauce" at bounding box center [193, 217] width 181 height 16
paste input "Sausage"
type input "Red Sauce Sausage"
click at [217, 237] on div "Description (En) Description (En)" at bounding box center [193, 259] width 181 height 55
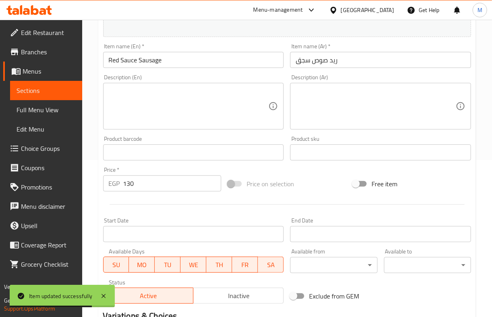
scroll to position [263, 0]
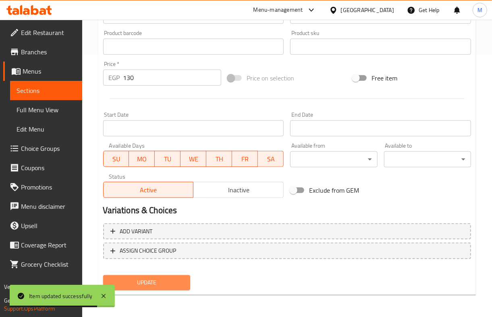
click at [165, 279] on span "Update" at bounding box center [147, 283] width 74 height 10
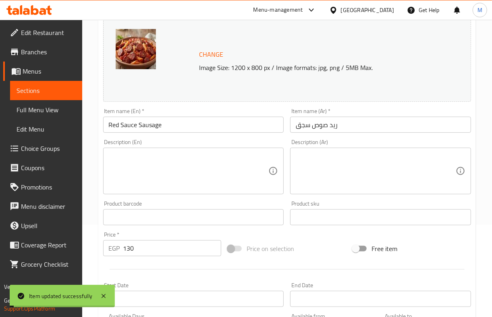
scroll to position [0, 0]
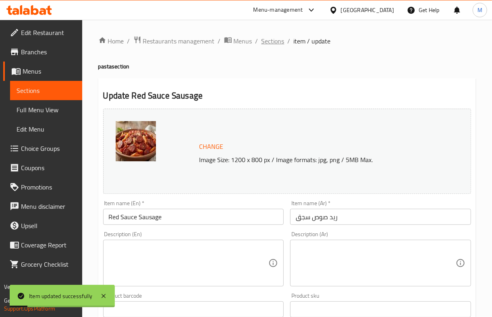
click at [268, 46] on span "Sections" at bounding box center [272, 41] width 23 height 10
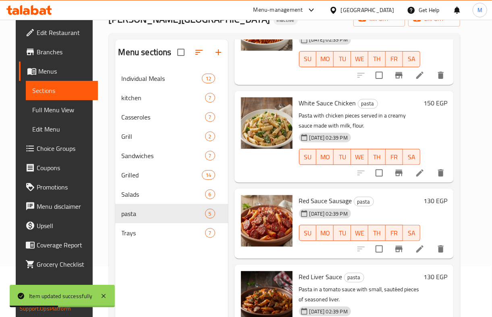
scroll to position [113, 0]
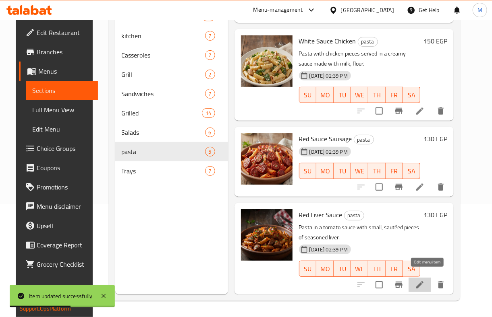
click at [424, 280] on icon at bounding box center [420, 285] width 10 height 10
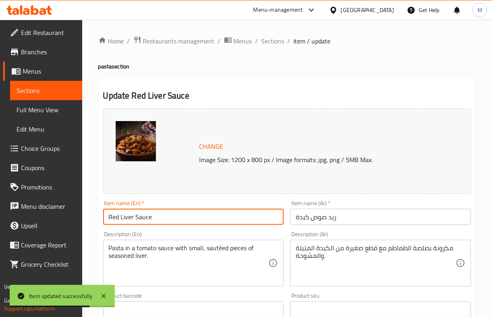
click at [130, 216] on input "Red Liver Sauce" at bounding box center [193, 217] width 181 height 16
click at [151, 220] on input "Red Sauce" at bounding box center [193, 217] width 181 height 16
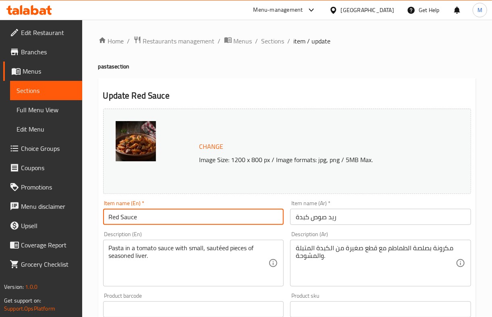
paste input "Liver"
type input "Red Sauce Liver"
click at [153, 237] on div "Description (En) Pasta in a tomato sauce with small, sautéed pieces of seasoned…" at bounding box center [193, 259] width 181 height 55
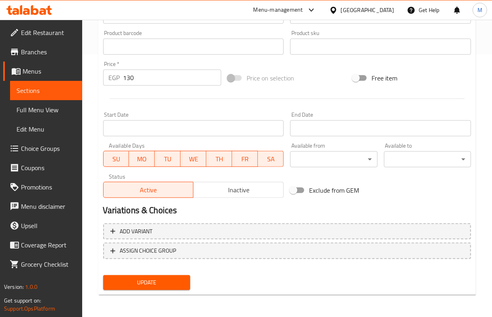
click at [174, 283] on span "Update" at bounding box center [147, 283] width 74 height 10
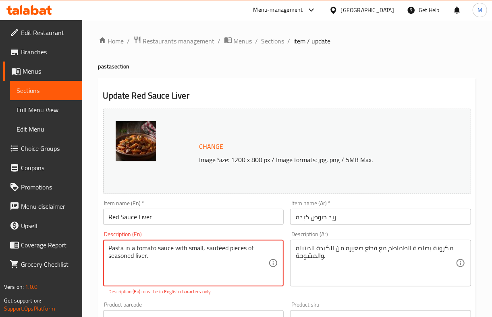
scroll to position [215, 0]
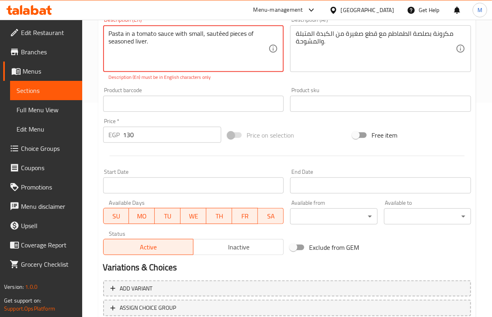
click at [217, 37] on textarea "Pasta in a tomato sauce with small, sautéed pieces of seasoned liver." at bounding box center [189, 49] width 160 height 38
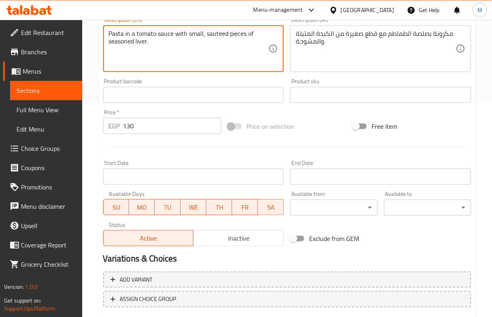
type textarea "Pasta in a tomato sauce with small, sauteed pieces of seasoned liver."
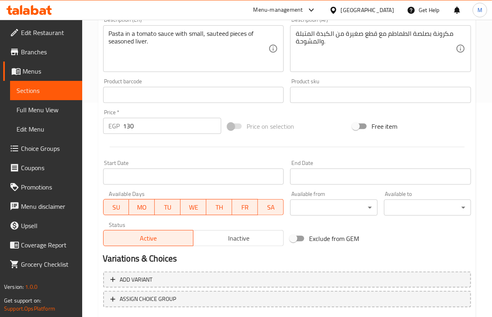
click at [253, 78] on div "Product barcode Product barcode" at bounding box center [193, 90] width 187 height 31
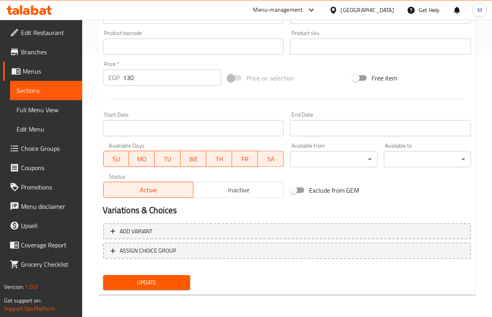
click at [155, 280] on span "Update" at bounding box center [147, 283] width 74 height 10
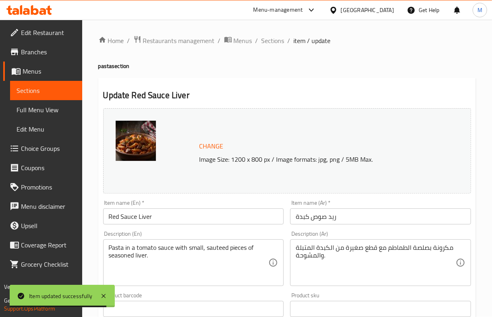
scroll to position [0, 0]
click at [270, 45] on span "Sections" at bounding box center [272, 41] width 23 height 10
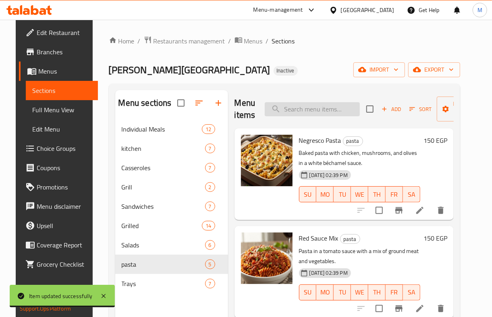
click at [321, 109] on input "search" at bounding box center [312, 109] width 95 height 14
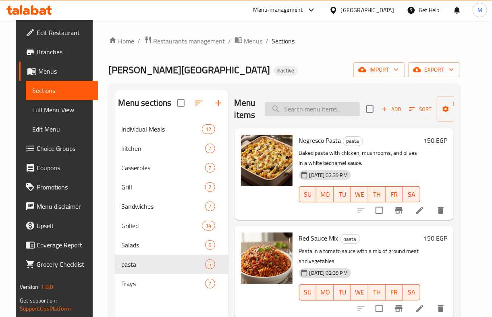
paste input "Negresco Pasta"
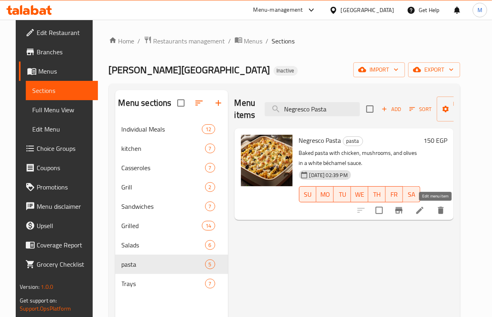
type input "Negresco Pasta"
click at [423, 210] on icon at bounding box center [419, 210] width 7 height 7
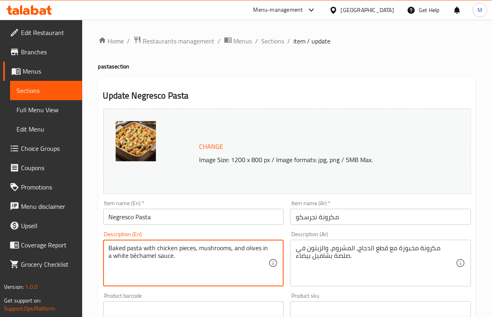
click at [197, 287] on div "Description (En) Baked pasta with chicken pieces, mushrooms, and olives in a wh…" at bounding box center [193, 259] width 187 height 62
type textarea "Baked pasta with chicken pieces, mushrooms, and olives in a white bechamel sauc…"
click at [95, 292] on div "Home / Restaurants management / Menus / Sections / item / update pasta section …" at bounding box center [287, 305] width 410 height 570
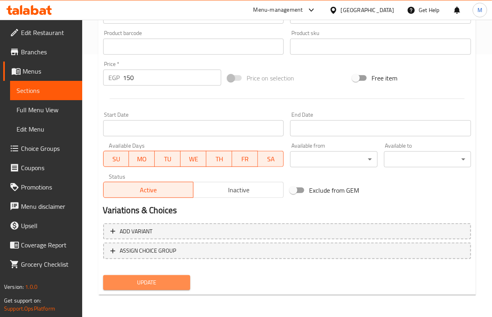
click at [129, 278] on span "Update" at bounding box center [147, 283] width 74 height 10
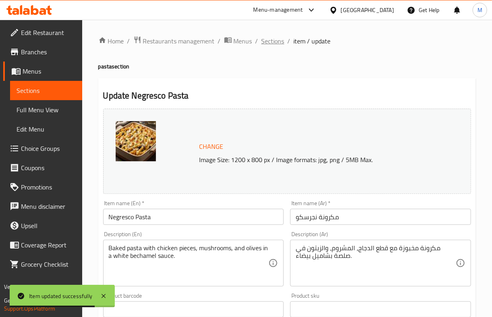
click at [279, 39] on span "Sections" at bounding box center [272, 41] width 23 height 10
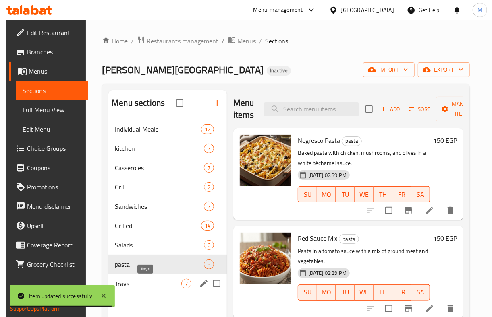
click at [136, 279] on span "Trays" at bounding box center [148, 284] width 66 height 10
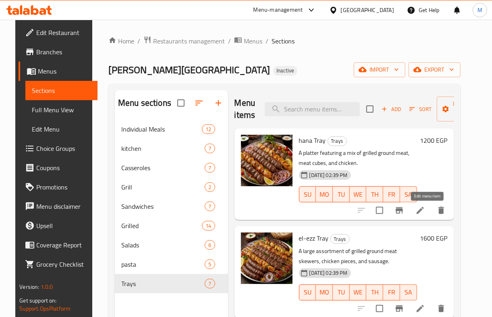
click at [424, 210] on icon at bounding box center [419, 210] width 7 height 7
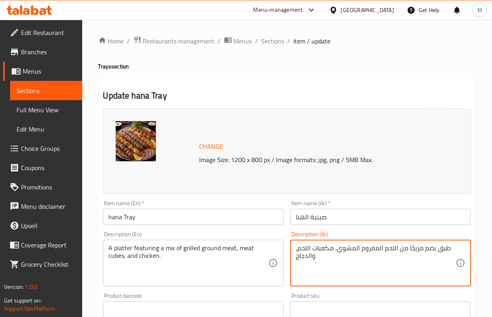
click at [368, 246] on textarea "طبق يضم مزيجًا من اللحم المفروم المشوي، مكعبات اللحم، والدجاج." at bounding box center [376, 263] width 160 height 38
paste textarea "فرخة + ك كفتة + ارز + سلطات وعيش"
type textarea "فرخة + ك كفتة + ارز + سلطات وعيش"
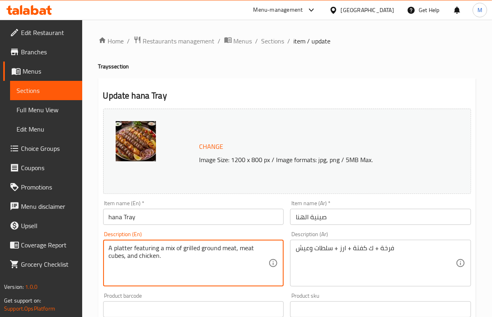
click at [221, 252] on textarea "A platter featuring a mix of grilled ground meat, meat cubes, and chicken." at bounding box center [189, 263] width 160 height 38
paste textarea "Chicken + 1 kg kofta + rice + salads and bread"
type textarea "Chicken + 1 kg kofta + rice + salads and bread"
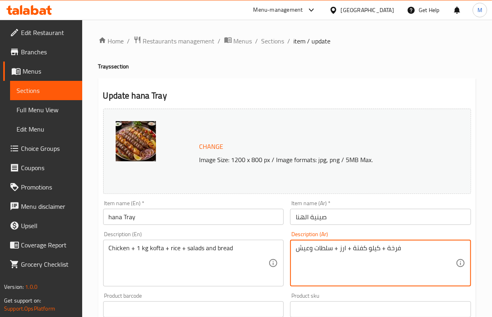
type textarea "فرخة + كيلو كفتة + ارز + سلطات وعيش"
click at [286, 236] on div "Description (En) Chicken + 1 kg kofta + rice + salads and bread Description (En)" at bounding box center [193, 259] width 187 height 62
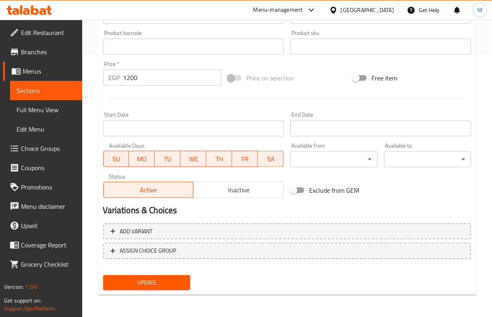
click at [177, 285] on span "Update" at bounding box center [147, 283] width 74 height 10
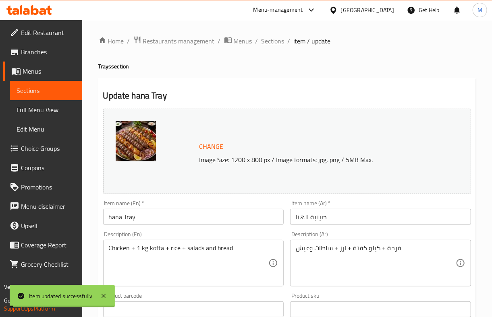
click at [269, 38] on span "Sections" at bounding box center [272, 41] width 23 height 10
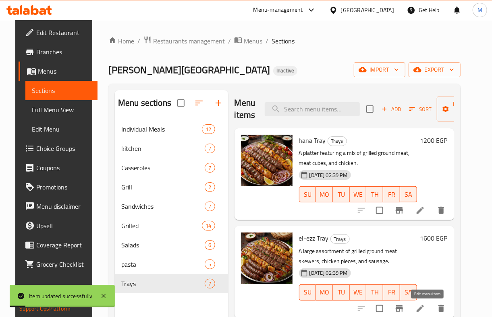
click at [425, 301] on icon at bounding box center [420, 309] width 10 height 10
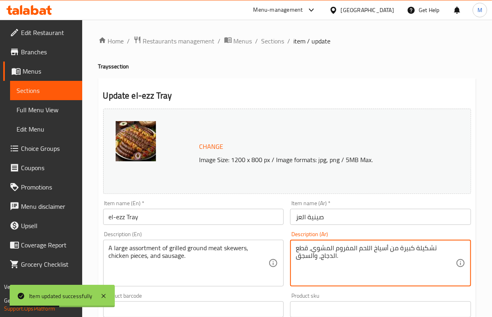
click at [348, 252] on textarea "تشكيلة كبيرة من أسياخ اللحم المفروم المشوي، قطع الدجاج، والسجق." at bounding box center [376, 263] width 160 height 38
paste textarea "فرخة + ك كفتة + نص ممبار + ربع ورق عنب"
click at [385, 249] on textarea "فرخة + ك كفتة + نص ممبار + ربع ورق عنب" at bounding box center [376, 263] width 160 height 38
click at [385, 249] on textarea "فرخة + كيلو كفتة + نص ممبار + ربع ورق عنب" at bounding box center [376, 263] width 160 height 38
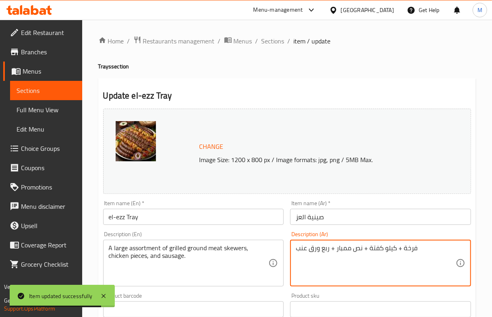
click at [385, 249] on textarea "فرخة + كيلو كفتة + نص ممبار + ربع ورق عنب" at bounding box center [376, 263] width 160 height 38
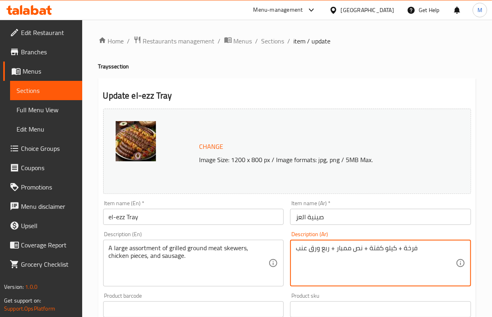
type textarea "فرخة + كيلو كفتة + نص ممبار + ربع ورق عنب"
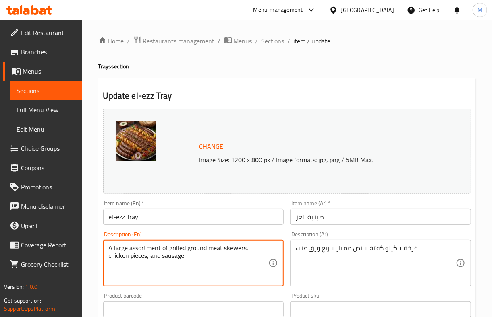
click at [196, 254] on textarea "A large assortment of grilled ground meat skewers, chicken pieces, and sausage." at bounding box center [189, 263] width 160 height 38
paste textarea "Chicken + 1 kg kofta + 1/2 mombar + 1/4 grape leaves"
type textarea "Chicken + 1 kg kofta + 1/2 mombar + 1/4 grape leaves"
click at [190, 238] on div "Description (En) Chicken + 1 kg kofta + 1/2 mombar + 1/4 grape leaves Descripti…" at bounding box center [193, 259] width 181 height 55
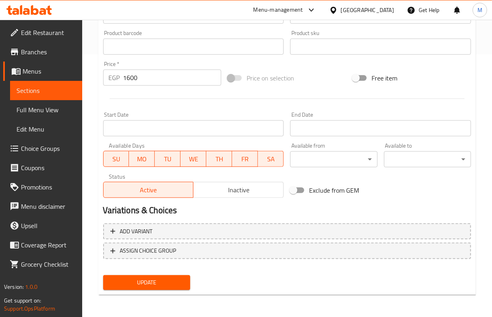
click at [173, 279] on span "Update" at bounding box center [147, 283] width 74 height 10
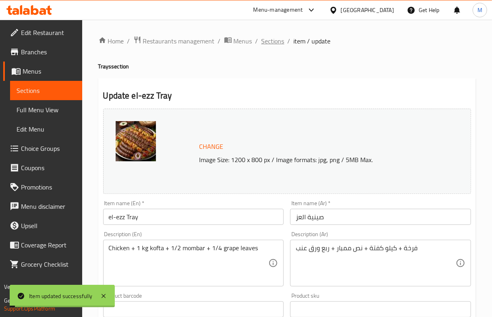
click at [274, 37] on span "Sections" at bounding box center [272, 41] width 23 height 10
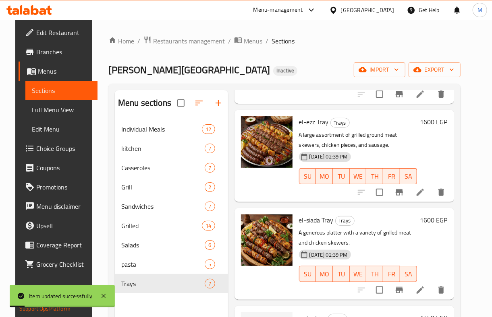
scroll to position [107, 0]
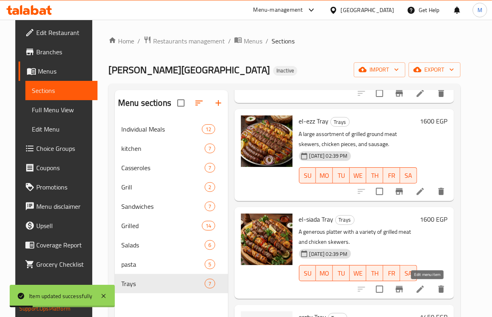
click at [425, 286] on icon at bounding box center [420, 290] width 10 height 10
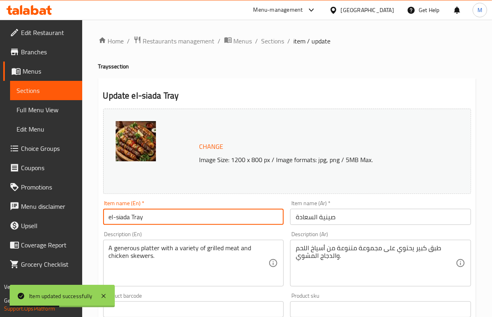
drag, startPoint x: 123, startPoint y: 217, endPoint x: 114, endPoint y: 218, distance: 9.3
click at [114, 218] on input "el-siada Tray" at bounding box center [193, 217] width 181 height 16
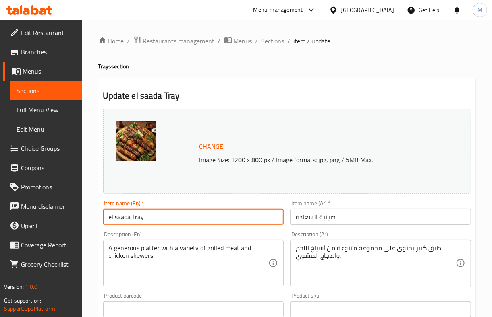
drag, startPoint x: 115, startPoint y: 220, endPoint x: 89, endPoint y: 218, distance: 26.3
click at [89, 218] on div "Home / Restaurants management / Menus / Sections / item / update Trays section …" at bounding box center [287, 300] width 410 height 561
type input "Al saada Tray"
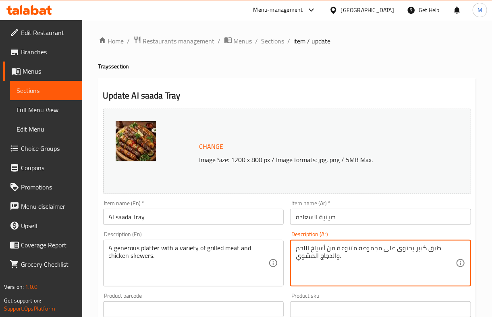
click at [359, 252] on textarea "طبق كبير يحتوي على مجموعة متنوعة من أسياخ اللحم والدجاج المشوي." at bounding box center [376, 263] width 160 height 38
paste textarea "فرخة + نص كفتة + نص ممبار + نص طرب"
type textarea "فرخة + نص كفتة + نص ممبار + نص طرب"
click at [208, 242] on div "A generous platter with a variety of grilled meat and chicken skewers. Descript…" at bounding box center [193, 263] width 181 height 47
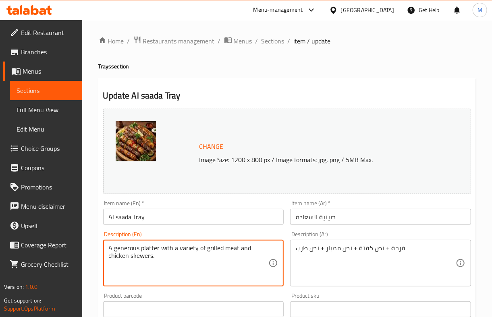
click at [209, 246] on textarea "A generous platter with a variety of grilled meat and chicken skewers." at bounding box center [189, 263] width 160 height 38
paste textarea "Chicken + half kofta + half mombar + half tarb"
type textarea "Chicken + half kofta + half mombar + half tarb"
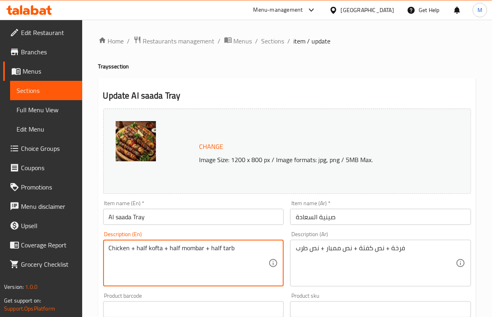
click at [192, 236] on div "Description (En) Chicken + half kofta + half mombar + half tarb Description (En)" at bounding box center [193, 259] width 181 height 55
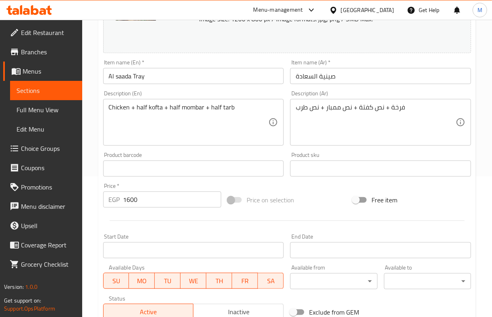
scroll to position [263, 0]
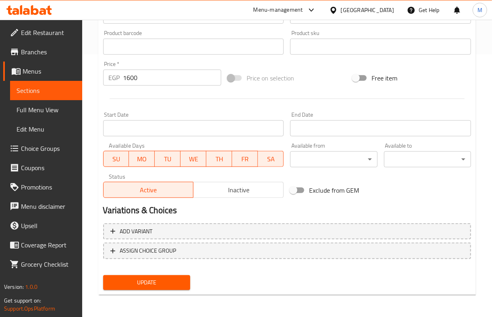
click at [175, 287] on button "Update" at bounding box center [146, 282] width 87 height 15
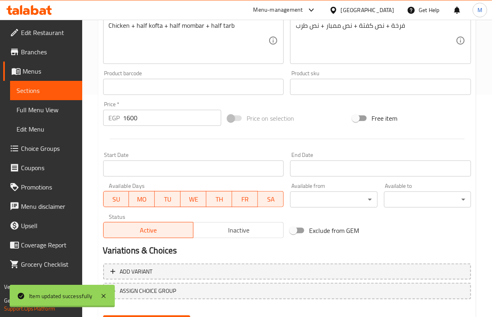
scroll to position [0, 0]
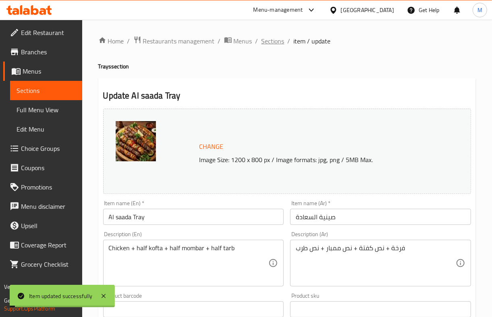
click at [267, 40] on span "Sections" at bounding box center [272, 41] width 23 height 10
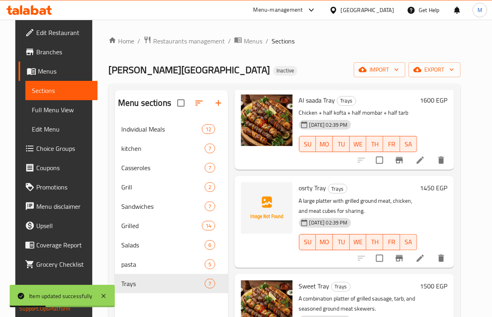
scroll to position [215, 0]
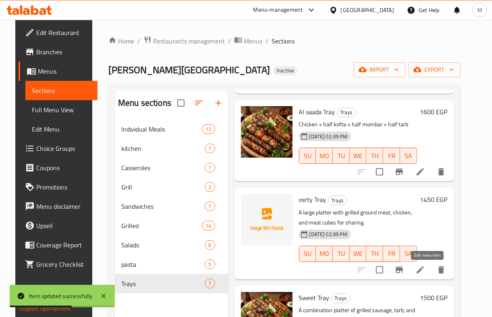
click at [424, 271] on icon at bounding box center [419, 270] width 7 height 7
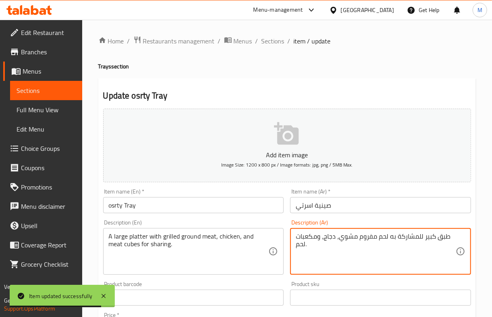
click at [322, 240] on textarea "طبق كبير للمشاركة به لحم مفروم مشوي، دجاج، ومكعبات لحم." at bounding box center [376, 252] width 160 height 38
paste textarea "نص فرخة + نص كفتة + ممبار + نص سجق مشوى"
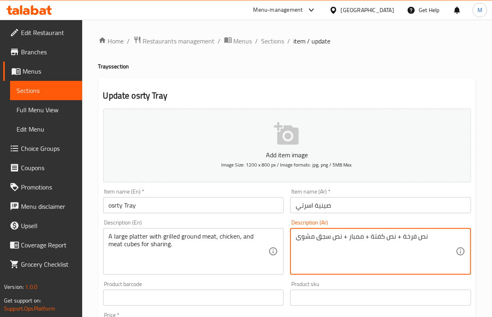
type textarea "نص فرخة + نص كفتة + ممبار + نص سجق مشوى"
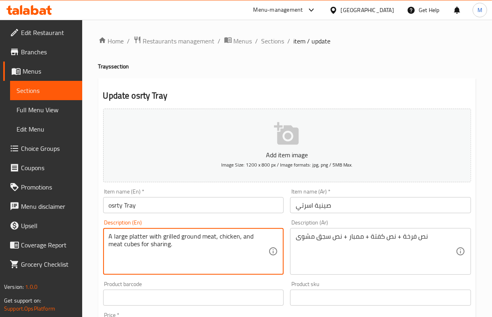
click at [248, 234] on textarea "A large platter with grilled ground meat, chicken, and meat cubes for sharing." at bounding box center [189, 252] width 160 height 38
paste textarea "Half a chicken + half kofta + half mombar + half grilled sausage"
type textarea "Half a chicken + half kofta + half mombar + half grilled sausage"
click at [223, 217] on div "Item name (En)   * osrty Tray Item name (En) *" at bounding box center [193, 201] width 187 height 31
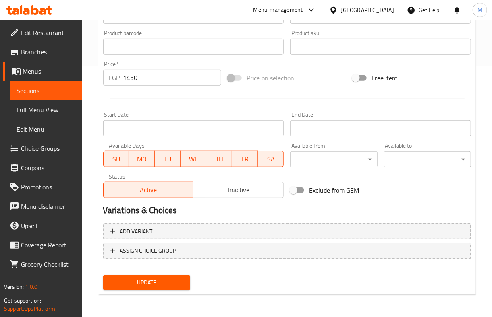
click at [168, 279] on span "Update" at bounding box center [147, 283] width 74 height 10
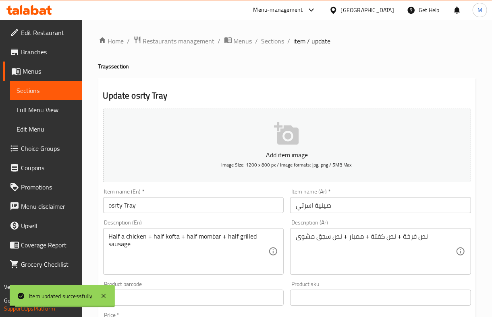
click at [272, 38] on span "Sections" at bounding box center [272, 41] width 23 height 10
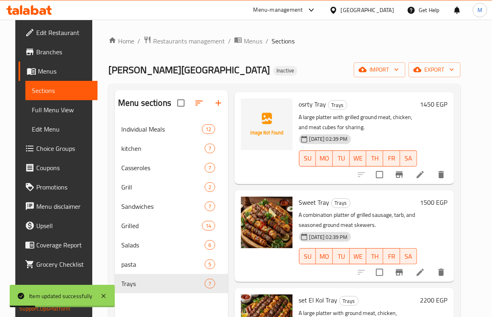
scroll to position [322, 0]
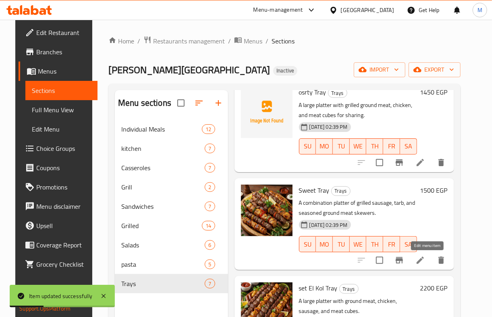
click at [425, 258] on icon at bounding box center [420, 261] width 10 height 10
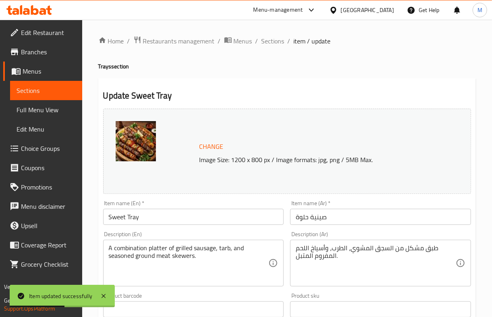
click at [115, 215] on input "Sweet Tray" at bounding box center [193, 217] width 181 height 16
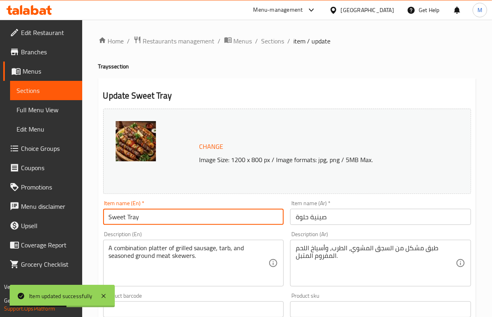
click at [115, 215] on input "Sweet Tray" at bounding box center [193, 217] width 181 height 16
type input "Helwa Tray"
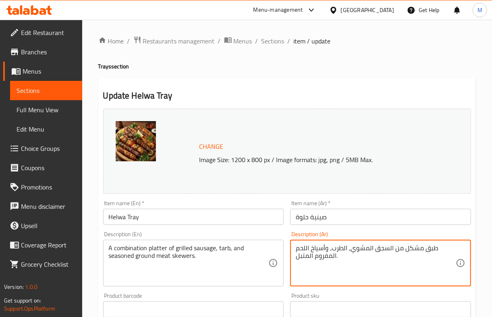
click at [306, 248] on textarea "طبق مشكل من السجق المشوي، الطرب، وأسياخ اللحم المفروم المتبل." at bounding box center [376, 263] width 160 height 38
paste textarea "2 فرد حمام + نص فرخة + نص كفتة + نص ورق عنب"
type textarea "2 فرد حمام + نص فرخة + نص كفتة + نص ورق عنب"
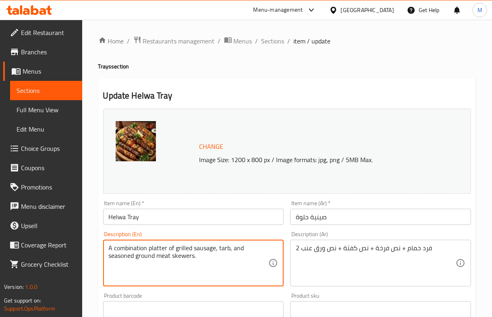
click at [202, 256] on textarea "A combination platter of grilled sausage, tarb, and seasoned ground meat skewer…" at bounding box center [189, 263] width 160 height 38
paste textarea "2 pigeons + half a chicken + half kofta + half grape leaves"
type textarea "2 pigeons + half a chicken + half kofta + half grape leaves"
click at [188, 233] on div "Description (En) 2 pigeons + half a chicken + half kofta + half grape leaves De…" at bounding box center [193, 259] width 181 height 55
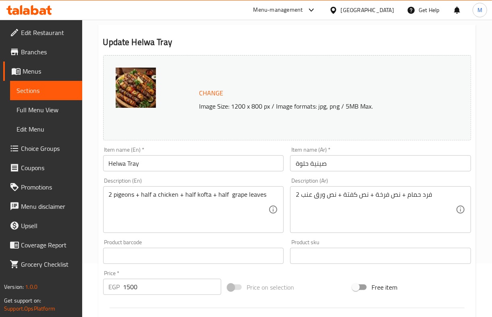
scroll to position [263, 0]
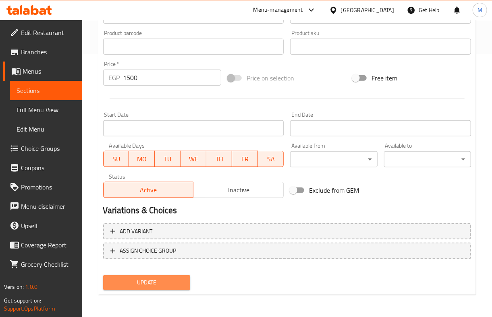
click at [177, 280] on span "Update" at bounding box center [147, 283] width 74 height 10
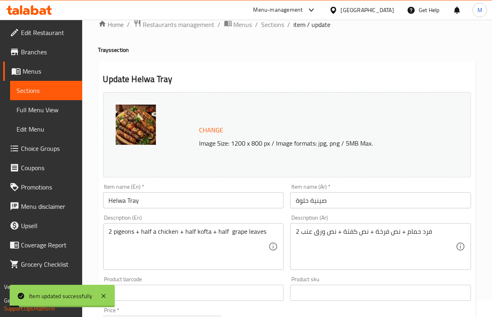
scroll to position [0, 0]
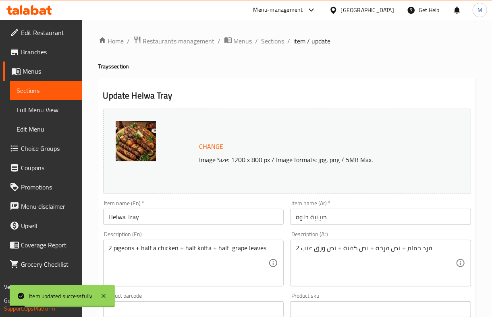
click at [273, 41] on span "Sections" at bounding box center [272, 41] width 23 height 10
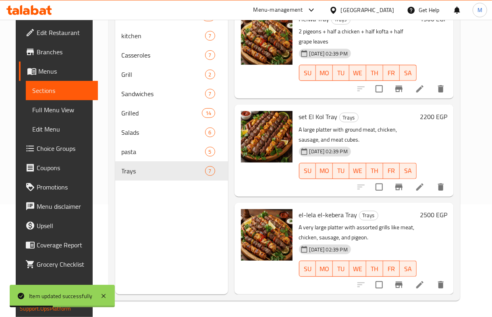
scroll to position [335, 0]
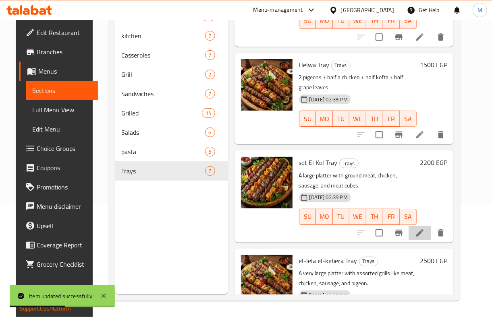
click at [423, 232] on icon at bounding box center [419, 233] width 7 height 7
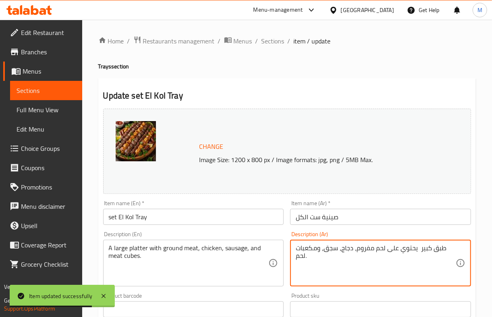
click at [359, 250] on textarea "طبق كبير يحتوي على لحم مفروم، دجاج، سجق، ومكعبات لحم." at bounding box center [376, 263] width 160 height 38
paste textarea "2 فرخة - ك كفتة + ك ممبار"
click at [343, 250] on textarea "2 فرخة - ك كفتة + ك ممبار" at bounding box center [376, 263] width 160 height 38
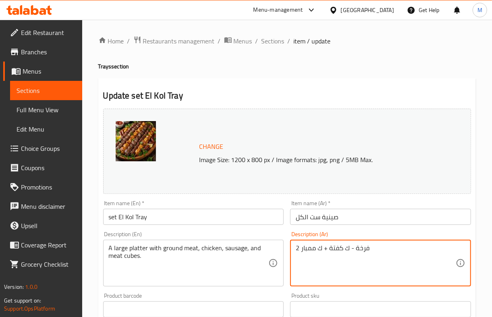
click at [345, 253] on textarea "2 فرخة - ك كفتة + ك ممبار" at bounding box center [376, 263] width 160 height 38
click at [318, 251] on textarea "2 فرخة - كيلو كفتة + ك ممبار" at bounding box center [376, 263] width 160 height 38
click at [336, 253] on textarea "2 فرخة - كيلو كفتة + كيلو ممبار" at bounding box center [376, 263] width 160 height 38
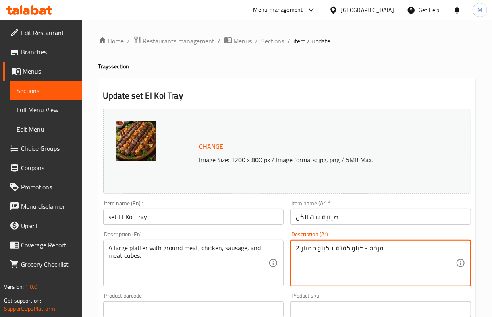
type textarea "2 فرخة - كيلو كفتة + كيلو ممبار"
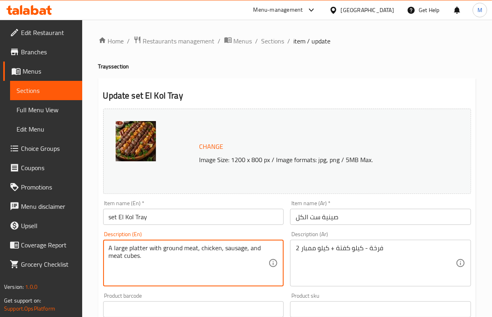
click at [186, 248] on textarea "A large platter with ground meat, chicken, sausage, and meat cubes." at bounding box center [189, 263] width 160 height 38
paste textarea "2 chickens - 1 kilo kofta + 1 kilo [GEOGRAPHIC_DATA]"
type textarea "2 chickens - 1 kilo kofta + 1 kilo [GEOGRAPHIC_DATA]"
click at [175, 237] on div "Description (En) 2 chickens - 1 kilo kofta + 1 kilo mombar Description (En)" at bounding box center [193, 259] width 181 height 55
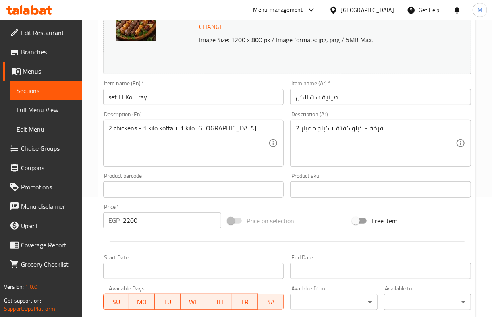
scroll to position [263, 0]
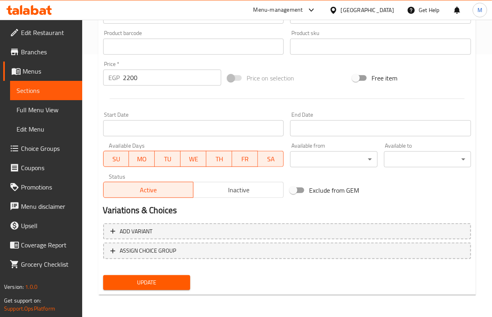
click at [178, 283] on span "Update" at bounding box center [147, 283] width 74 height 10
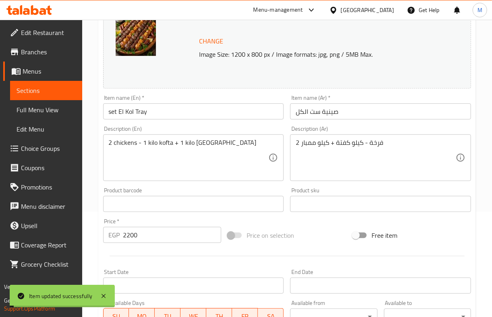
scroll to position [0, 0]
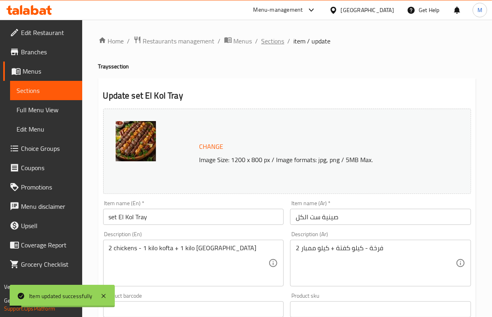
click at [277, 43] on span "Sections" at bounding box center [272, 41] width 23 height 10
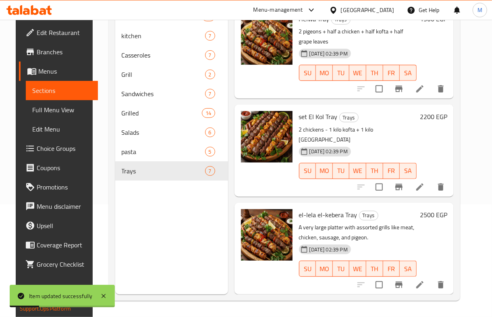
scroll to position [379, 0]
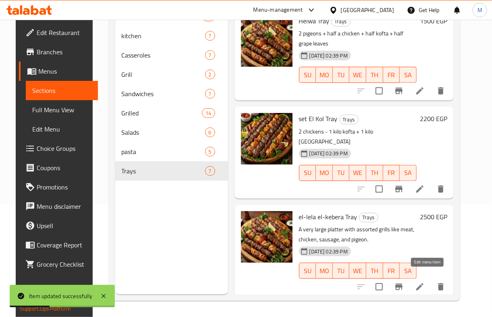
click at [423, 283] on icon at bounding box center [419, 286] width 7 height 7
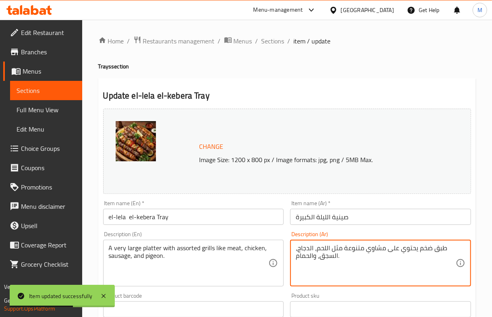
click at [345, 249] on textarea "طبق ضخم يحتوي على مشاوي متنوعة مثل اللحم، الدجاج، السجق، والحمام." at bounding box center [376, 263] width 160 height 38
paste textarea "4 فرد حمام + فرخة + ك كفتة + 2 ملوخية"
click at [347, 250] on textarea "4 فرد حمام + فرخة + ك كفتة + 2 ملوخية" at bounding box center [376, 263] width 160 height 38
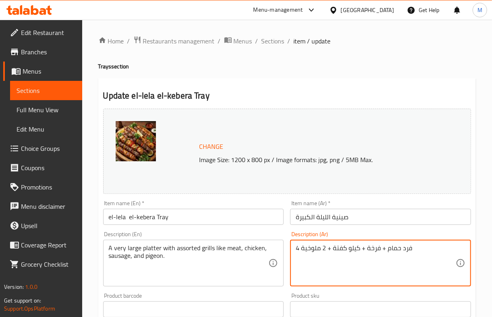
click at [325, 247] on textarea "4 فرد حمام + فرخة + كيلو كفتة + 2 ملوخية" at bounding box center [376, 263] width 160 height 38
type textarea "4 فرد حمام + فرخة + كيلو كفتة + 2 ملوخية"
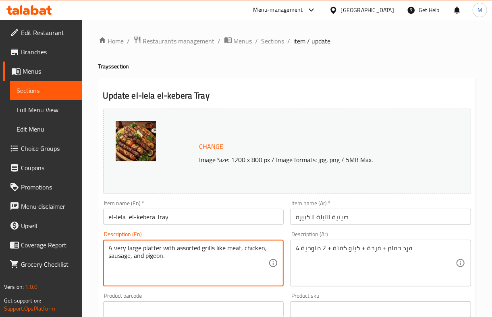
click at [181, 252] on textarea "A very large platter with assorted grills like meat, chicken, sausage, and pige…" at bounding box center [189, 263] width 160 height 38
paste textarea "4 pigeons + 1 chicken + 1 kilo kofta + 2 molokhia"
type textarea "4 pigeons + 1 chicken + 1 kilo kofta + 2 molokhia"
click at [173, 236] on div "Description (En) 4 pigeons + 1 chicken + 1 kilo kofta + 2 molokhia Description …" at bounding box center [193, 259] width 181 height 55
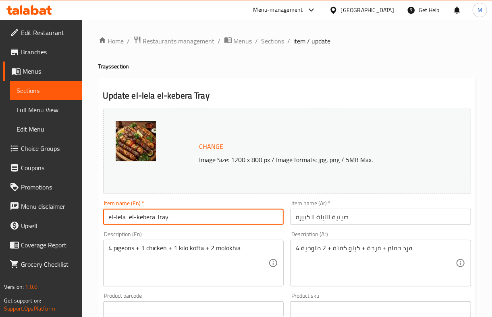
drag, startPoint x: 116, startPoint y: 217, endPoint x: 97, endPoint y: 216, distance: 18.6
click at [98, 216] on div "Update el-lela el-kebera Tray Change Image Size: 1200 x 800 px / Image formats:…" at bounding box center [286, 318] width 377 height 480
drag, startPoint x: 132, startPoint y: 221, endPoint x: 128, endPoint y: 221, distance: 4.4
click at [128, 221] on input "Al lela el-kebera Tray" at bounding box center [193, 217] width 181 height 16
click at [136, 221] on input "Al lela Al-kebera Tray" at bounding box center [193, 217] width 181 height 16
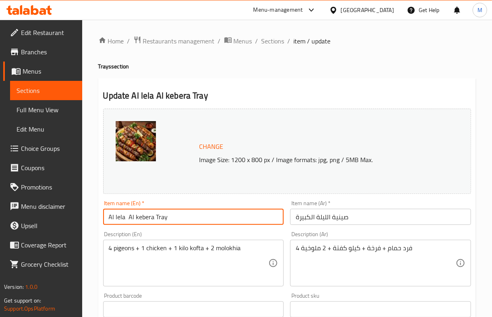
click at [138, 219] on input "Al lela Al kebera Tray" at bounding box center [193, 217] width 181 height 16
type input "Al lela Al kabera Tray"
click at [159, 198] on div "Item name (En)   * Al lela Al kabera Tray Item name (En) *" at bounding box center [193, 212] width 187 height 31
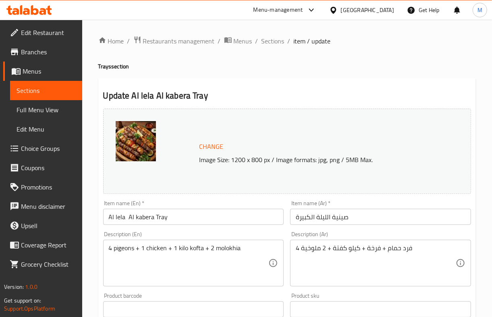
click at [134, 229] on div "Description (En) 4 pigeons + 1 chicken + 1 kilo kofta + 2 molokhia Description …" at bounding box center [193, 259] width 187 height 62
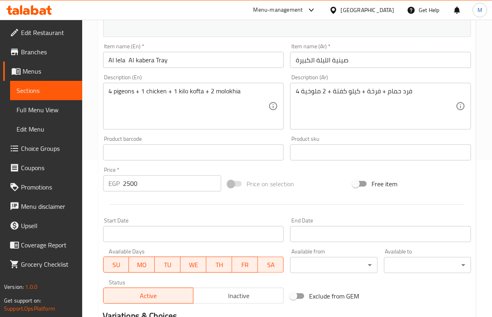
scroll to position [263, 0]
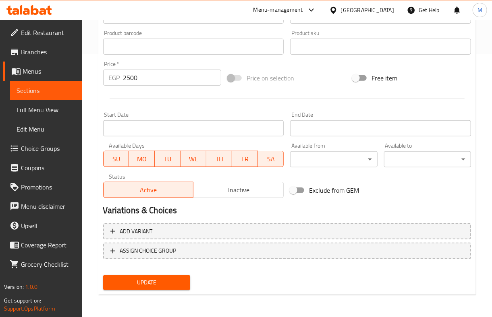
click at [163, 276] on button "Update" at bounding box center [146, 282] width 87 height 15
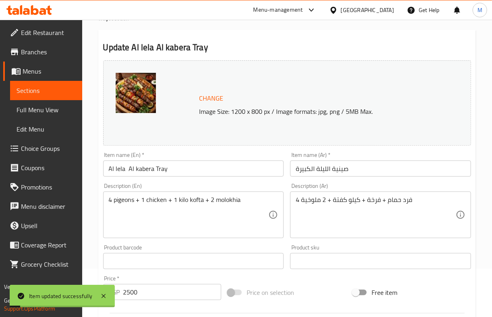
scroll to position [0, 0]
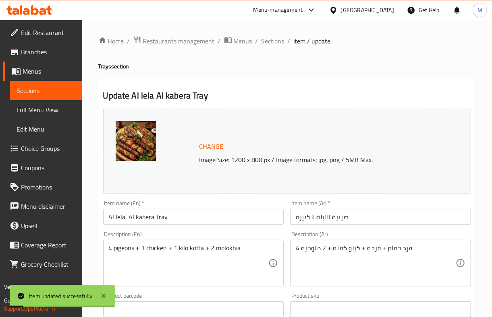
click at [266, 41] on span "Sections" at bounding box center [272, 41] width 23 height 10
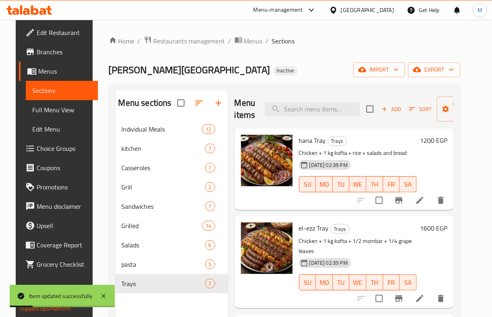
click at [313, 144] on span "hana Tray" at bounding box center [312, 140] width 27 height 12
copy h6 "hana Tray"
click at [423, 202] on icon at bounding box center [419, 200] width 7 height 7
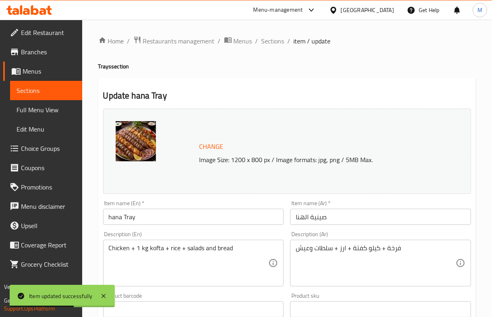
click at [108, 221] on input "hana Tray" at bounding box center [193, 217] width 181 height 16
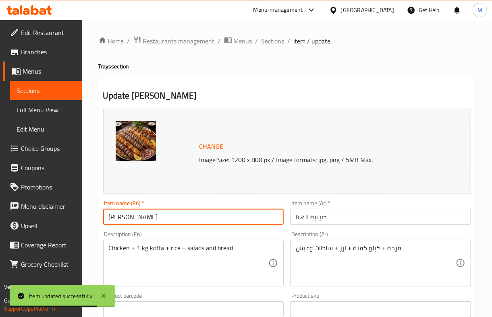
type input "[PERSON_NAME]"
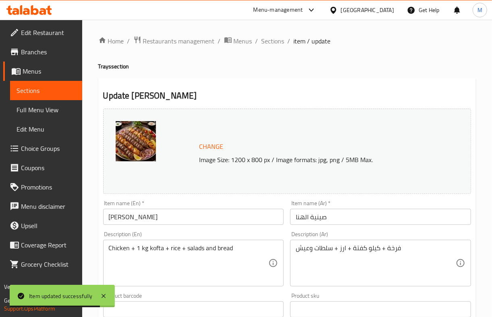
click at [131, 230] on div "Description (En) Chicken + 1 kg kofta + rice + salads and bread Description (En)" at bounding box center [193, 259] width 187 height 62
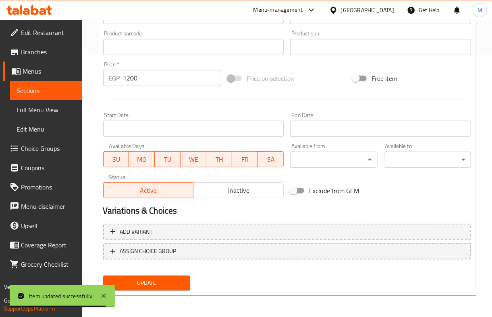
scroll to position [263, 0]
click at [158, 284] on span "Update" at bounding box center [147, 283] width 74 height 10
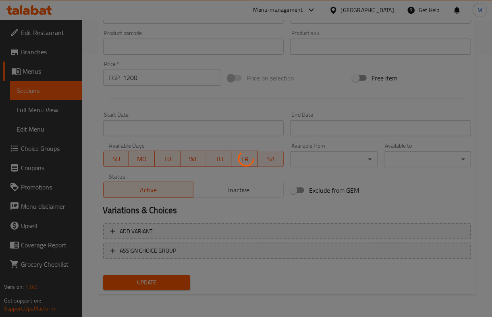
scroll to position [48, 0]
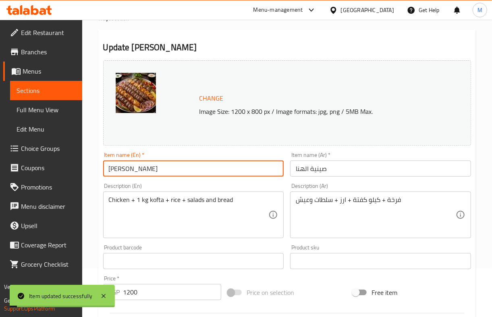
drag, startPoint x: 149, startPoint y: 168, endPoint x: 70, endPoint y: 165, distance: 79.0
click at [70, 165] on div "Edit Restaurant Branches Menus Sections Full Menu View Edit Menu Choice Groups …" at bounding box center [246, 251] width 492 height 561
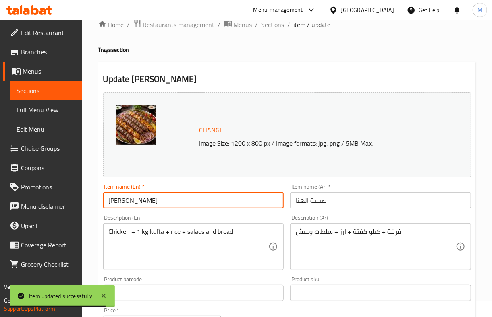
scroll to position [0, 0]
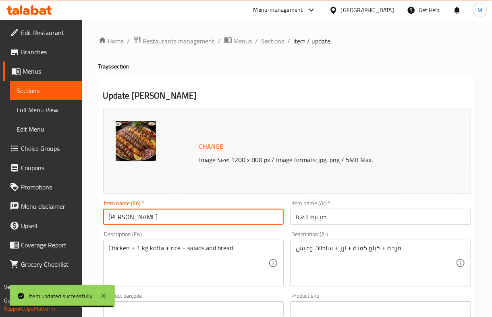
click at [273, 43] on span "Sections" at bounding box center [272, 41] width 23 height 10
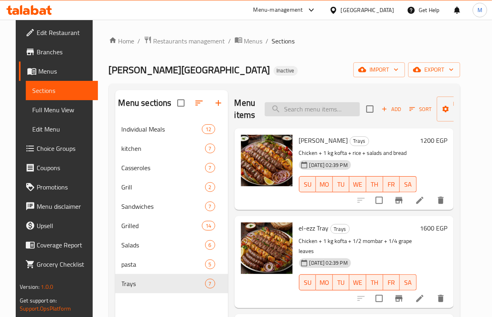
click at [323, 107] on input "search" at bounding box center [312, 109] width 95 height 14
paste input "osrty Tray"
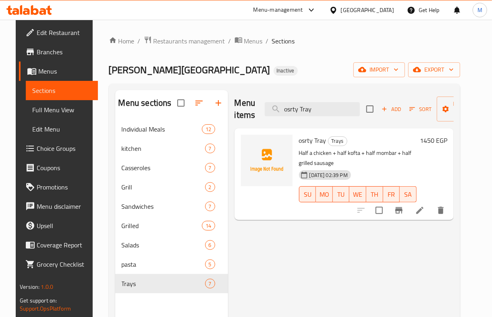
type input "osrty Tray"
click at [424, 215] on icon at bounding box center [420, 211] width 10 height 10
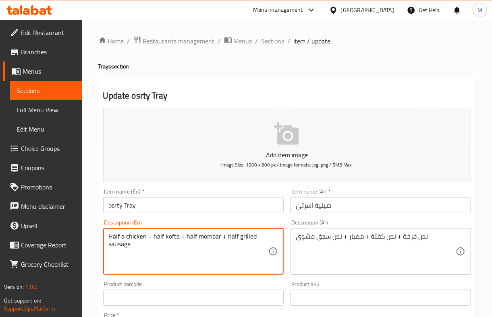
drag, startPoint x: 194, startPoint y: 239, endPoint x: 184, endPoint y: 239, distance: 9.7
type textarea "Half a chicken + half kofta + mombar + half grilled sausage"
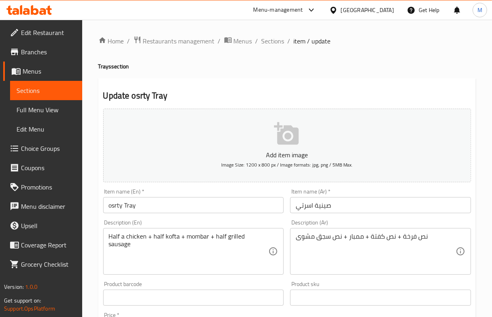
click at [98, 213] on div "Update osrty Tray Add item image Image Size: 1200 x 800 px / Image formats: jpg…" at bounding box center [286, 312] width 377 height 469
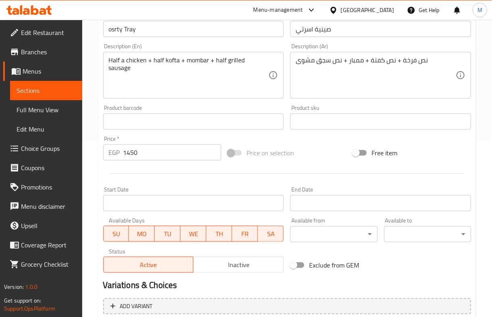
scroll to position [251, 0]
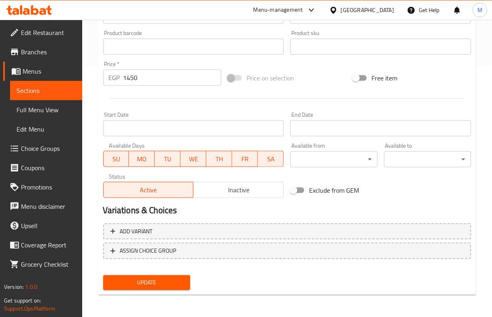
click at [152, 281] on span "Update" at bounding box center [147, 283] width 74 height 10
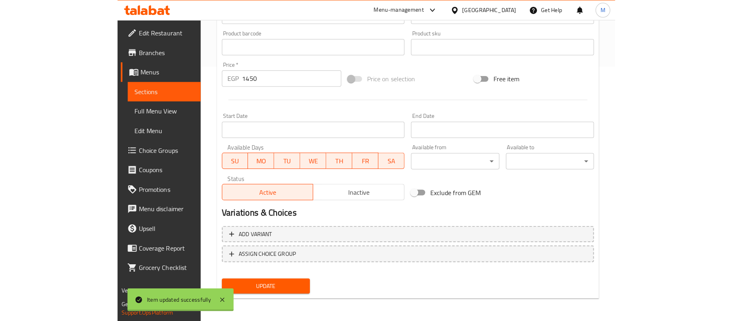
scroll to position [0, 0]
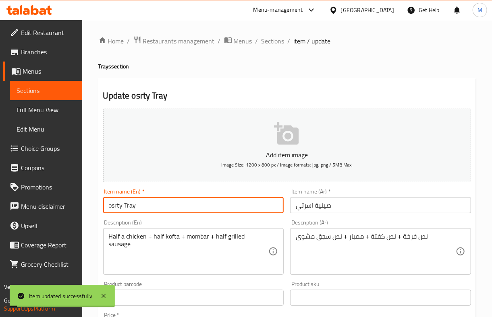
click at [118, 205] on input "osrty Tray" at bounding box center [193, 205] width 181 height 16
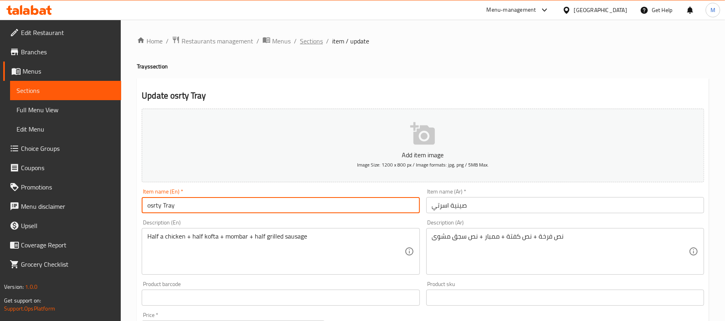
click at [312, 43] on span "Sections" at bounding box center [311, 41] width 23 height 10
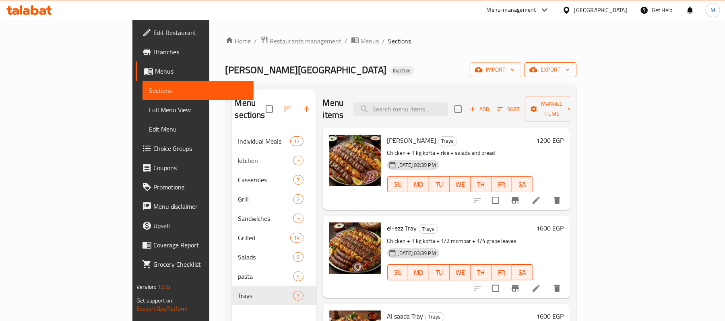
click at [570, 68] on span "export" at bounding box center [550, 70] width 39 height 10
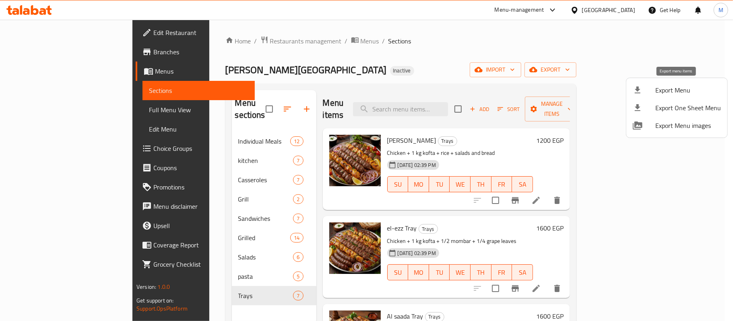
click at [673, 86] on span "Export Menu" at bounding box center [689, 90] width 66 height 10
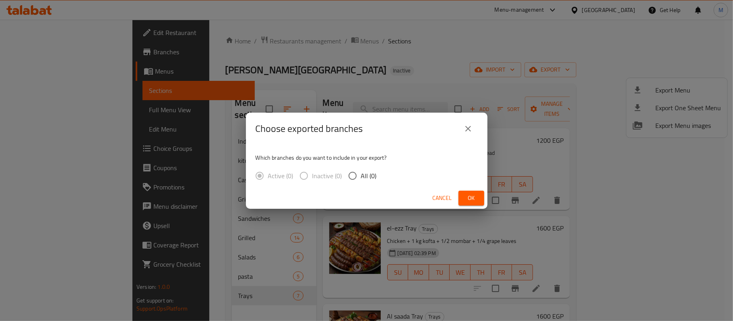
click at [364, 179] on span "All (0)" at bounding box center [369, 176] width 16 height 10
click at [361, 179] on input "All (0)" at bounding box center [352, 176] width 17 height 17
radio input "true"
click at [467, 196] on span "Ok" at bounding box center [471, 198] width 13 height 10
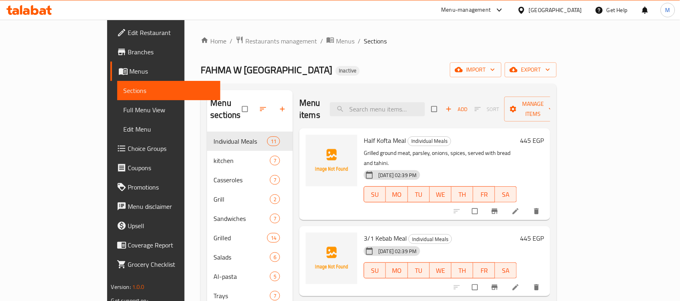
drag, startPoint x: 64, startPoint y: 108, endPoint x: 294, endPoint y: 5, distance: 251.4
click at [124, 108] on span "Full Menu View" at bounding box center [169, 110] width 91 height 10
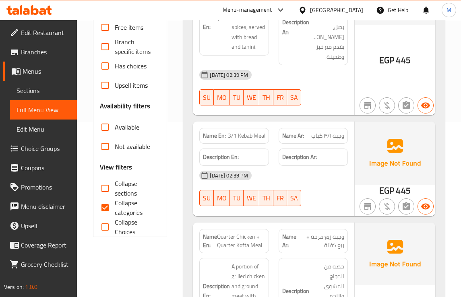
scroll to position [201, 0]
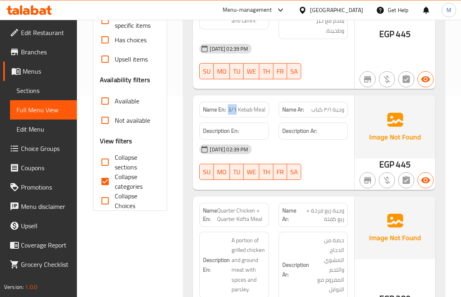
drag, startPoint x: 235, startPoint y: 103, endPoint x: 228, endPoint y: 103, distance: 7.2
click at [228, 105] on span "3/1 Kebab Meal" at bounding box center [246, 109] width 37 height 8
copy span "3/1"
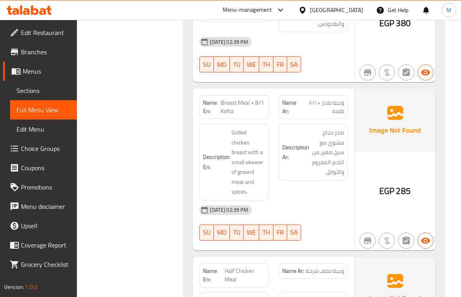
scroll to position [503, 0]
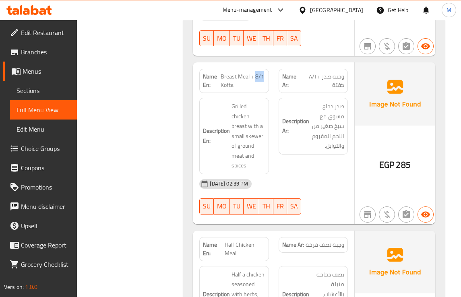
drag, startPoint x: 255, startPoint y: 68, endPoint x: 263, endPoint y: 68, distance: 7.7
click at [263, 72] on span "Breast Meal + 8/1 Kofta" at bounding box center [243, 80] width 44 height 17
copy span "8/1"
drag, startPoint x: 160, startPoint y: 92, endPoint x: 184, endPoint y: 97, distance: 24.6
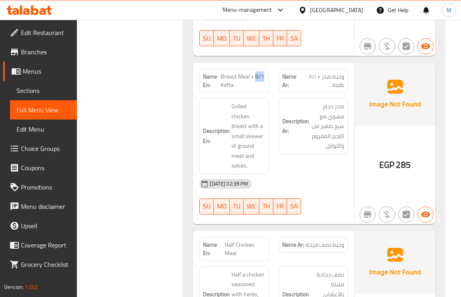
drag, startPoint x: 255, startPoint y: 71, endPoint x: 263, endPoint y: 71, distance: 8.1
click at [263, 72] on span "Breast Meal + 8/1 Kofta" at bounding box center [243, 80] width 44 height 17
copy span "8/1"
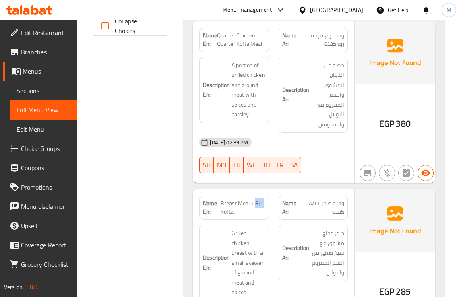
scroll to position [352, 0]
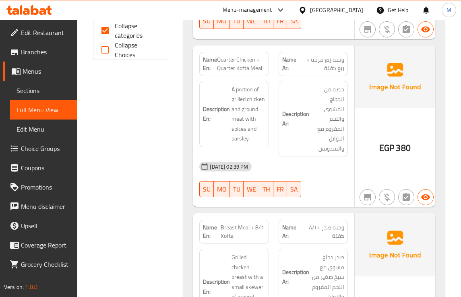
click at [246, 56] on span "Quarter Chicken + Quarter Kofta Meal" at bounding box center [241, 64] width 48 height 17
copy span "Quarter Chicken + Quarter Kofta Meal"
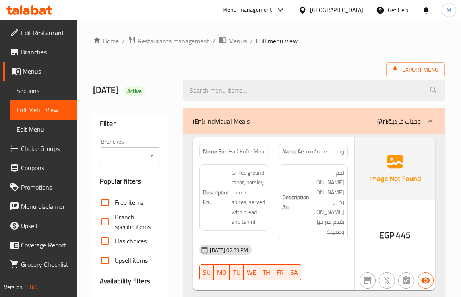
click at [289, 46] on span "Full menu view" at bounding box center [276, 41] width 41 height 10
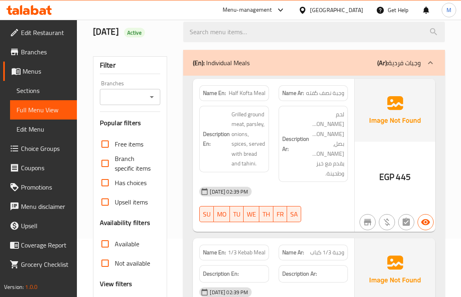
scroll to position [151, 0]
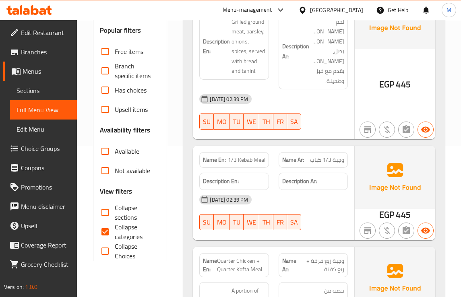
click at [112, 232] on input "Collapse categories" at bounding box center [104, 231] width 19 height 19
checkbox input "false"
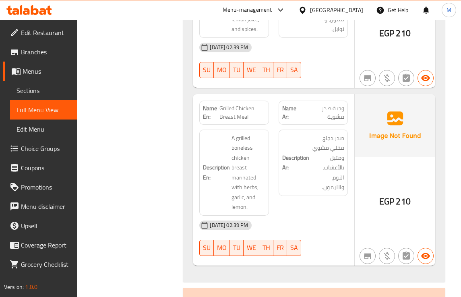
scroll to position [1611, 0]
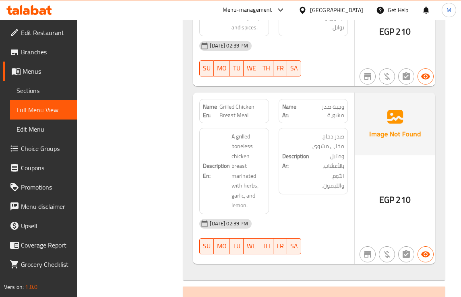
click at [238, 108] on span "Grilled Chicken Breast Meal" at bounding box center [242, 111] width 46 height 17
copy span "Grilled Chicken Breast Meal"
click at [274, 176] on div "Description Ar: صدر دجاج مخلي مشوي ومتبل بالأعشاب، الثوم، والليمون." at bounding box center [313, 171] width 79 height 96
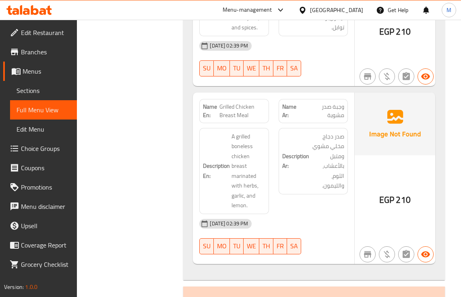
click at [233, 105] on span "Grilled Chicken Breast Meal" at bounding box center [242, 111] width 46 height 17
copy span "Grilled Chicken Breast Meal"
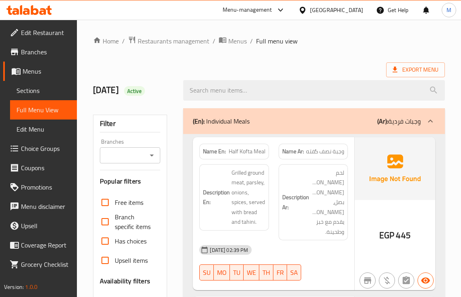
drag, startPoint x: 222, startPoint y: 53, endPoint x: 216, endPoint y: 61, distance: 10.1
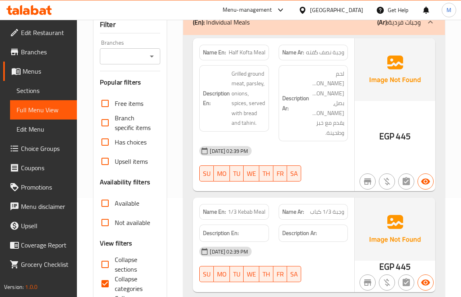
scroll to position [101, 0]
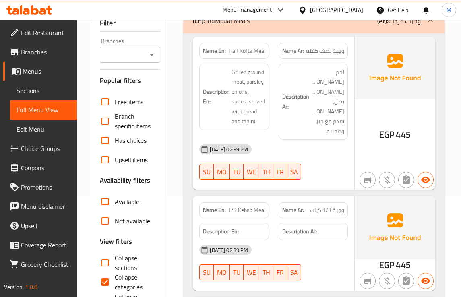
click at [120, 279] on span "Collapse categories" at bounding box center [134, 282] width 39 height 19
click at [115, 279] on input "Collapse categories" at bounding box center [104, 282] width 19 height 19
checkbox input "false"
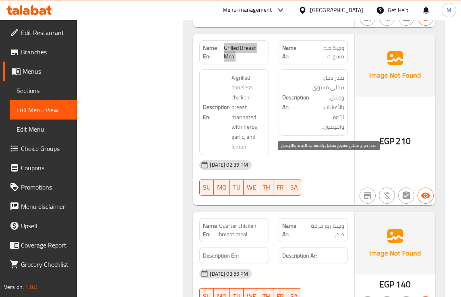
scroll to position [1777, 0]
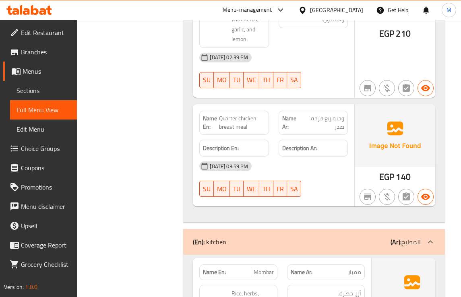
click at [333, 122] on span "وجبة ربع فرخة صدر" at bounding box center [322, 122] width 41 height 17
copy span "وجبة ربع فرخة صدر"
click at [331, 120] on span "وجبة ربع فرخة صدر" at bounding box center [322, 122] width 41 height 17
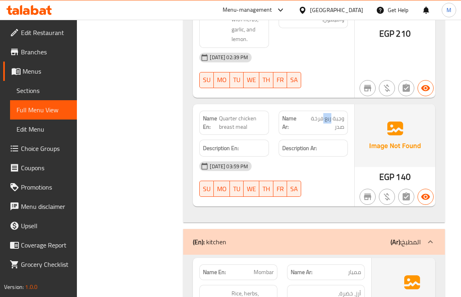
click at [331, 120] on span "وجبة ربع فرخة صدر" at bounding box center [322, 122] width 41 height 17
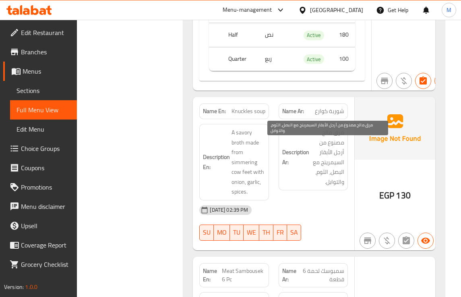
scroll to position [2482, 0]
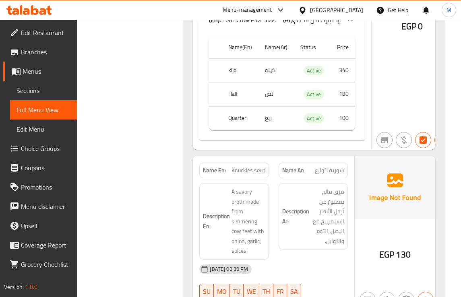
drag, startPoint x: 319, startPoint y: 155, endPoint x: 288, endPoint y: 121, distance: 45.3
click at [319, 150] on div "Name En: Vine Leaves Name Ar: ورق عنب Description En: Grape leaves stuffed with…" at bounding box center [282, 5] width 178 height 290
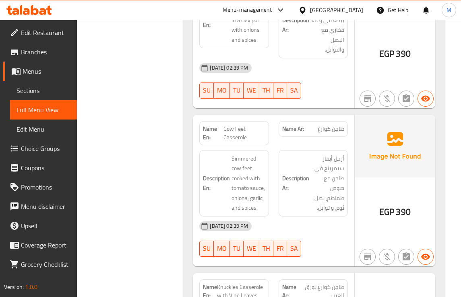
scroll to position [3891, 0]
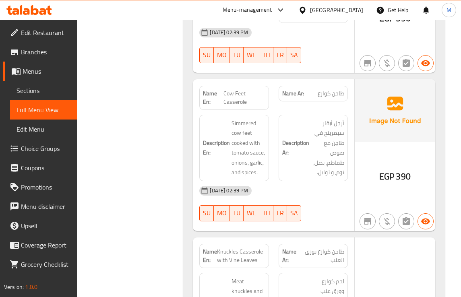
click at [235, 106] on span "Cow Feet Casserole" at bounding box center [243, 97] width 41 height 17
copy span "Cow Feet Casserole"
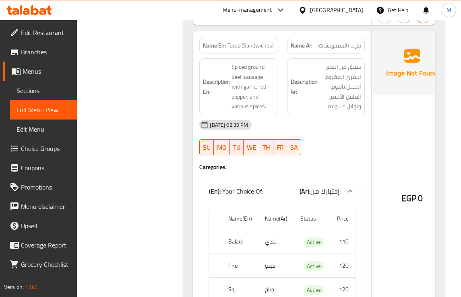
scroll to position [5250, 0]
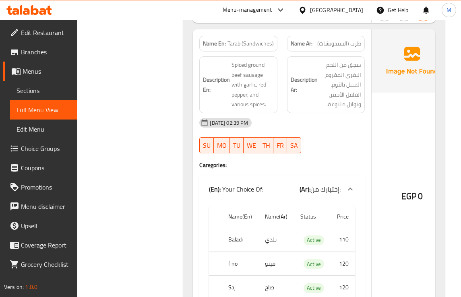
click at [234, 48] on span "Tarab (Sandwiches)" at bounding box center [251, 43] width 46 height 8
copy span "Tarab"
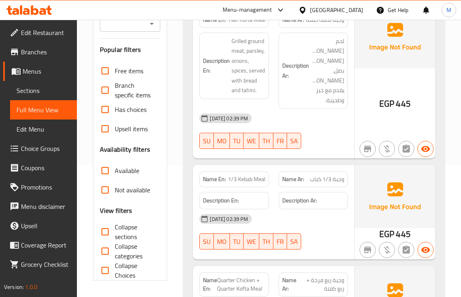
scroll to position [201, 0]
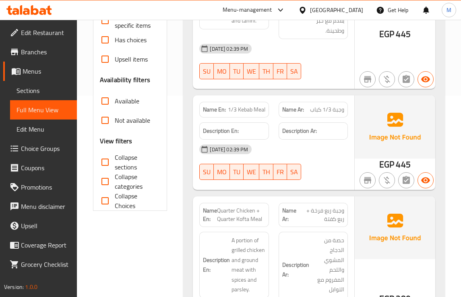
click at [256, 105] on span "1/3 Kebab Meal" at bounding box center [246, 109] width 37 height 8
click at [197, 102] on div "Name En: 1/3 Kebab Meal" at bounding box center [233, 109] width 79 height 25
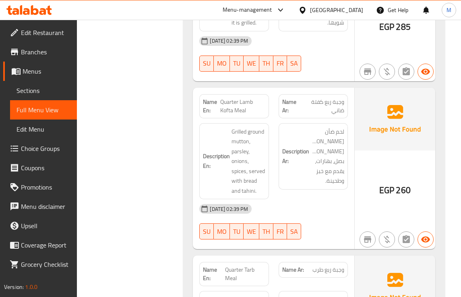
scroll to position [805, 0]
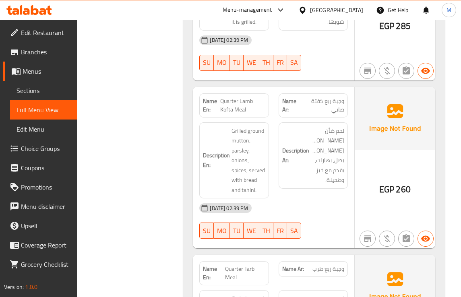
click at [244, 99] on span "Quarter Lamb Kofta Meal" at bounding box center [242, 105] width 45 height 17
copy span "Quarter Lamb Kofta Meal"
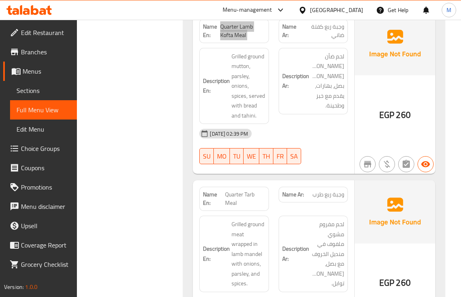
scroll to position [906, 0]
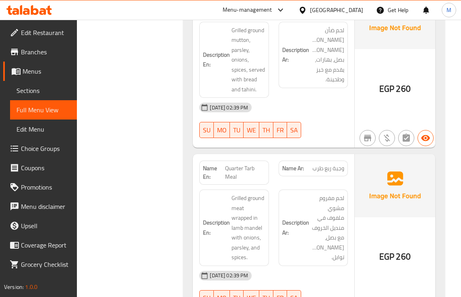
click at [244, 164] on span "Quarter Tarb Meal" at bounding box center [245, 172] width 40 height 17
copy span "Quarter Tarb Meal"
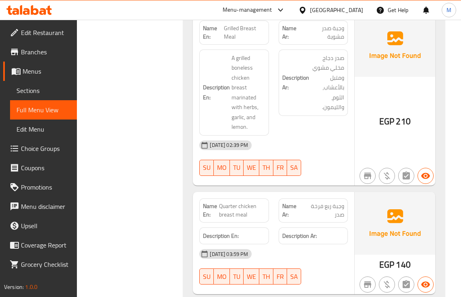
scroll to position [1711, 0]
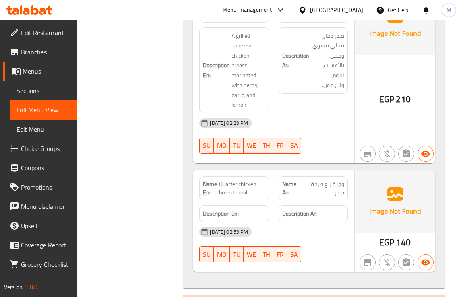
click at [334, 119] on div "[DATE] 02:39 PM" at bounding box center [273, 123] width 158 height 19
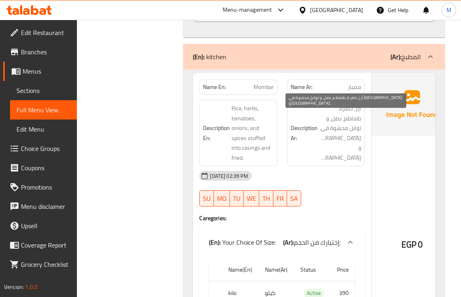
scroll to position [1963, 0]
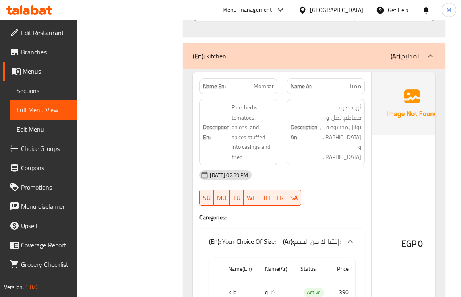
click at [259, 91] on span "Mombar" at bounding box center [264, 86] width 20 height 8
copy span "Mombar"
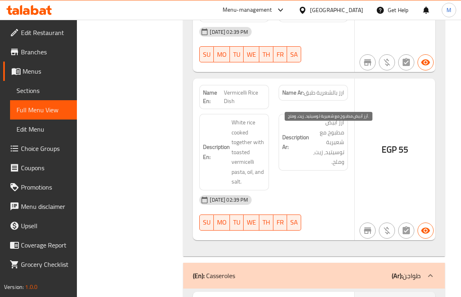
scroll to position [3221, 0]
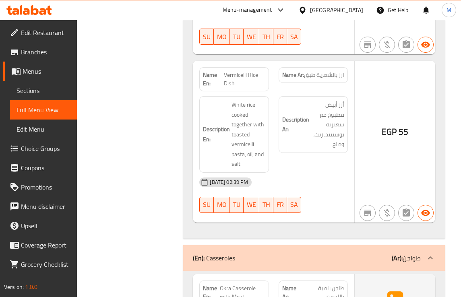
click at [253, 86] on span "Vermicelli Rice Dish" at bounding box center [244, 79] width 41 height 17
copy span "Vermicelli Rice Dish"
click at [331, 144] on span "أرز أبيض مطبوخ مع شعيرية توسيتيد، زيت، وملح." at bounding box center [327, 125] width 33 height 50
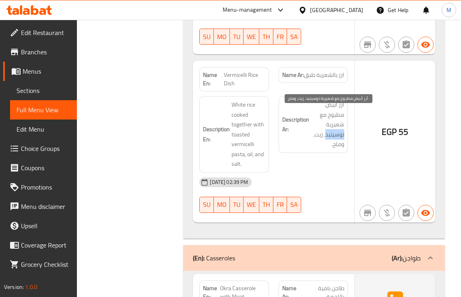
click at [331, 144] on span "أرز أبيض مطبوخ مع شعيرية توسيتيد، زيت، وملح." at bounding box center [327, 125] width 33 height 50
copy span "توسيتيد"
click at [228, 85] on span "Vermicelli Rice Dish" at bounding box center [244, 79] width 41 height 17
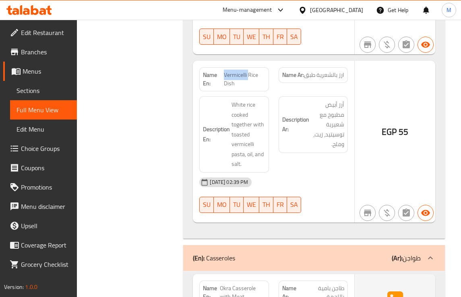
click at [228, 85] on span "Vermicelli Rice Dish" at bounding box center [244, 79] width 41 height 17
copy span "Vermicelli Rice Dish"
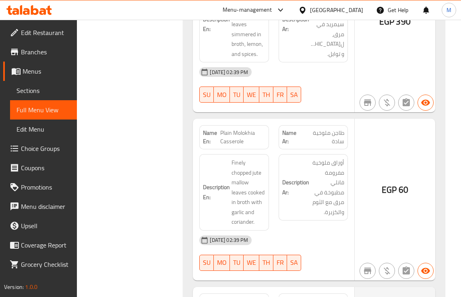
scroll to position [4228, 0]
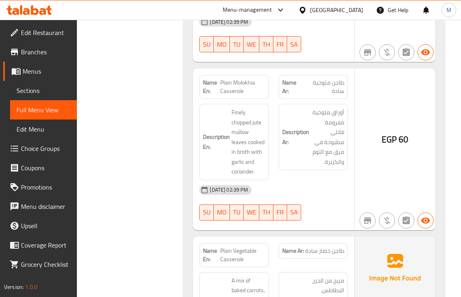
click at [236, 95] on span "Plain Molokhia Casserole" at bounding box center [242, 87] width 45 height 17
copy span "Plain Molokhia Casserole"
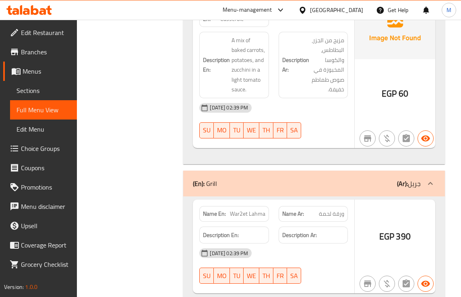
scroll to position [4580, 0]
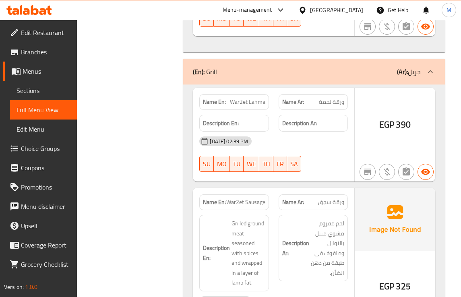
click at [285, 128] on strong "Description Ar:" at bounding box center [299, 123] width 35 height 10
click at [247, 106] on span "War2et Lahma" at bounding box center [247, 102] width 35 height 8
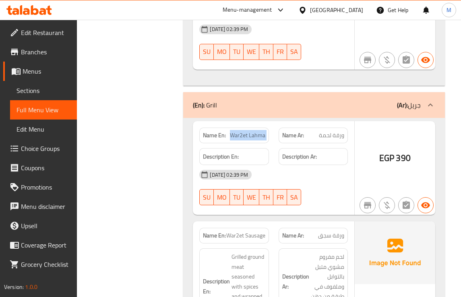
scroll to position [4530, 0]
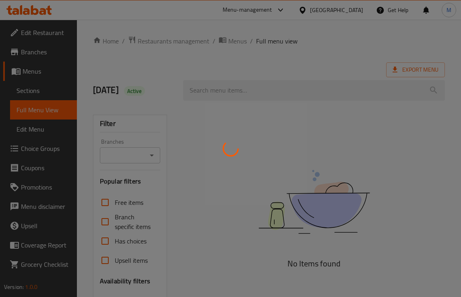
click at [335, 47] on div at bounding box center [230, 148] width 461 height 297
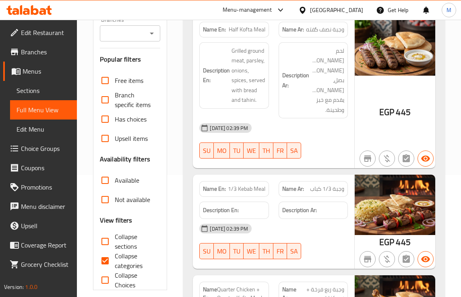
scroll to position [151, 0]
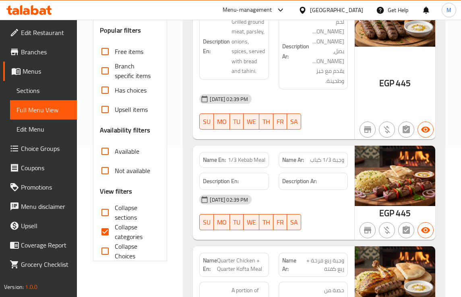
click at [124, 230] on span "Collapse categories" at bounding box center [134, 231] width 39 height 19
click at [115, 230] on input "Collapse categories" at bounding box center [104, 231] width 19 height 19
checkbox input "false"
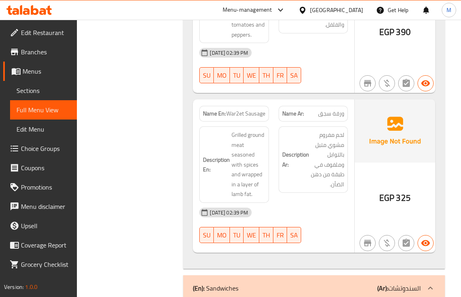
scroll to position [4805, 0]
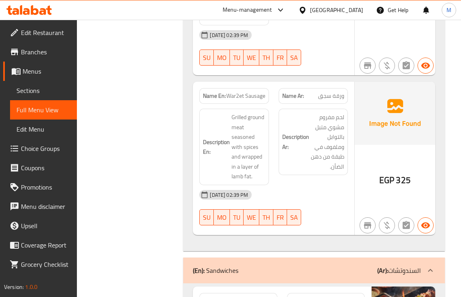
click at [250, 100] on span "War2et Sausage" at bounding box center [245, 96] width 39 height 8
copy span "War2et Sausage"
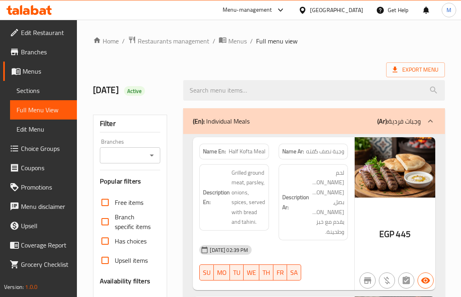
scroll to position [151, 0]
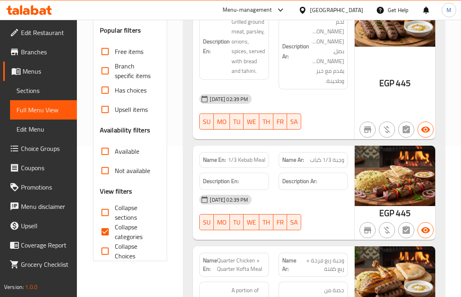
click at [121, 226] on span "Collapse categories" at bounding box center [134, 231] width 39 height 19
click at [115, 226] on input "Collapse categories" at bounding box center [104, 231] width 19 height 19
checkbox input "false"
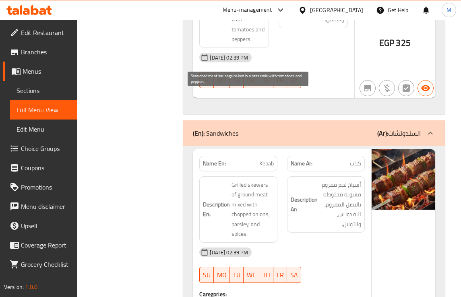
scroll to position [4975, 0]
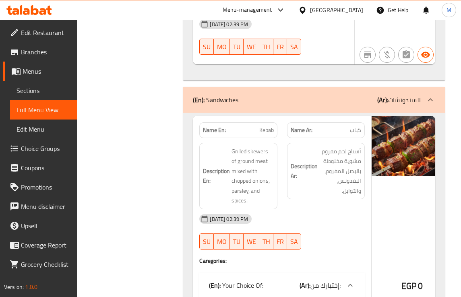
click at [266, 134] on span "Kebab" at bounding box center [266, 130] width 14 height 8
copy span "Kebab"
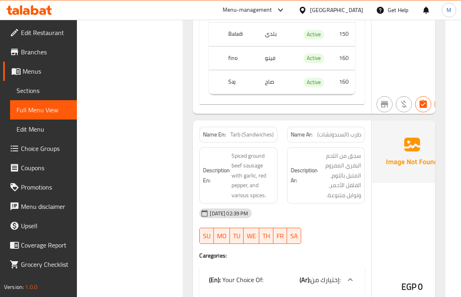
scroll to position [5328, 0]
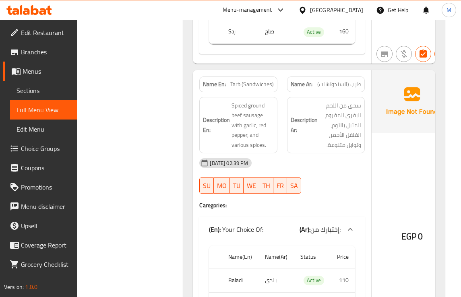
click at [250, 89] on span "Tarb (Sandwiches)" at bounding box center [251, 84] width 43 height 8
copy span "Tarb (Sandwiches)"
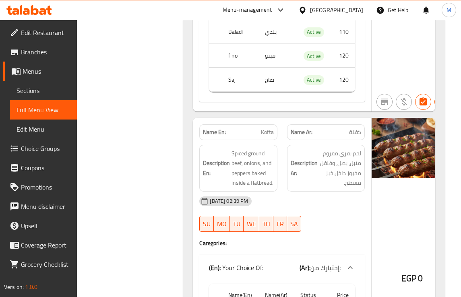
scroll to position [5579, 0]
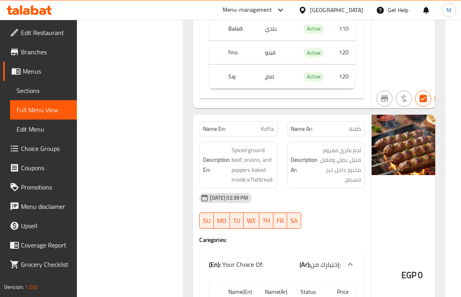
click at [267, 133] on span "Kofta" at bounding box center [267, 129] width 13 height 8
copy span "Kofta"
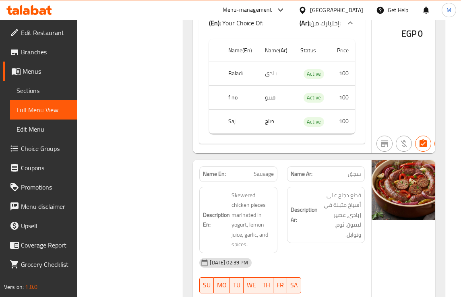
scroll to position [5881, 0]
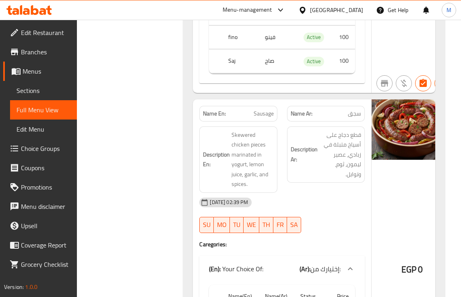
click at [262, 118] on span "Sausage" at bounding box center [264, 114] width 20 height 8
copy span "Sausage"
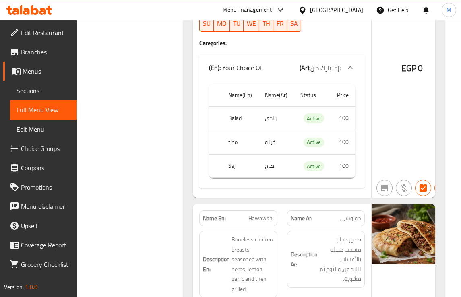
scroll to position [6234, 0]
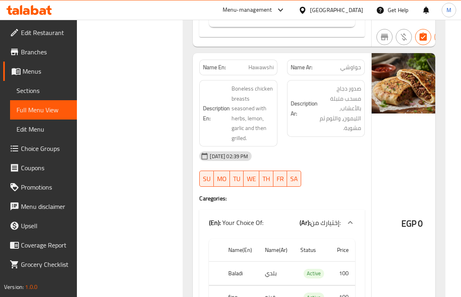
click at [266, 72] on span "Hawawshi" at bounding box center [260, 67] width 25 height 8
copy span "Hawawshi"
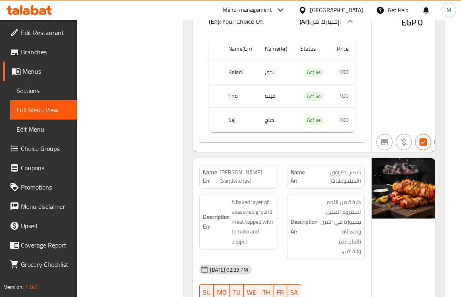
scroll to position [6586, 0]
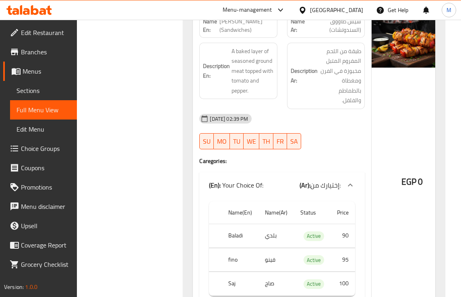
click at [240, 34] on span "[PERSON_NAME] (Sandwiches)" at bounding box center [246, 25] width 54 height 17
copy span "[PERSON_NAME] (Sandwiches)"
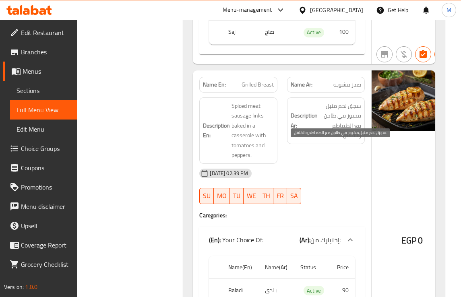
scroll to position [6888, 0]
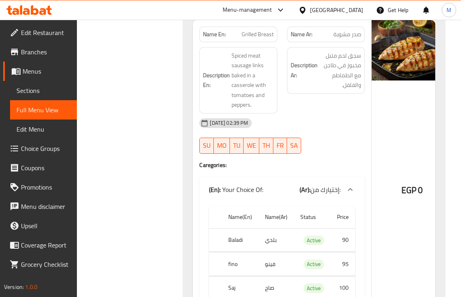
click at [260, 39] on span "Grilled Breast" at bounding box center [258, 34] width 32 height 8
copy span "Grilled Breast"
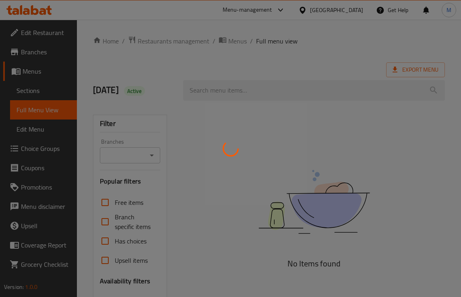
click at [270, 53] on div at bounding box center [230, 148] width 461 height 297
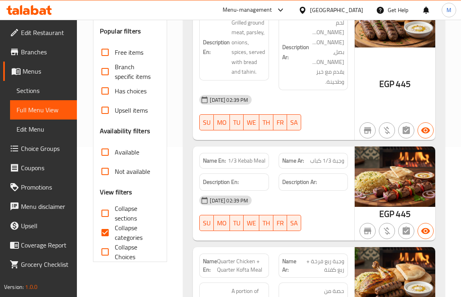
scroll to position [151, 0]
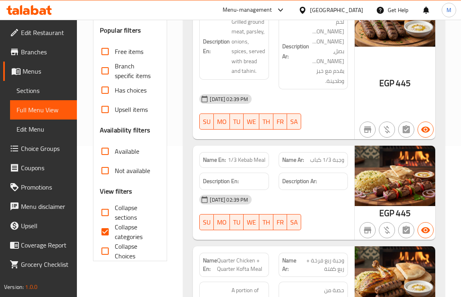
click at [120, 234] on span "Collapse categories" at bounding box center [134, 231] width 39 height 19
click at [115, 234] on input "Collapse categories" at bounding box center [104, 231] width 19 height 19
checkbox input "false"
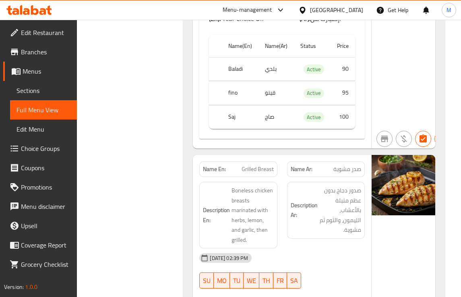
scroll to position [6841, 0]
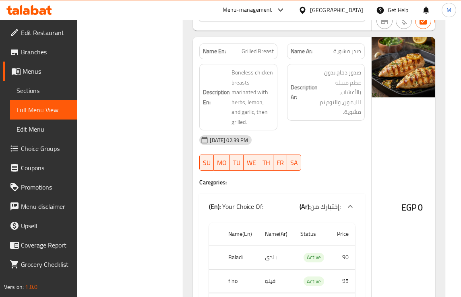
click at [343, 150] on div "[DATE] 02:39 PM" at bounding box center [281, 139] width 175 height 19
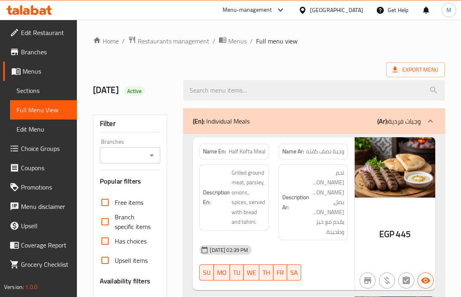
click at [269, 178] on div "Description En: Grilled ground meat, parsley, onions, spices, served with bread…" at bounding box center [233, 197] width 69 height 66
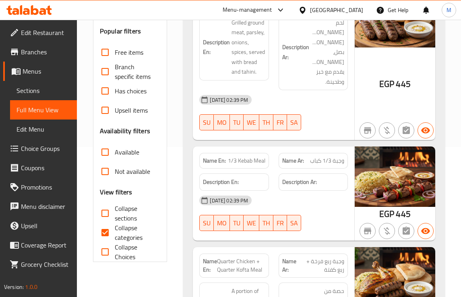
scroll to position [151, 0]
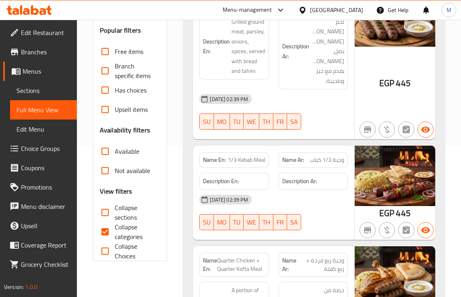
click at [122, 232] on span "Collapse categories" at bounding box center [134, 231] width 39 height 19
click at [115, 232] on input "Collapse categories" at bounding box center [104, 231] width 19 height 19
checkbox input "false"
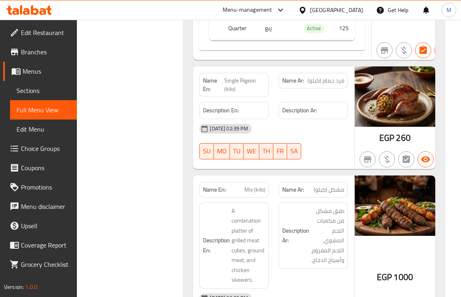
scroll to position [10686, 0]
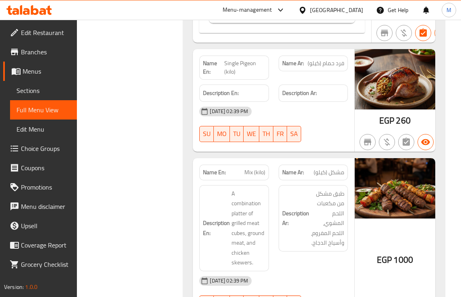
click at [244, 76] on span "Single Pigeon (kilo)" at bounding box center [244, 67] width 41 height 17
copy span "Single Pigeon (kilo)"
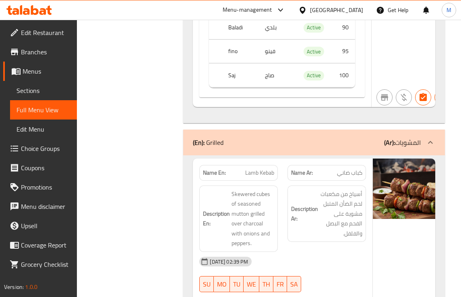
scroll to position [7213, 0]
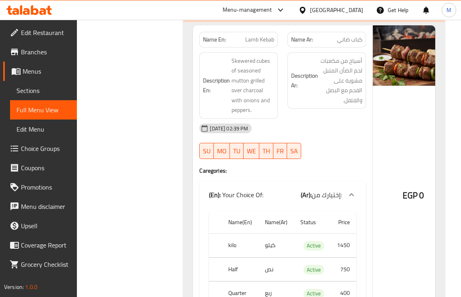
click at [349, 109] on div "Description Ar: أسياخ من مكعبات لحم الضأن المتبل مشوية على الفحم مع البصل والفل…" at bounding box center [326, 80] width 79 height 57
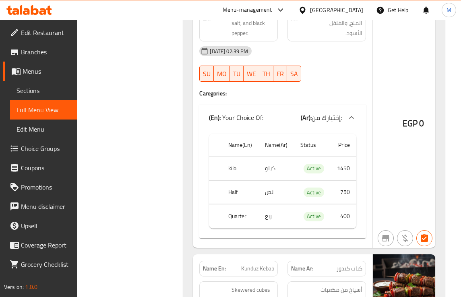
scroll to position [7436, 0]
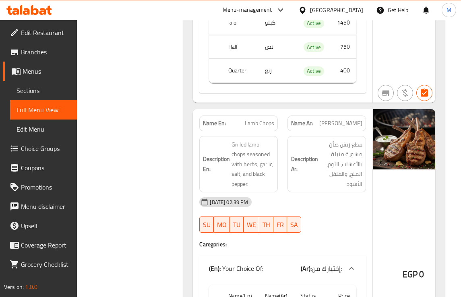
click at [323, 193] on div "Description Ar: قطع ريش ضأن مشوية متبلة بالأعشاب، الثوم، الملح، والفلفل الأسود." at bounding box center [326, 164] width 79 height 57
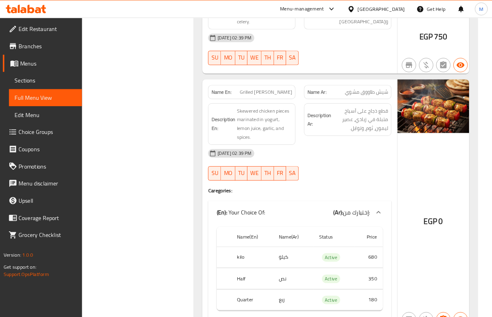
scroll to position [8151, 0]
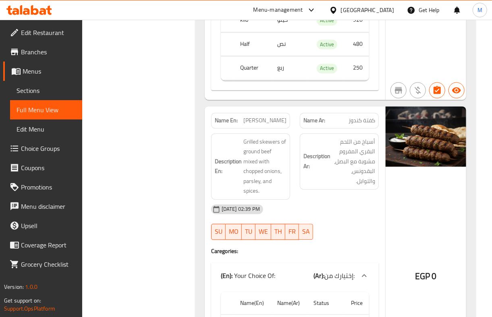
click at [340, 219] on div "[DATE] 02:39 PM" at bounding box center [294, 209] width 177 height 19
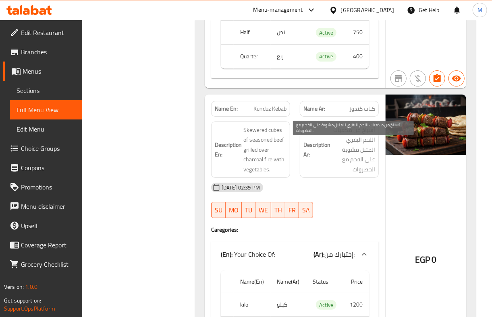
scroll to position [7292, 0]
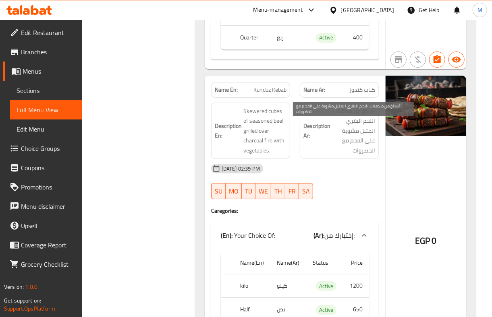
click at [338, 178] on div "[DATE] 02:39 PM" at bounding box center [294, 168] width 177 height 19
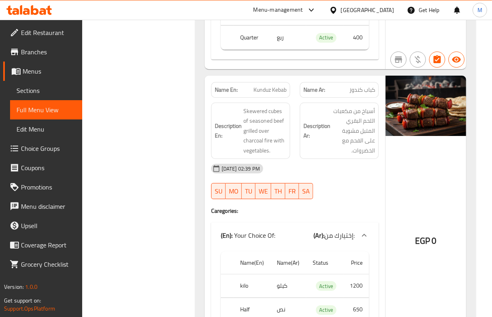
click at [261, 94] on span "Kunduz Kebab" at bounding box center [269, 90] width 33 height 8
copy span "Kunduz Kebab"
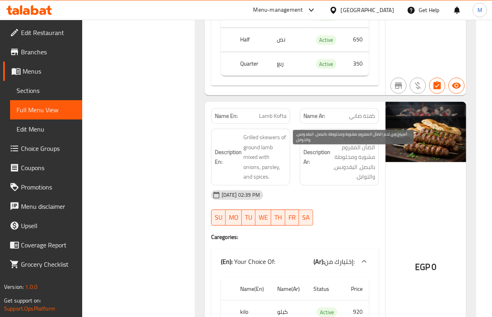
scroll to position [7614, 0]
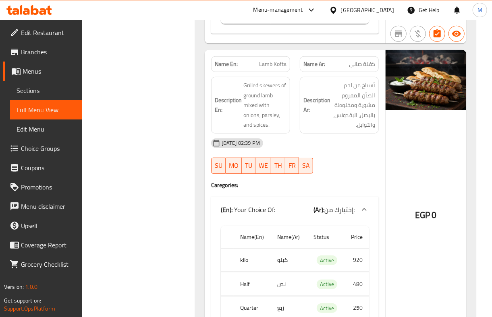
click at [354, 153] on div "[DATE] 02:39 PM" at bounding box center [294, 143] width 177 height 19
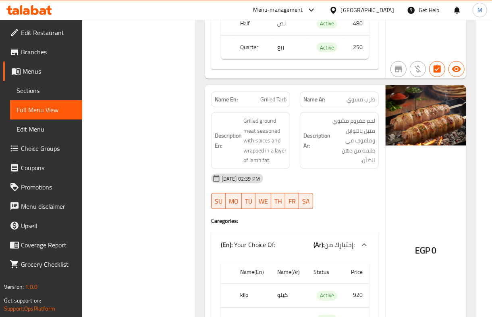
scroll to position [7882, 0]
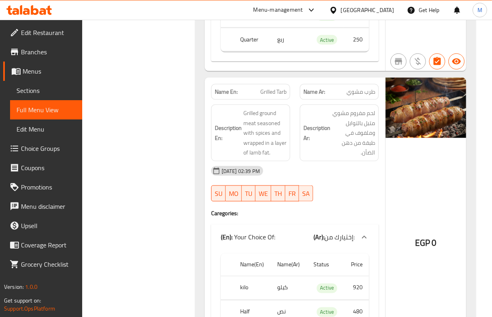
click at [348, 152] on span "لحم مفروم مشوي متبل بالتوابل وملفوف في طبقة من دهن الضأن." at bounding box center [353, 133] width 43 height 50
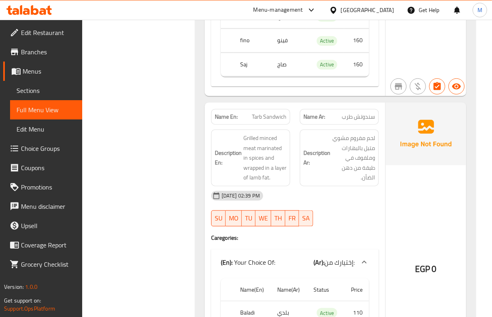
click at [345, 210] on div "29-09-2025 02:39 PM SU MO TU WE TH FR SA" at bounding box center [294, 208] width 177 height 45
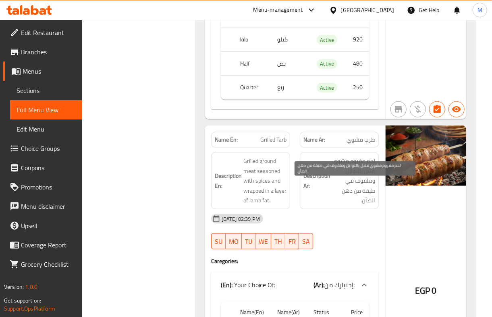
click at [338, 196] on span "لحم مفروم مشوي متبل بالتوابل وملفوف في طبقة من دهن الضأن." at bounding box center [353, 181] width 43 height 50
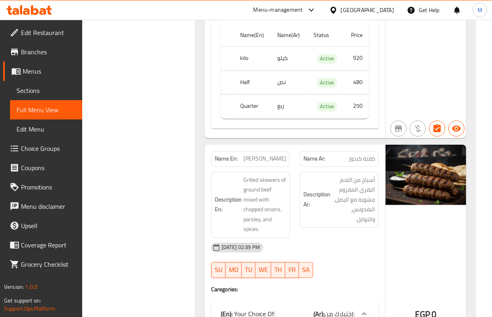
scroll to position [8157, 0]
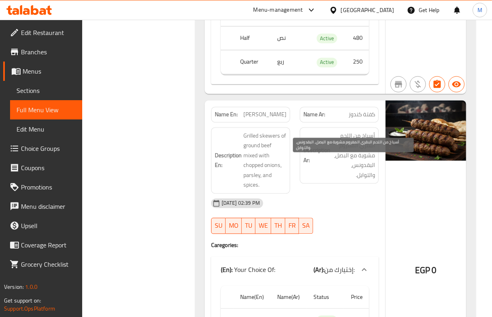
click at [344, 180] on span "أسياخ من اللحم البقري المفروم مشوية مع البصل، البقدونس، والتوابل." at bounding box center [353, 156] width 43 height 50
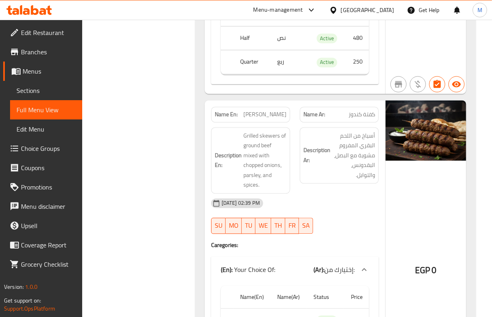
click at [273, 119] on span "[PERSON_NAME]" at bounding box center [264, 114] width 43 height 8
copy span "[PERSON_NAME]"
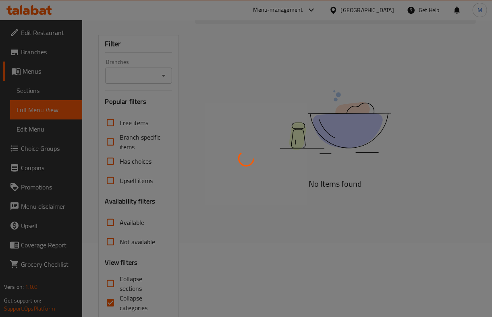
scroll to position [106, 0]
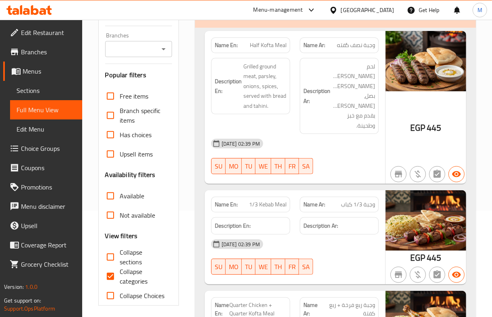
click at [112, 279] on input "Collapse categories" at bounding box center [110, 276] width 19 height 19
checkbox input "false"
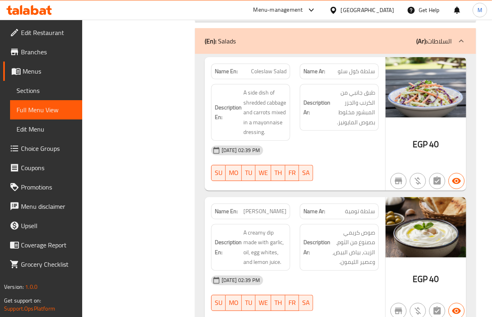
scroll to position [10495, 0]
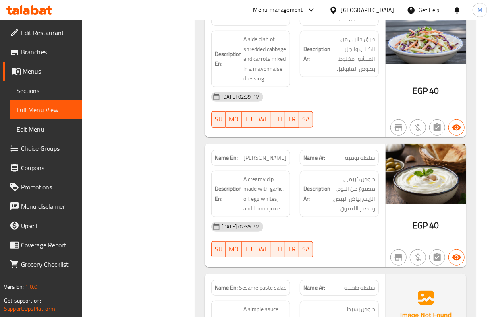
click at [270, 162] on span "[PERSON_NAME]" at bounding box center [264, 158] width 43 height 8
copy span "Tomiya"
drag, startPoint x: 121, startPoint y: 97, endPoint x: 284, endPoint y: 107, distance: 163.4
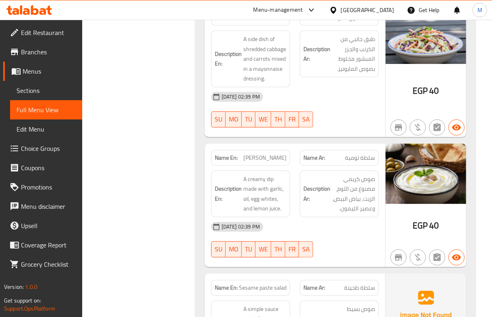
click at [263, 22] on span "Coleslaw Salad" at bounding box center [268, 18] width 35 height 8
click at [270, 162] on span "[PERSON_NAME]" at bounding box center [264, 158] width 43 height 8
click at [267, 162] on span "[PERSON_NAME]" at bounding box center [264, 158] width 43 height 8
copy span "Tomiya"
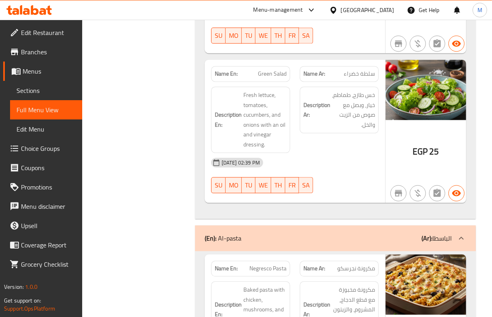
scroll to position [11140, 0]
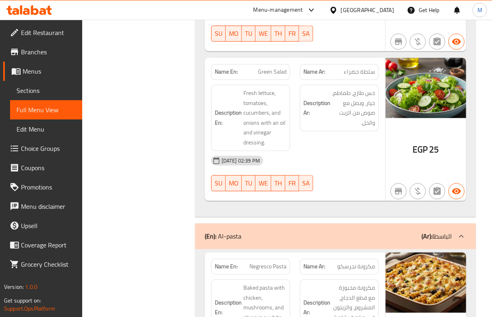
drag, startPoint x: 350, startPoint y: 210, endPoint x: 345, endPoint y: 207, distance: 5.8
click at [350, 170] on div "[DATE] 02:39 PM" at bounding box center [294, 160] width 177 height 19
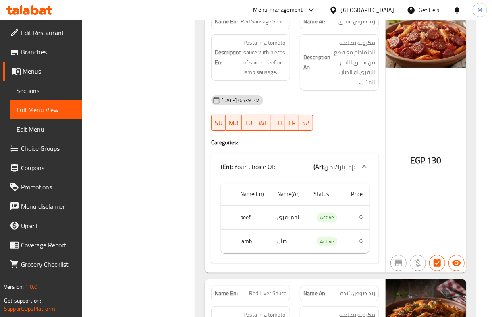
scroll to position [11837, 0]
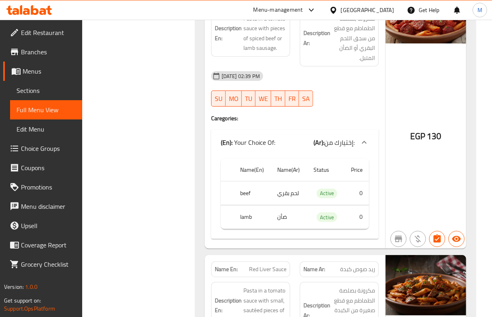
copy span "Red Sausage Sauce"
click at [219, 72] on div "Description En: Pasta in a tomato sauce with pieces of spiced beef or lamb saus…" at bounding box center [250, 38] width 89 height 66
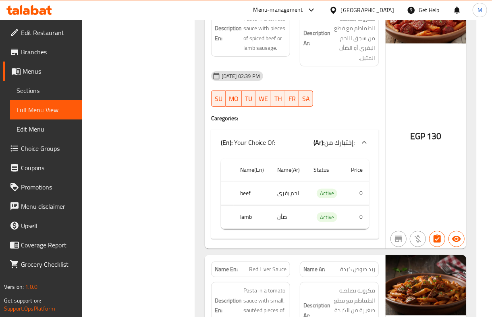
copy span "Red Sausage Sauce"
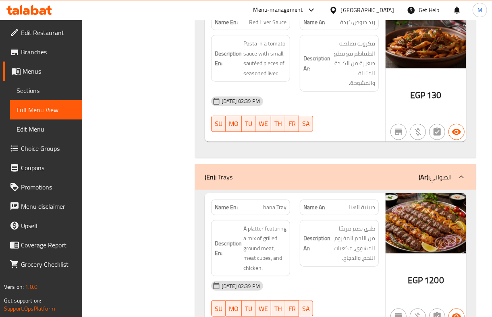
scroll to position [11945, 0]
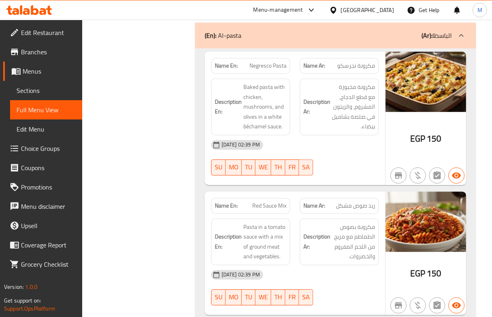
scroll to position [11247, 0]
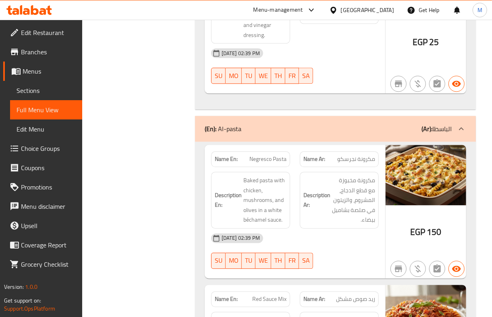
click at [266, 163] on span "Negresco Pasta" at bounding box center [267, 159] width 37 height 8
copy span "Negresco Pasta"
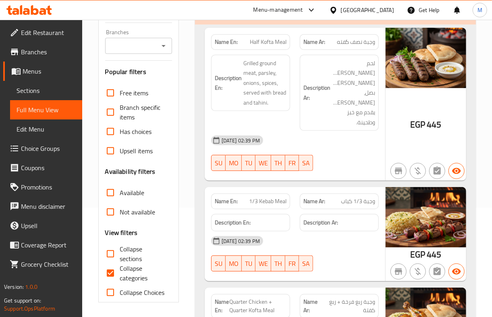
scroll to position [161, 0]
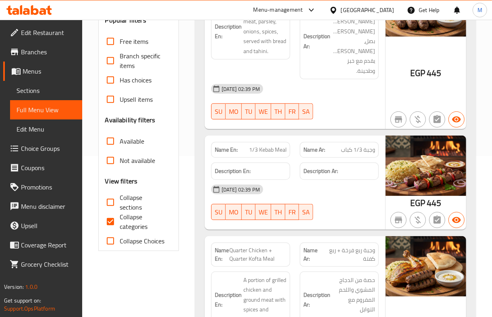
click at [114, 221] on input "Collapse categories" at bounding box center [110, 221] width 19 height 19
checkbox input "false"
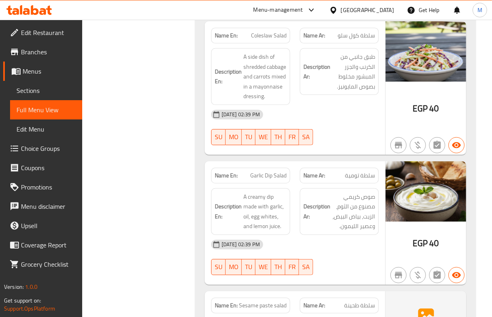
scroll to position [10445, 0]
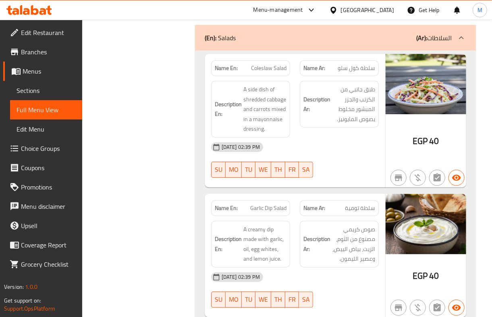
click at [381, 157] on div "[DATE] 02:39 PM" at bounding box center [294, 147] width 177 height 19
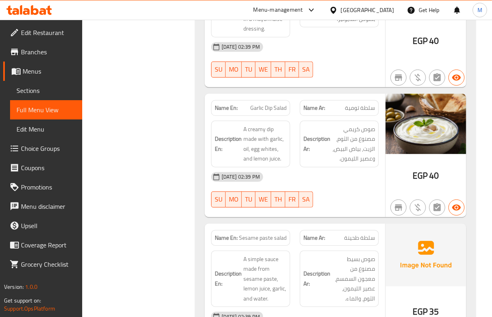
scroll to position [10552, 0]
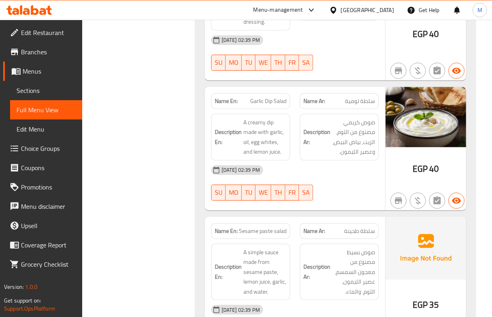
click at [341, 157] on span "صوص كريمي مصنوع من الثوم، الزيت، بياض البيض، وعصير الليمون." at bounding box center [353, 137] width 43 height 39
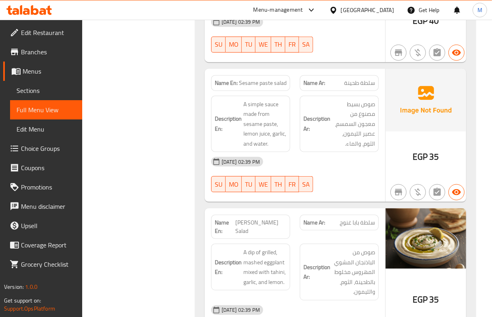
scroll to position [10713, 0]
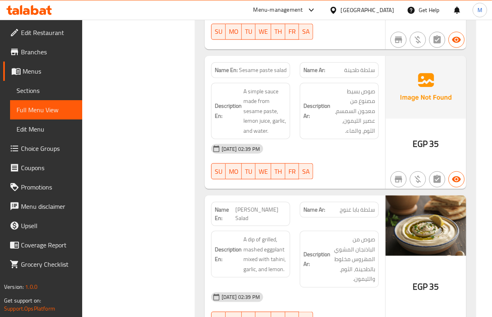
click at [363, 159] on div "[DATE] 02:39 PM" at bounding box center [294, 148] width 177 height 19
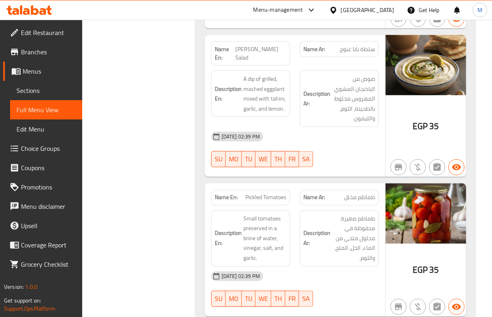
scroll to position [10874, 0]
click at [345, 146] on div "[DATE] 02:39 PM" at bounding box center [294, 136] width 177 height 19
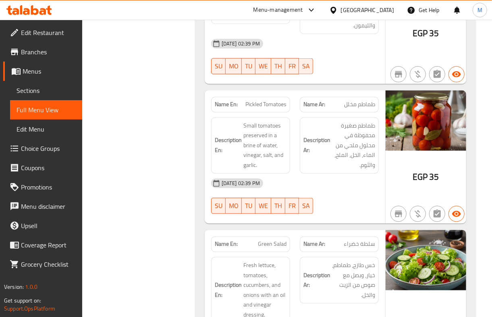
scroll to position [10982, 0]
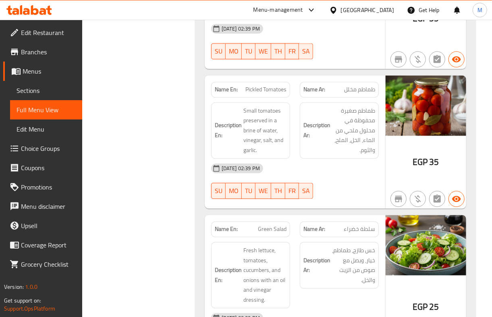
click at [339, 178] on div "[DATE] 02:39 PM" at bounding box center [294, 168] width 177 height 19
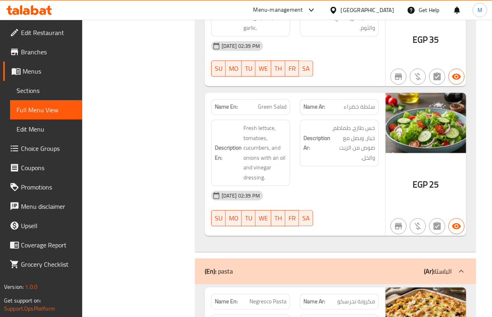
scroll to position [11143, 0]
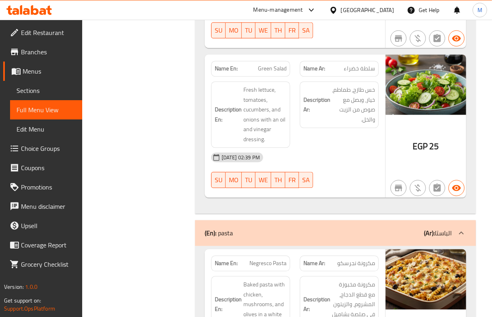
click at [328, 167] on div "[DATE] 02:39 PM" at bounding box center [294, 157] width 177 height 19
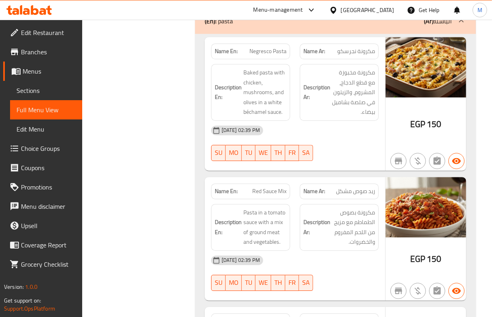
scroll to position [11357, 0]
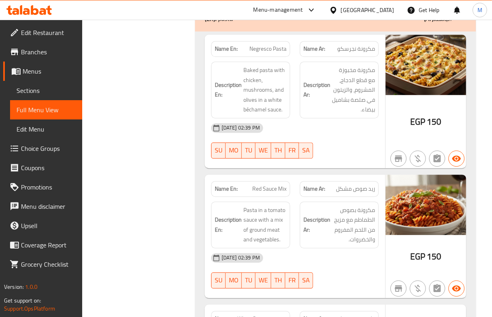
click at [347, 138] on div "[DATE] 02:39 PM" at bounding box center [294, 127] width 177 height 19
click at [268, 53] on span "Negresco Pasta" at bounding box center [267, 49] width 37 height 8
copy span "Negresco Pasta"
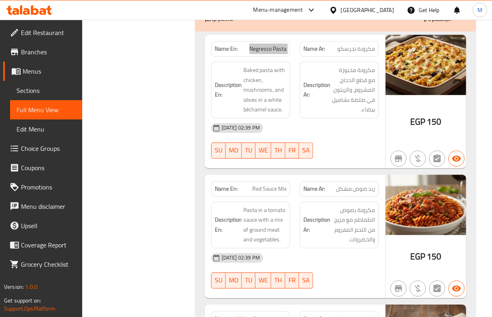
scroll to position [11519, 0]
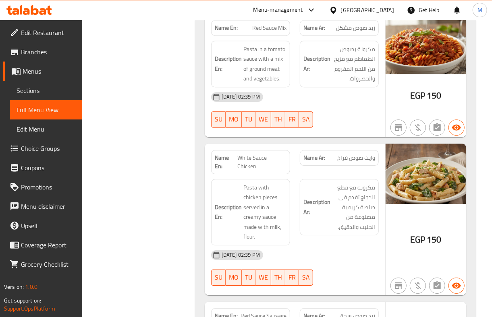
click at [344, 132] on div "29-09-2025 02:39 PM SU MO TU WE TH FR SA" at bounding box center [294, 109] width 177 height 45
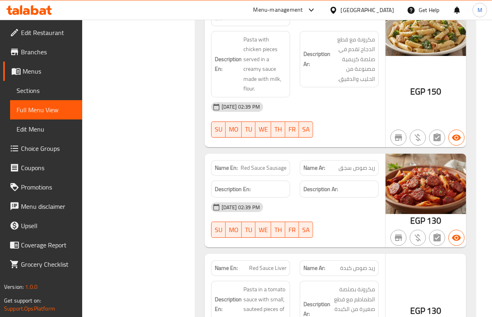
scroll to position [11680, 0]
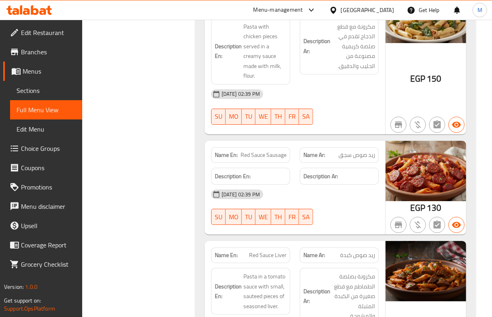
click at [310, 89] on div "Description Ar: مكرونة مع قطع الدجاج تقدم في صلصة كريمية مصنوعة من الحليب والدق…" at bounding box center [339, 51] width 89 height 76
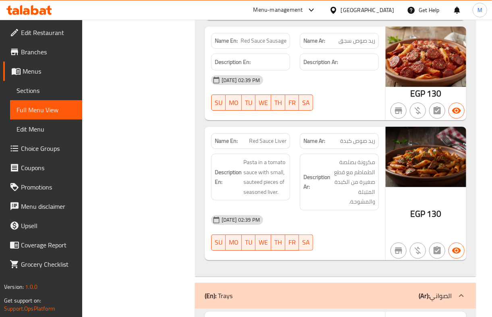
scroll to position [11841, 0]
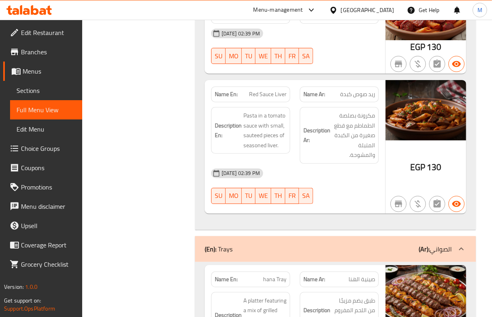
click at [311, 145] on strong "Description Ar:" at bounding box center [316, 136] width 27 height 20
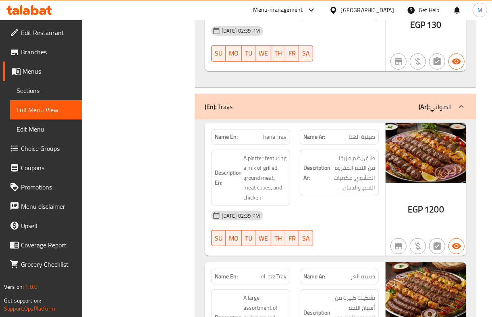
scroll to position [12056, 0]
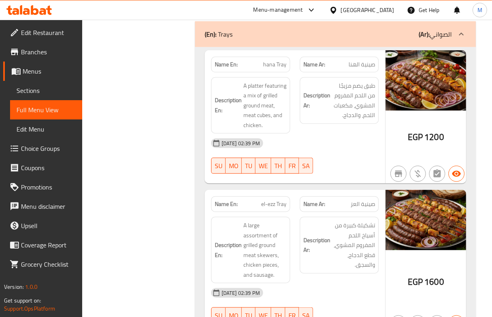
click at [268, 69] on span "hana Tray" at bounding box center [274, 64] width 23 height 8
copy span "hana Tray"
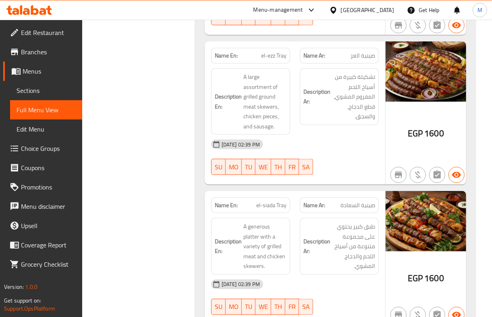
scroll to position [12217, 0]
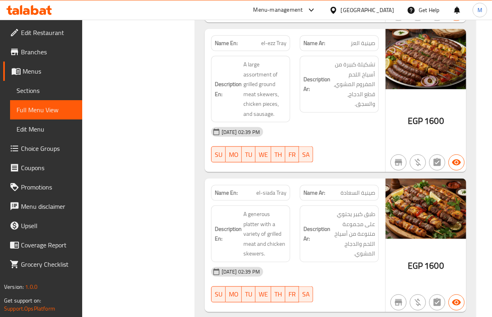
click at [269, 48] on span "el-ezz Tray" at bounding box center [273, 43] width 25 height 8
copy span "el-ezz Tray"
drag, startPoint x: 157, startPoint y: 211, endPoint x: 127, endPoint y: 218, distance: 30.6
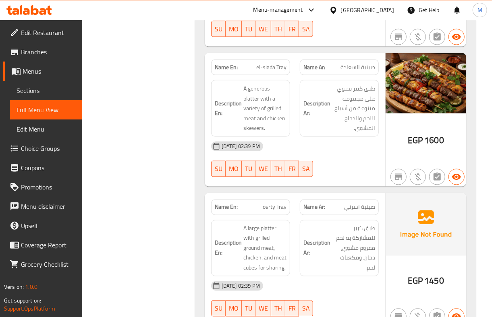
scroll to position [12378, 0]
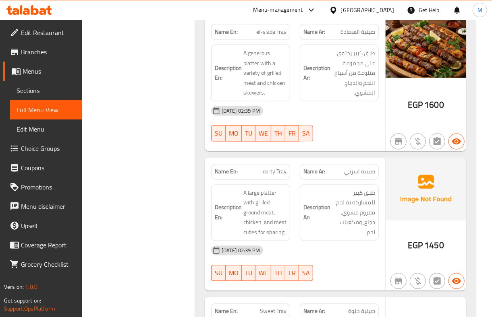
click at [277, 36] on span "el-siada Tray" at bounding box center [271, 32] width 30 height 8
copy span "el-siada Tray"
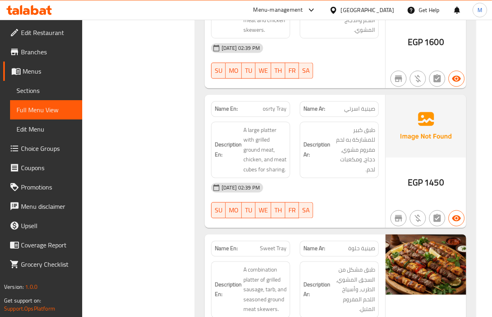
scroll to position [12485, 0]
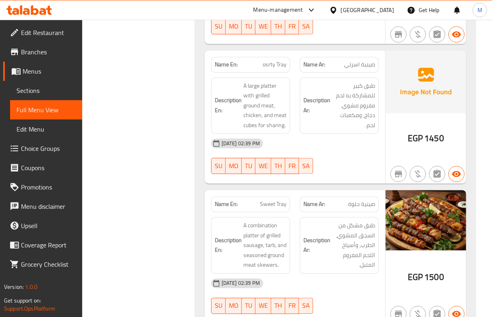
click at [261, 69] on p "Name En: osrty Tray" at bounding box center [251, 65] width 72 height 8
copy span "osrty Tray"
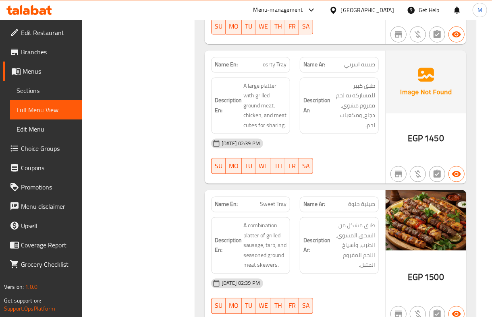
scroll to position [12592, 0]
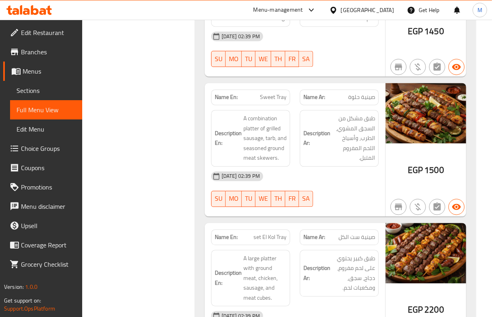
click at [276, 101] on span "Sweet Tray" at bounding box center [273, 97] width 27 height 8
copy span "Sweet Tray"
click at [229, 148] on strong "Description En:" at bounding box center [228, 138] width 27 height 20
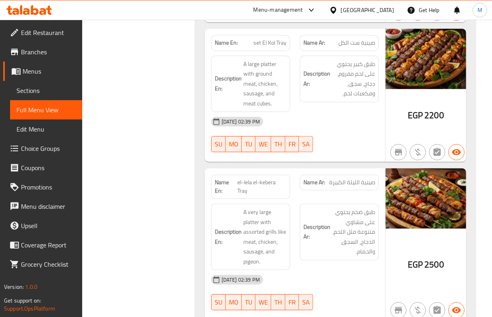
scroll to position [12807, 0]
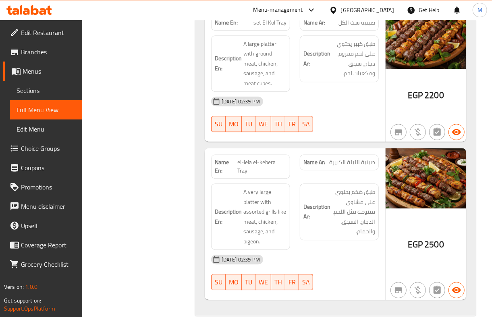
click at [277, 27] on span "set El Kol Tray" at bounding box center [269, 23] width 33 height 8
copy span "set El Kol Tray"
click at [218, 89] on h6 "Description En: A large platter with ground meat, chicken, sausage, and meat cu…" at bounding box center [251, 64] width 72 height 50
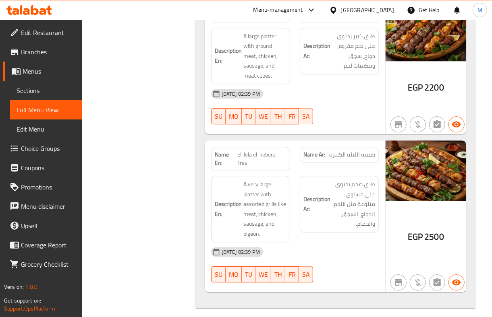
scroll to position [12905, 0]
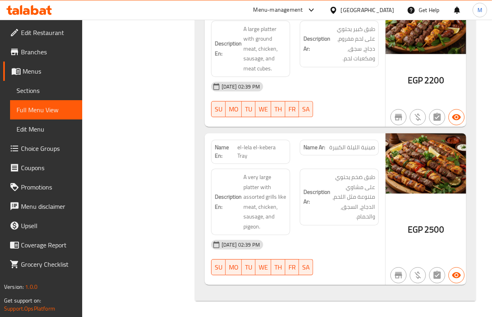
click at [257, 144] on span "el-lela el-kebera Tray" at bounding box center [261, 151] width 49 height 17
copy span "el-lela el-kebera Tray"
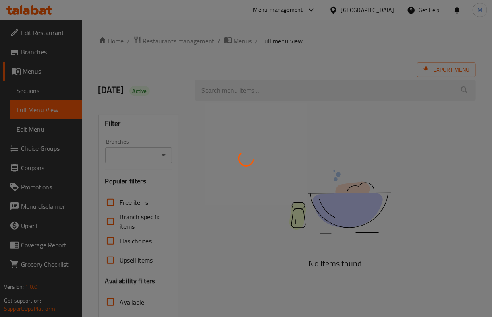
click at [277, 59] on div at bounding box center [246, 158] width 492 height 317
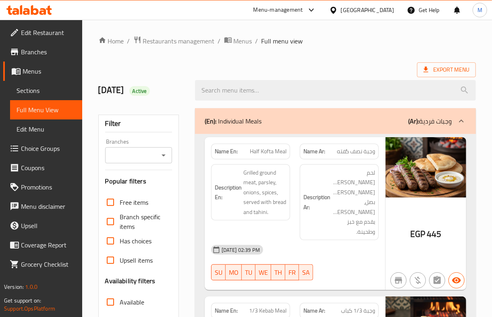
scroll to position [161, 0]
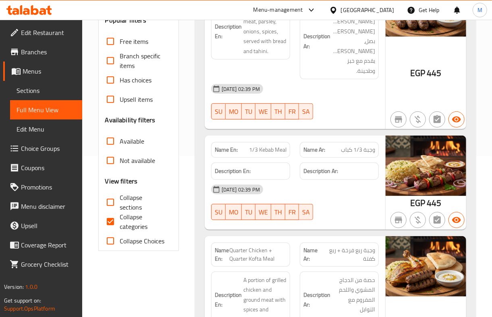
click at [120, 221] on input "Collapse categories" at bounding box center [110, 221] width 19 height 19
checkbox input "false"
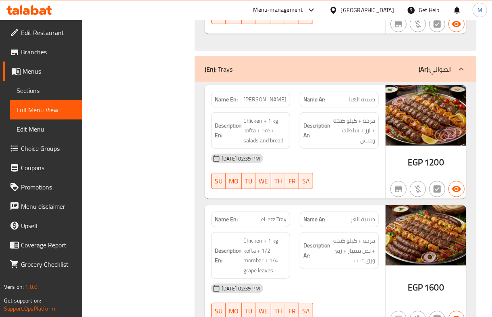
click at [326, 141] on strong "Description Ar:" at bounding box center [316, 131] width 27 height 20
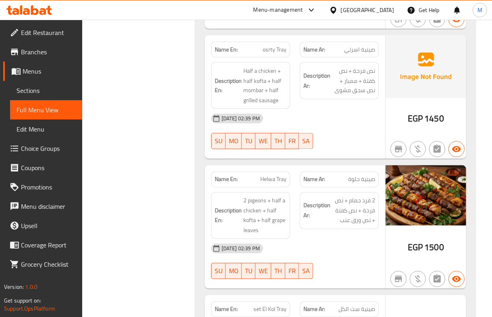
scroll to position [12504, 0]
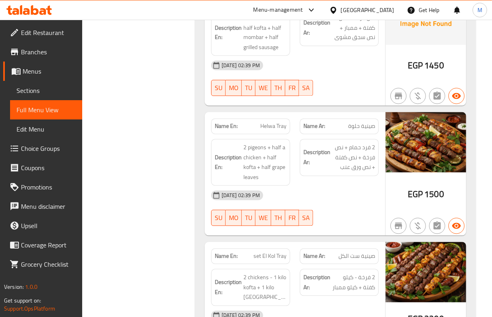
copy span "osrty Tray"
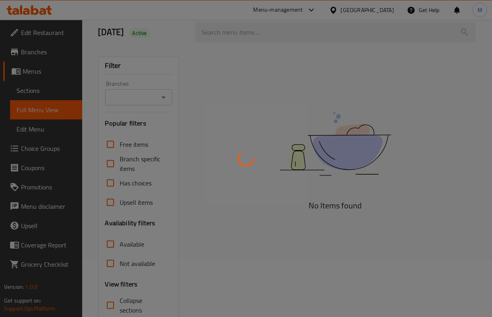
scroll to position [112, 0]
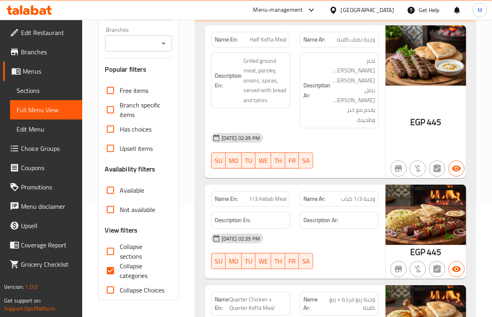
click at [110, 271] on input "Collapse categories" at bounding box center [110, 270] width 19 height 19
checkbox input "false"
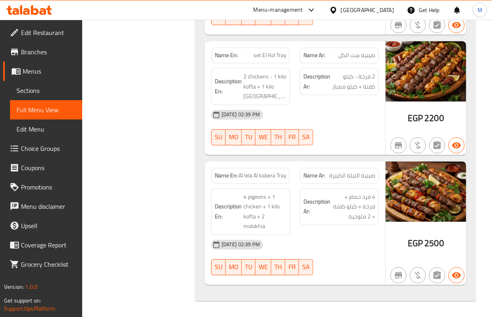
scroll to position [12768, 0]
click at [342, 236] on div "[DATE] 02:39 PM" at bounding box center [294, 244] width 177 height 19
